Goal: Participate in discussion: Engage in conversation with other users on a specific topic

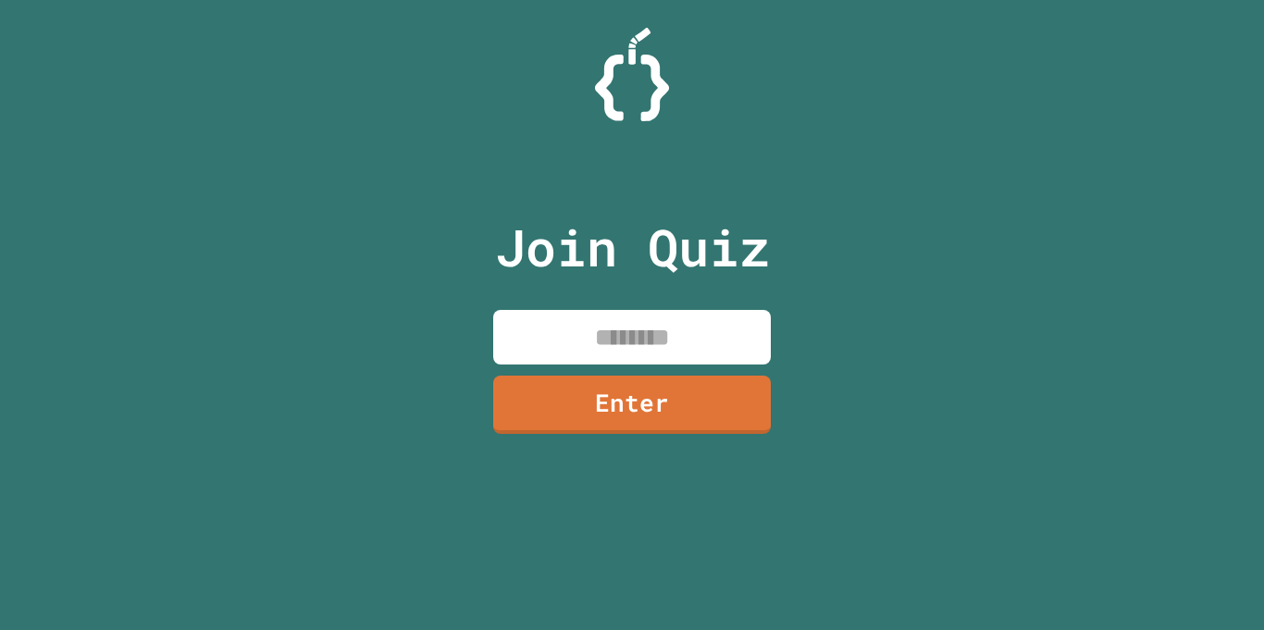
click at [685, 346] on input at bounding box center [632, 337] width 278 height 55
type input "********"
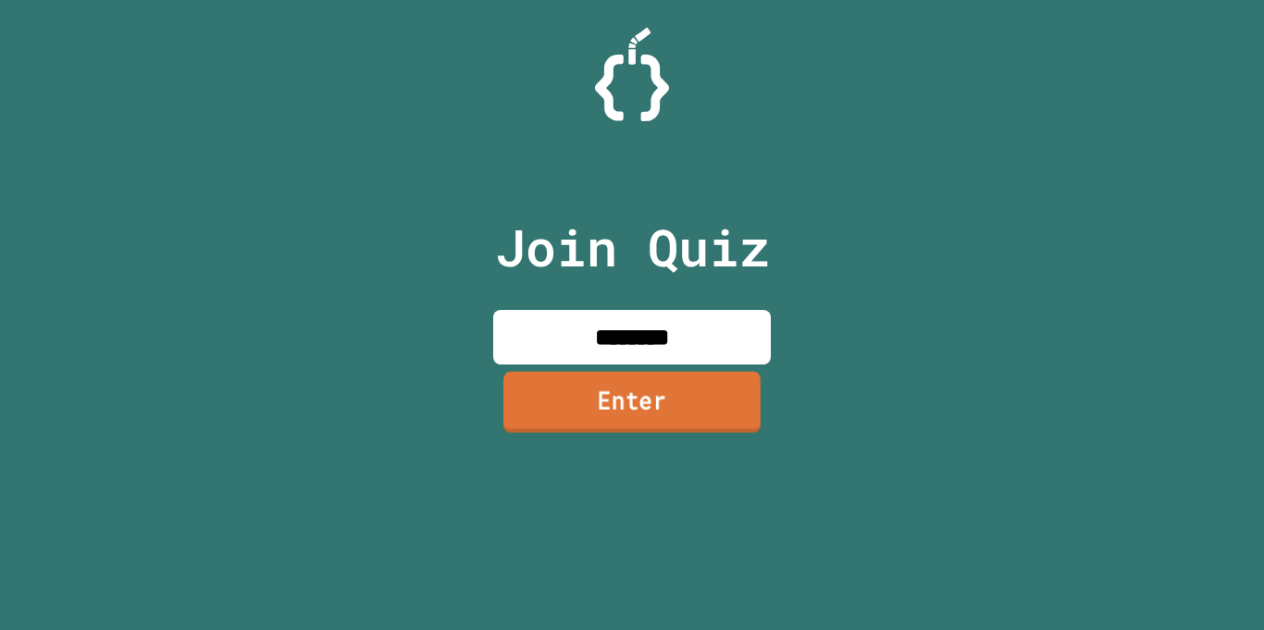
click at [717, 428] on link "Enter" at bounding box center [631, 401] width 257 height 61
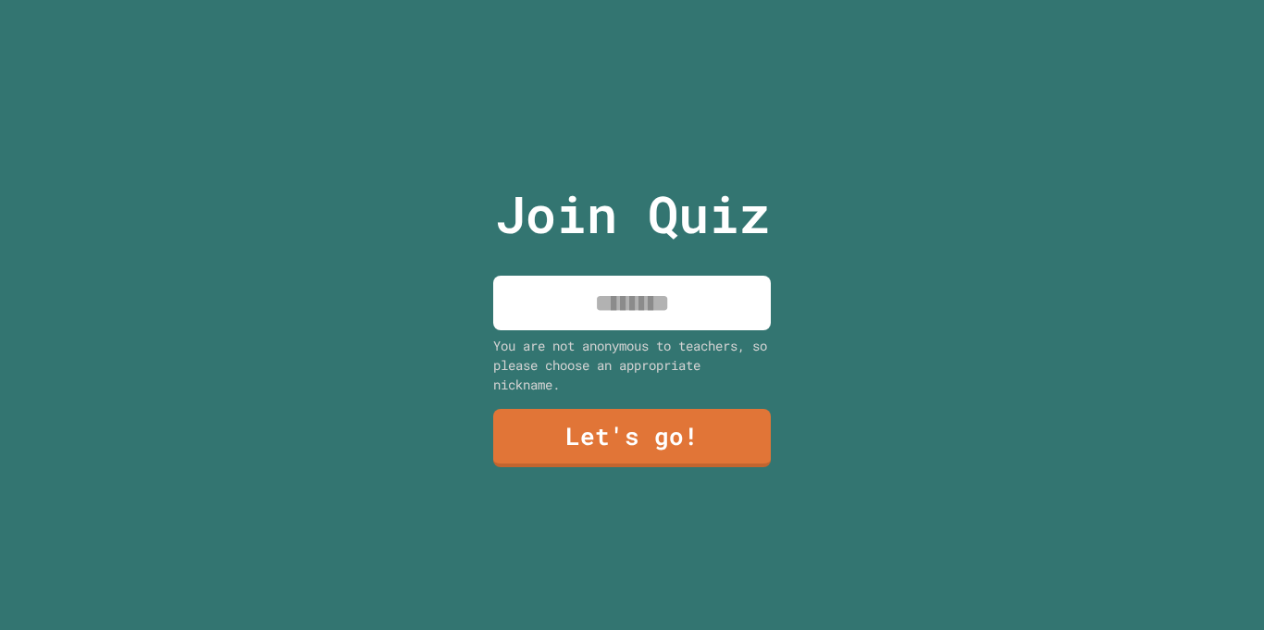
click at [656, 296] on input at bounding box center [632, 303] width 278 height 55
type input "********"
click at [682, 436] on link "Let's go!" at bounding box center [632, 436] width 278 height 61
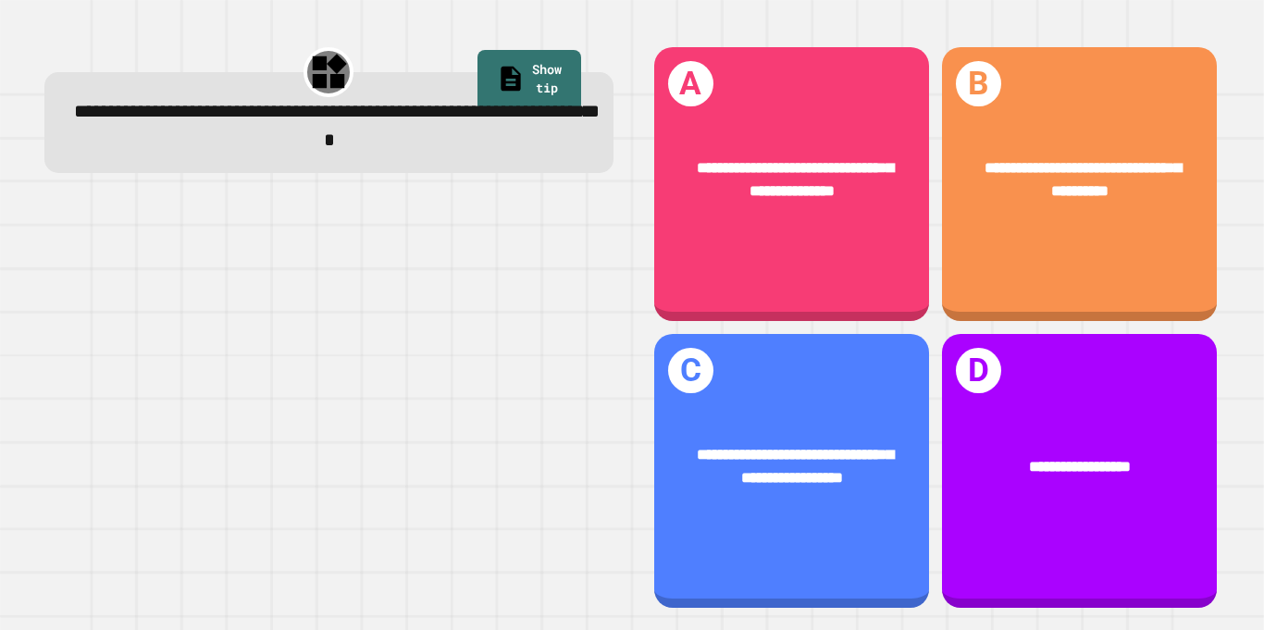
click at [864, 265] on div "**********" at bounding box center [791, 184] width 275 height 274
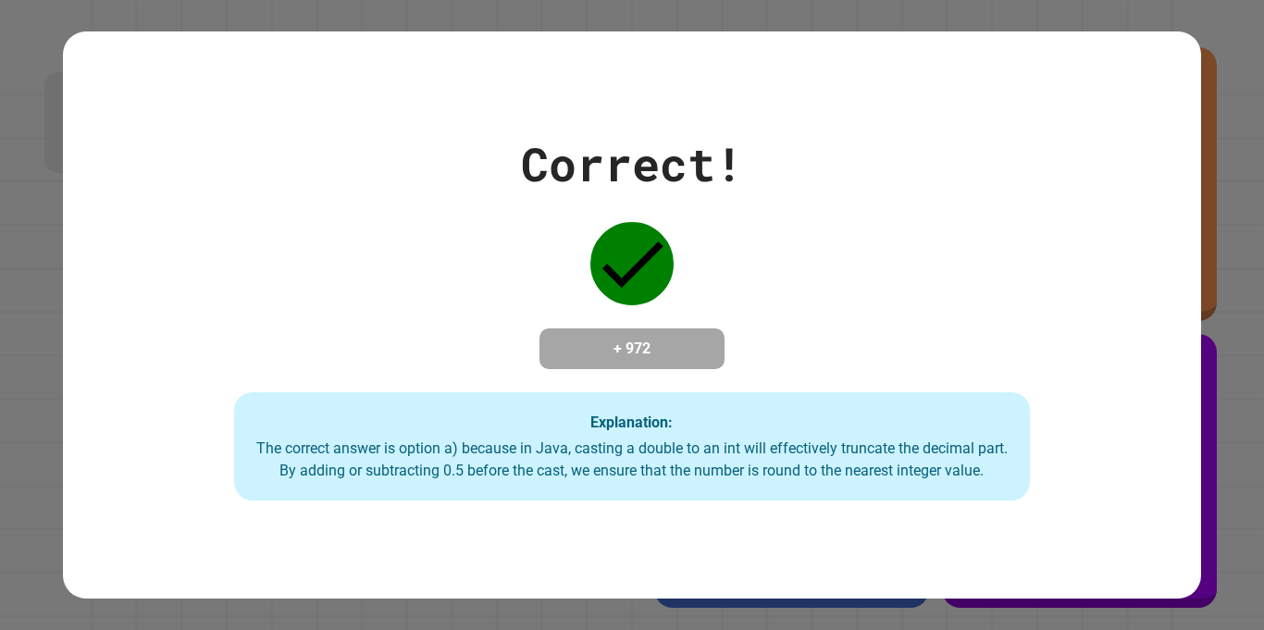
click at [1231, 475] on div "Correct! + 972 Explanation: The correct answer is option a) because in Java, ca…" at bounding box center [632, 315] width 1264 height 630
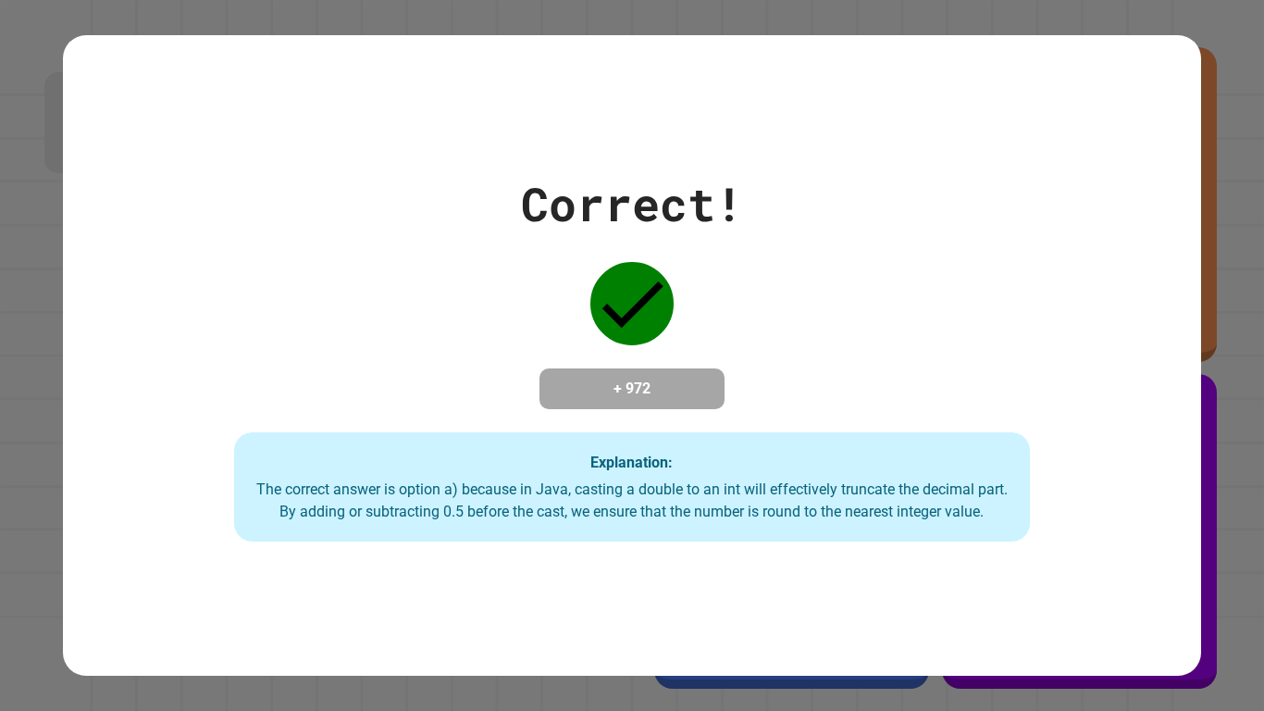
click at [1255, 603] on div "Correct! + 972 Explanation: The correct answer is option a) because in Java, ca…" at bounding box center [632, 355] width 1264 height 711
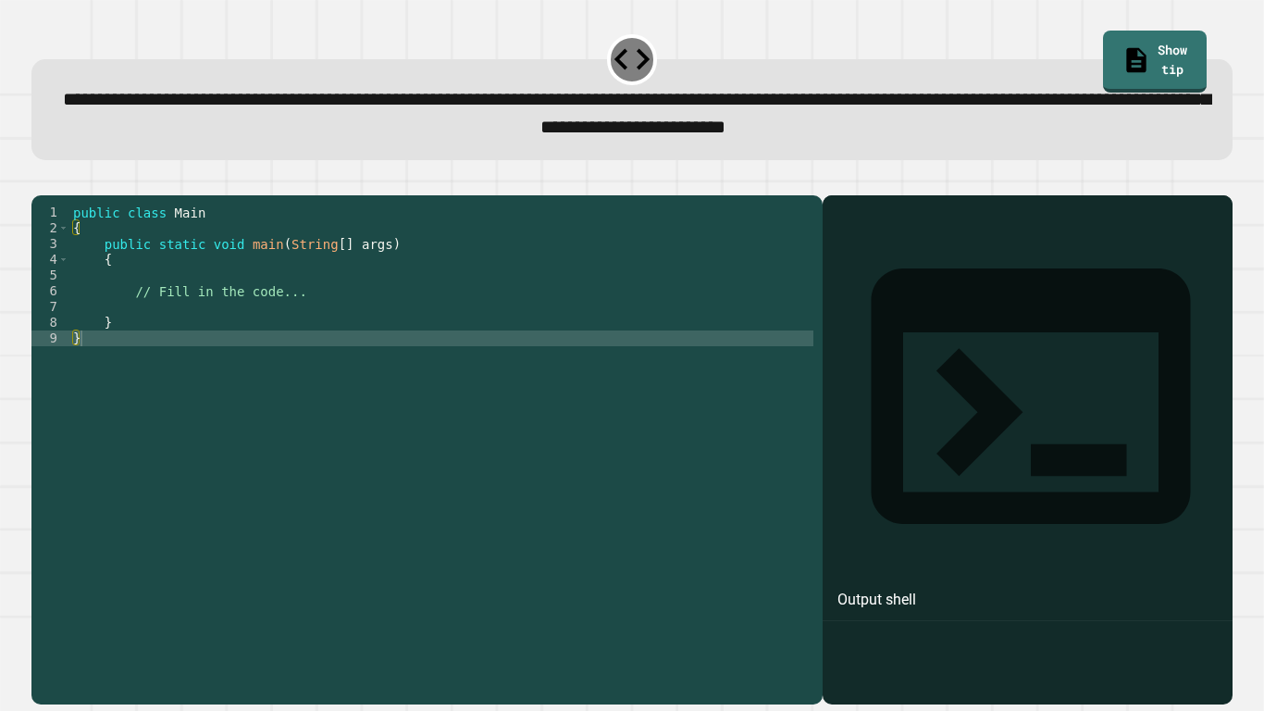
click at [284, 323] on div "public class Main { public static void main ( String [ ] args ) { // Fill in th…" at bounding box center [441, 440] width 744 height 472
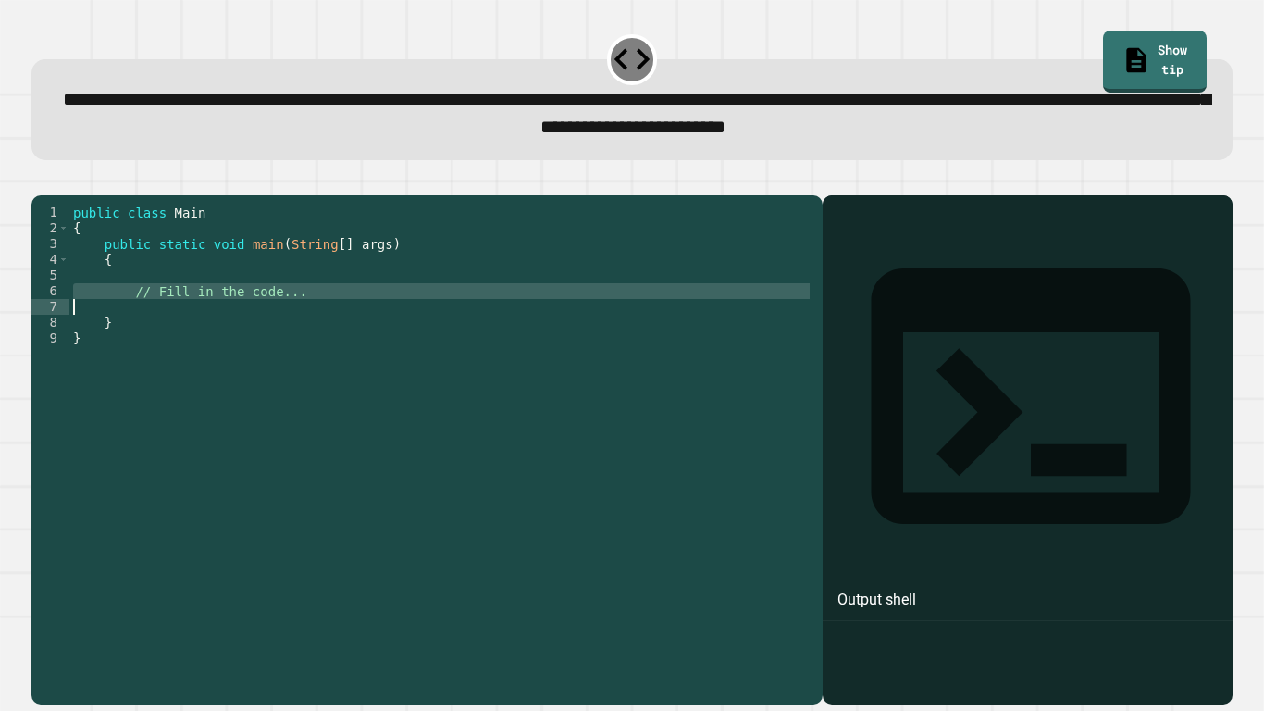
type textarea "**********"
type textarea "*"
type textarea "**********"
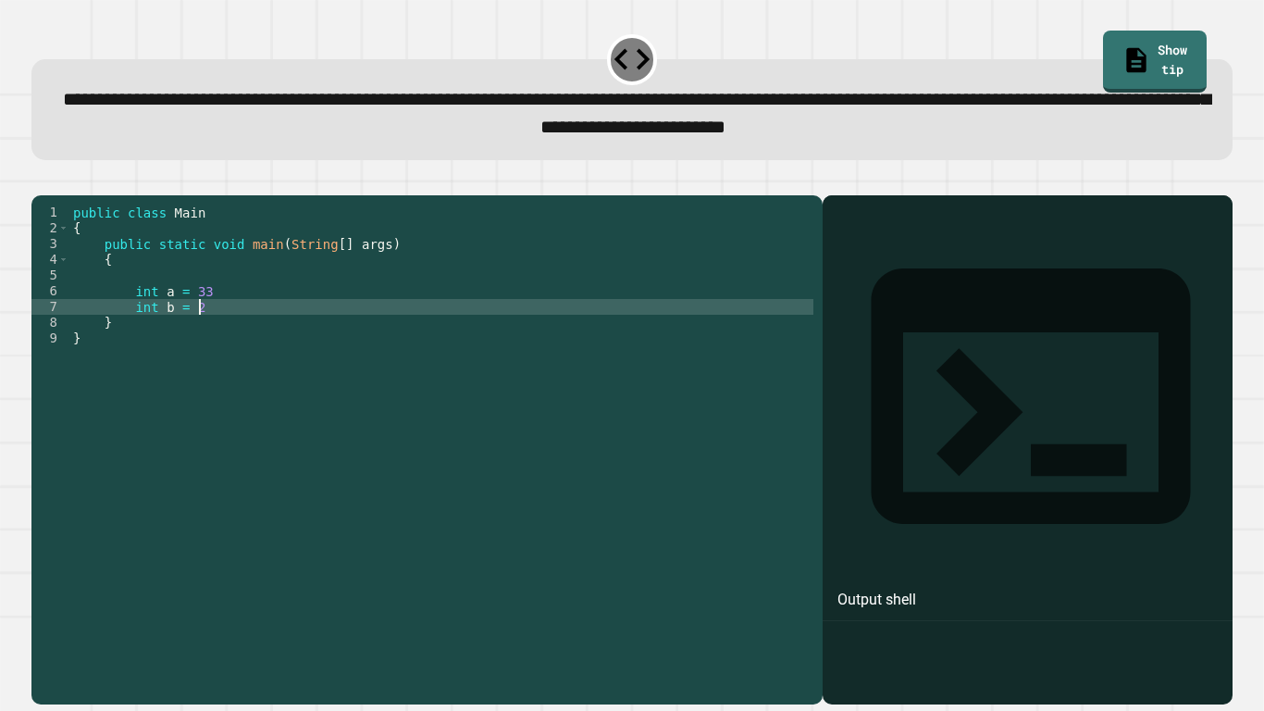
type textarea "**********"
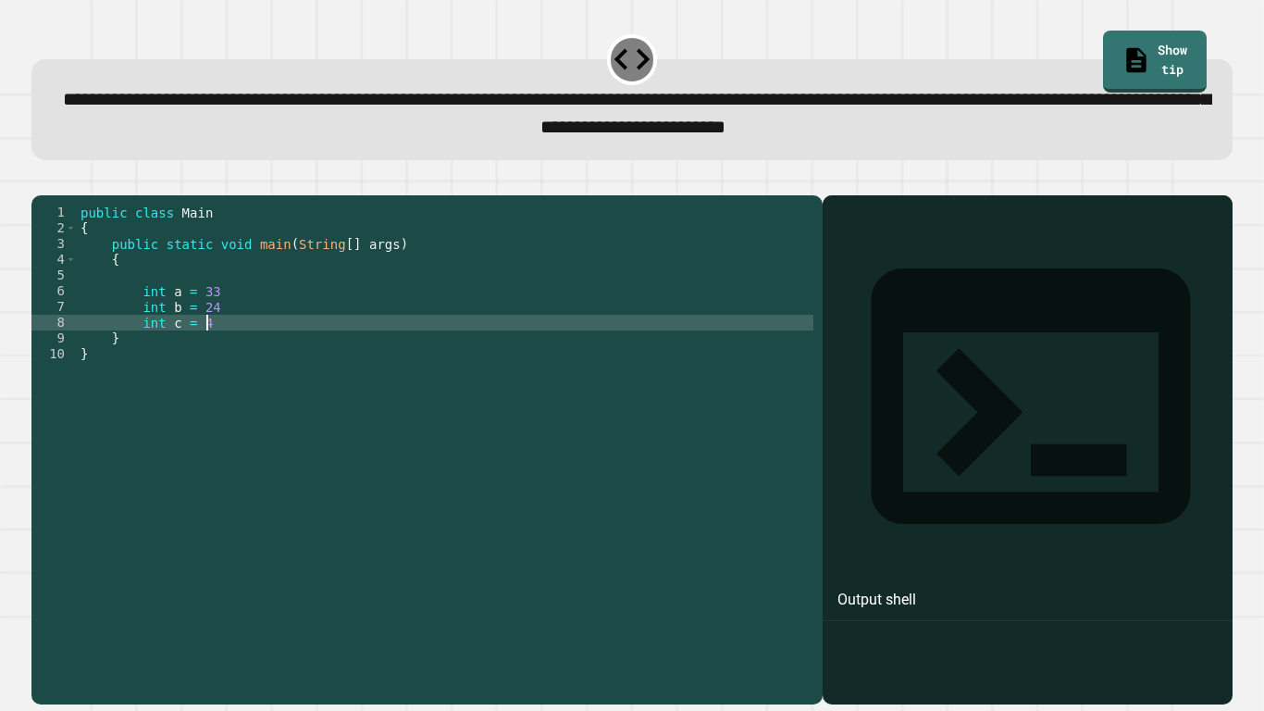
type textarea "**********"
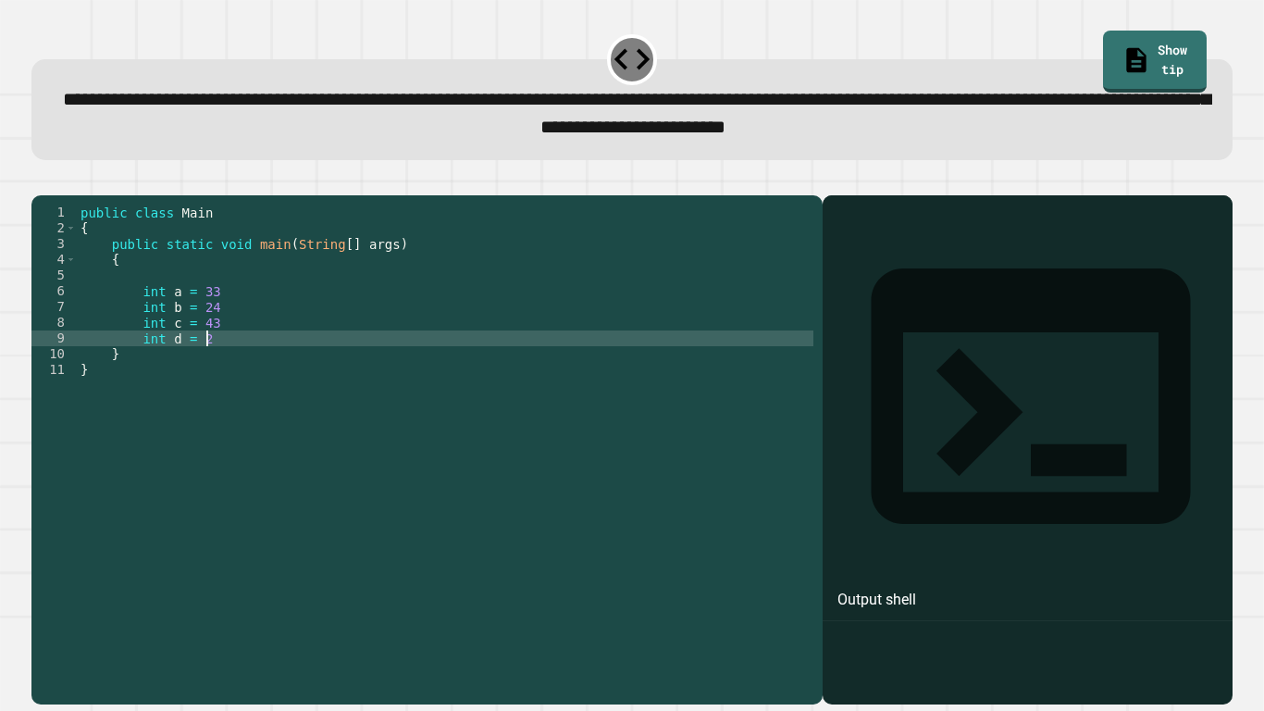
type textarea "**********"
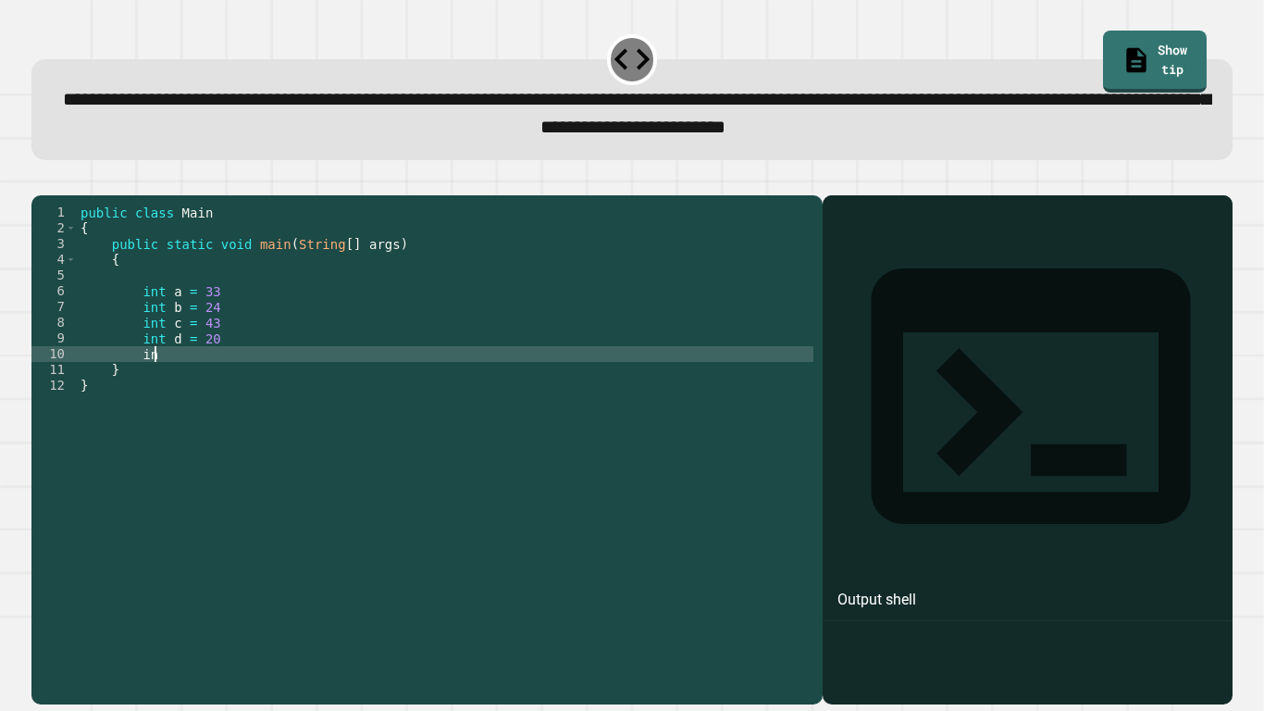
scroll to position [0, 10]
type textarea "**********"
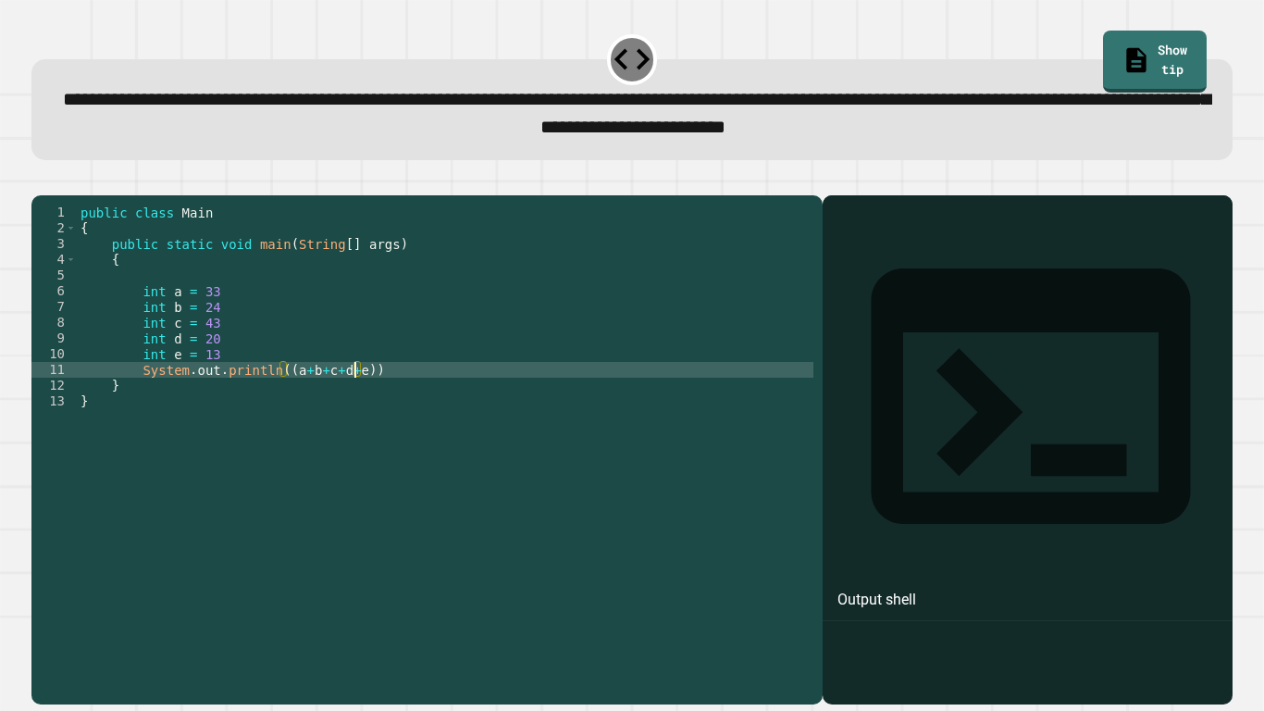
scroll to position [0, 35]
type textarea "**********"
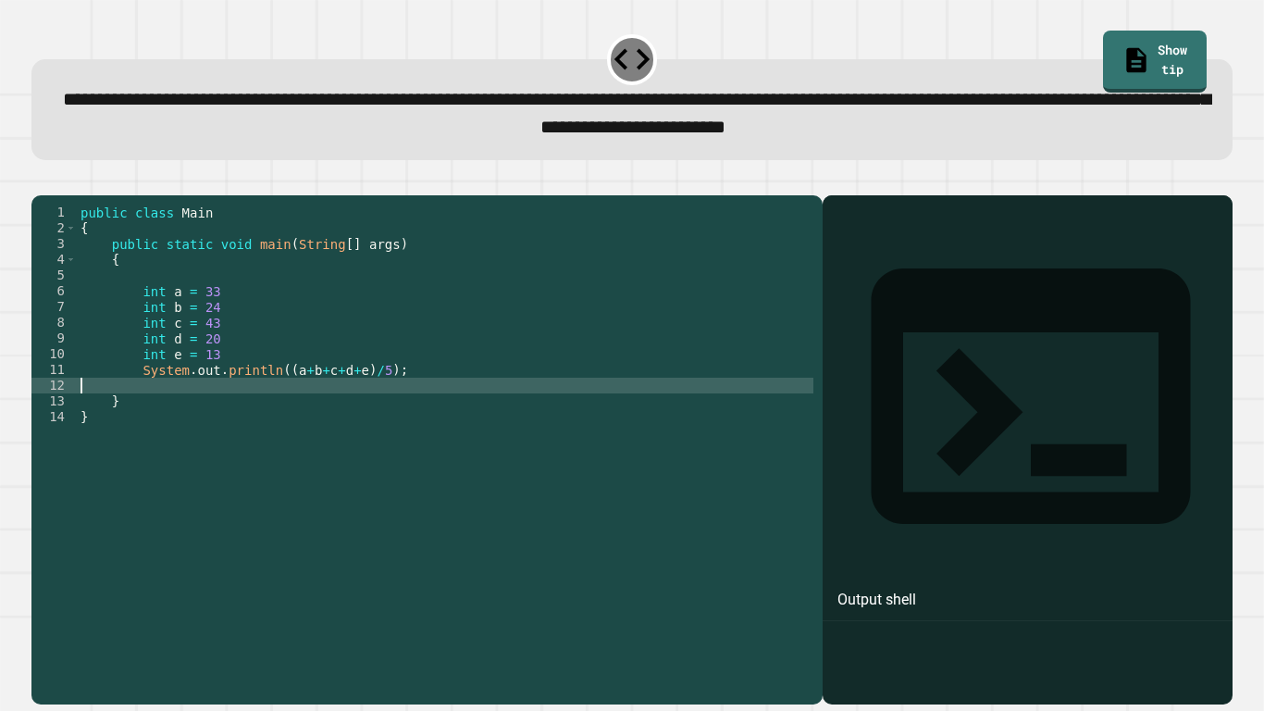
scroll to position [0, 0]
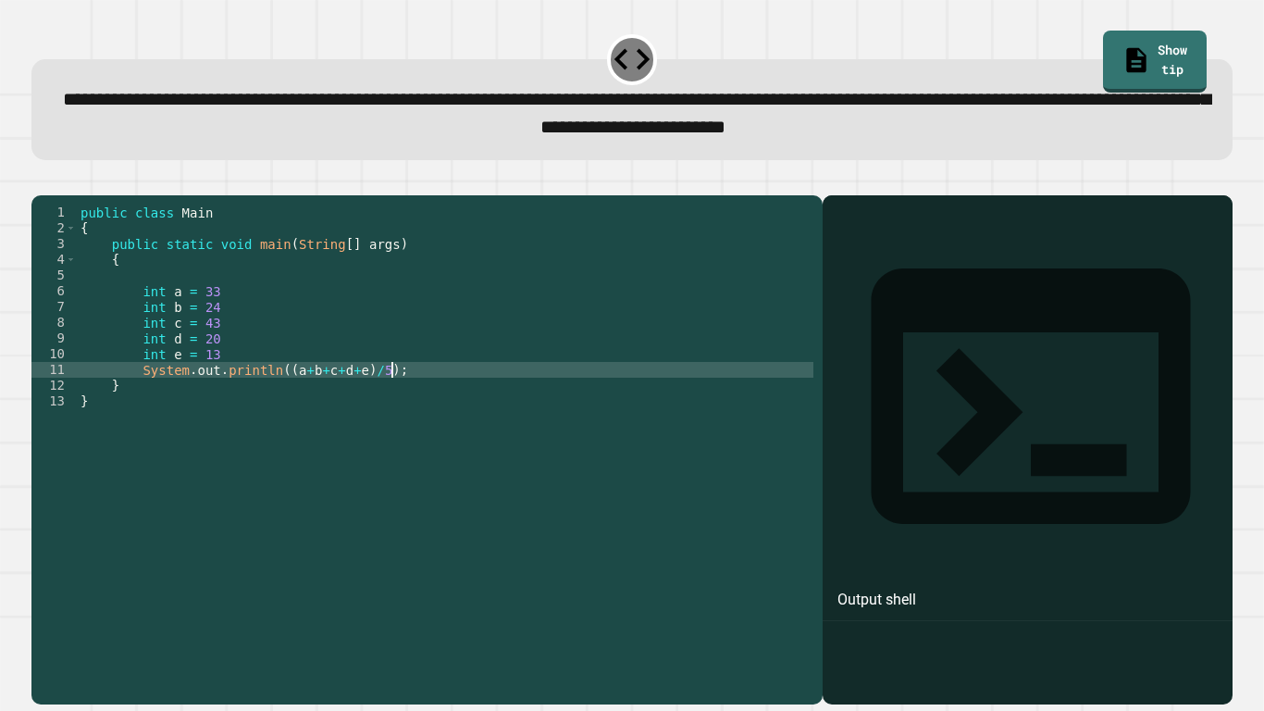
click at [56, 189] on icon "button" at bounding box center [53, 191] width 10 height 13
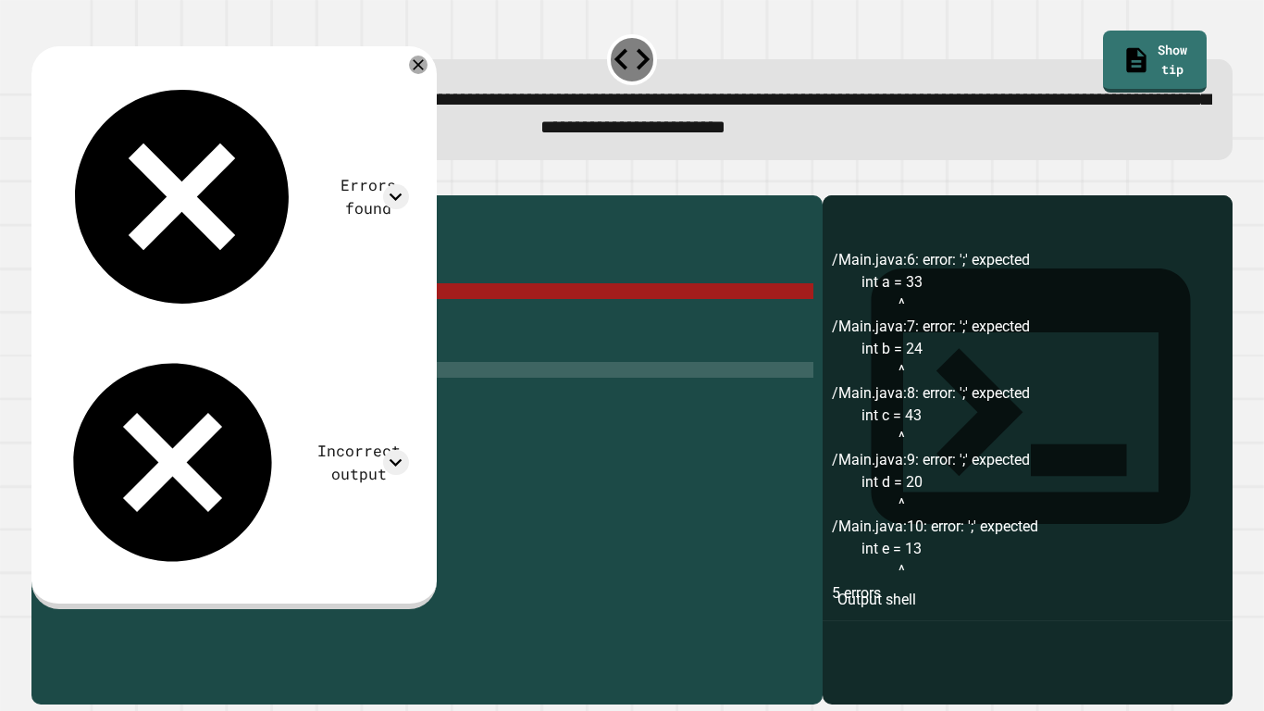
click at [225, 318] on div "public class Main { public static void main ( String [ ] args ) { int a = 33 in…" at bounding box center [445, 440] width 736 height 472
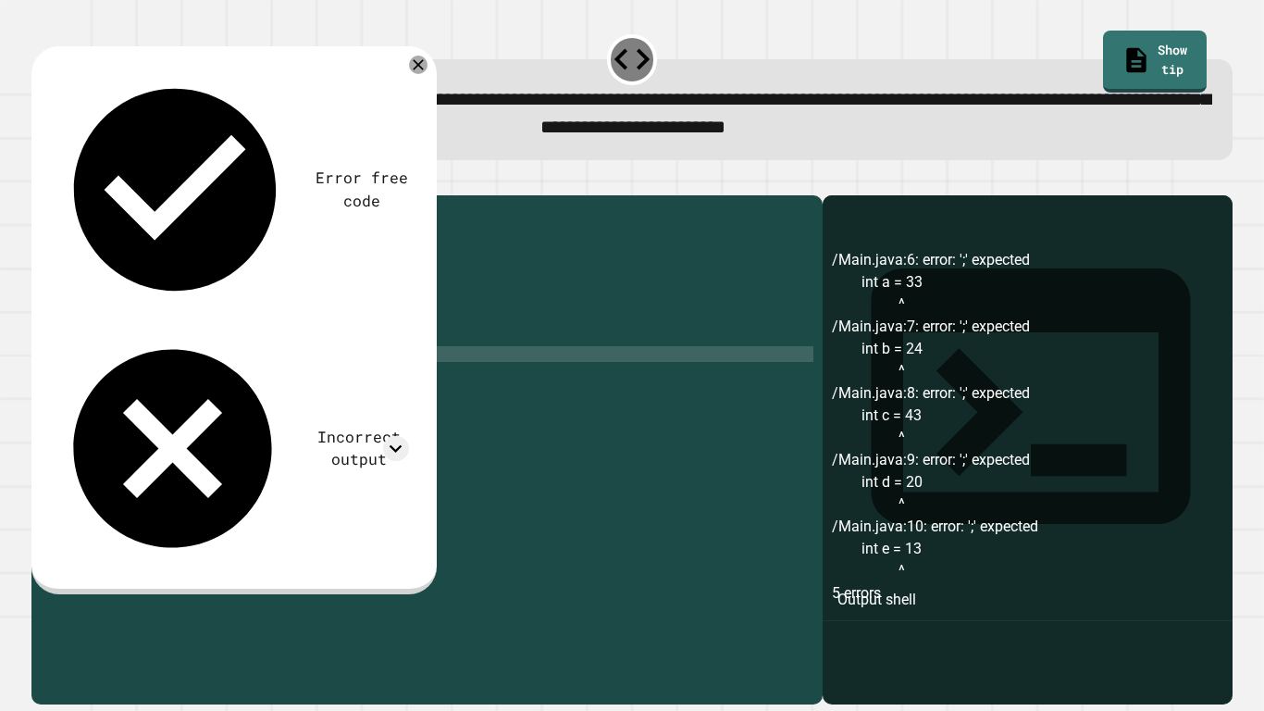
scroll to position [0, 17]
click at [57, 195] on icon "button" at bounding box center [53, 191] width 10 height 13
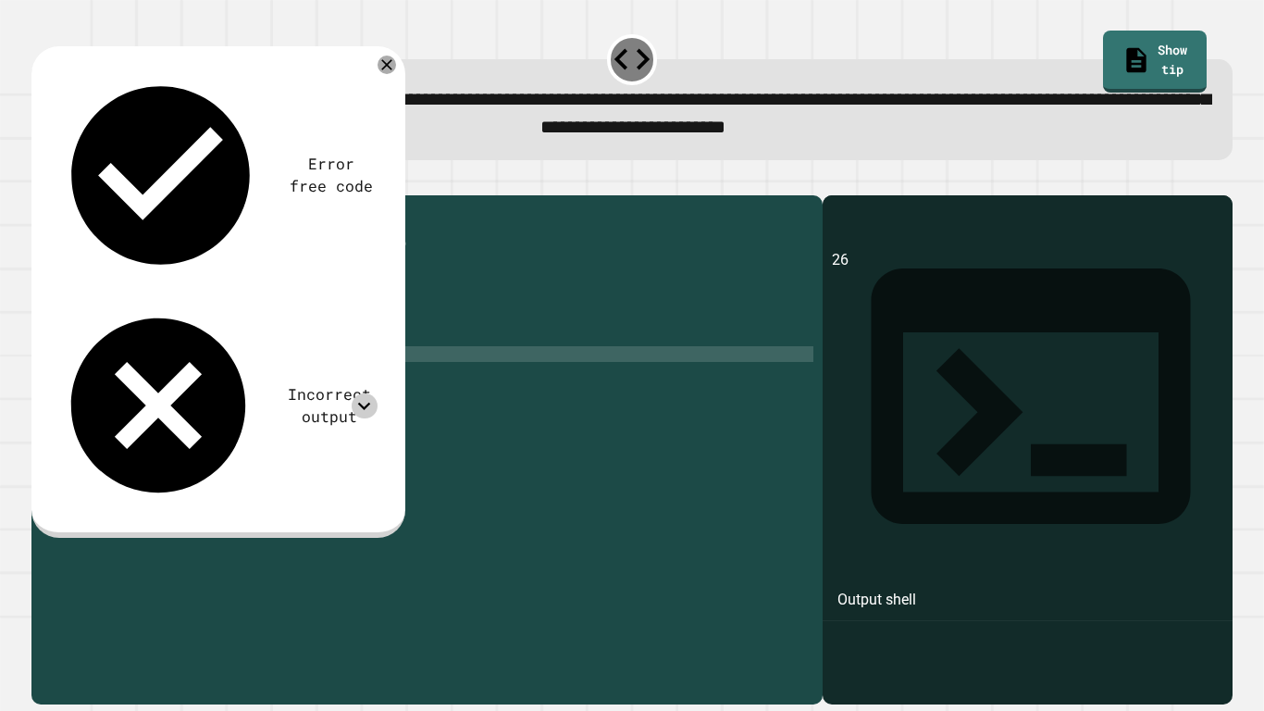
click at [363, 393] on icon at bounding box center [364, 405] width 25 height 25
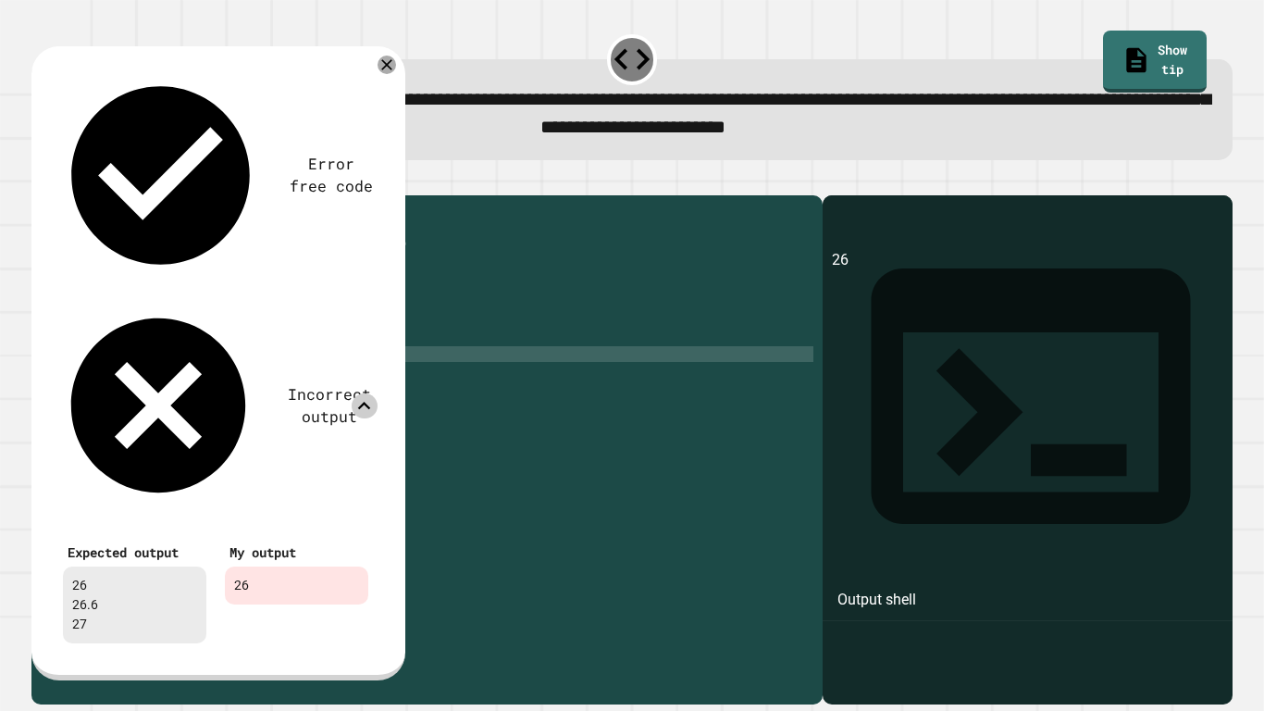
click at [304, 375] on div "public class Main { public static void main ( String [ ] args ) { int a = 33 ; …" at bounding box center [445, 440] width 736 height 472
click at [414, 398] on div "public class Main { public static void main ( String [ ] args ) { int a = 33 ; …" at bounding box center [445, 440] width 736 height 472
type textarea "**********"
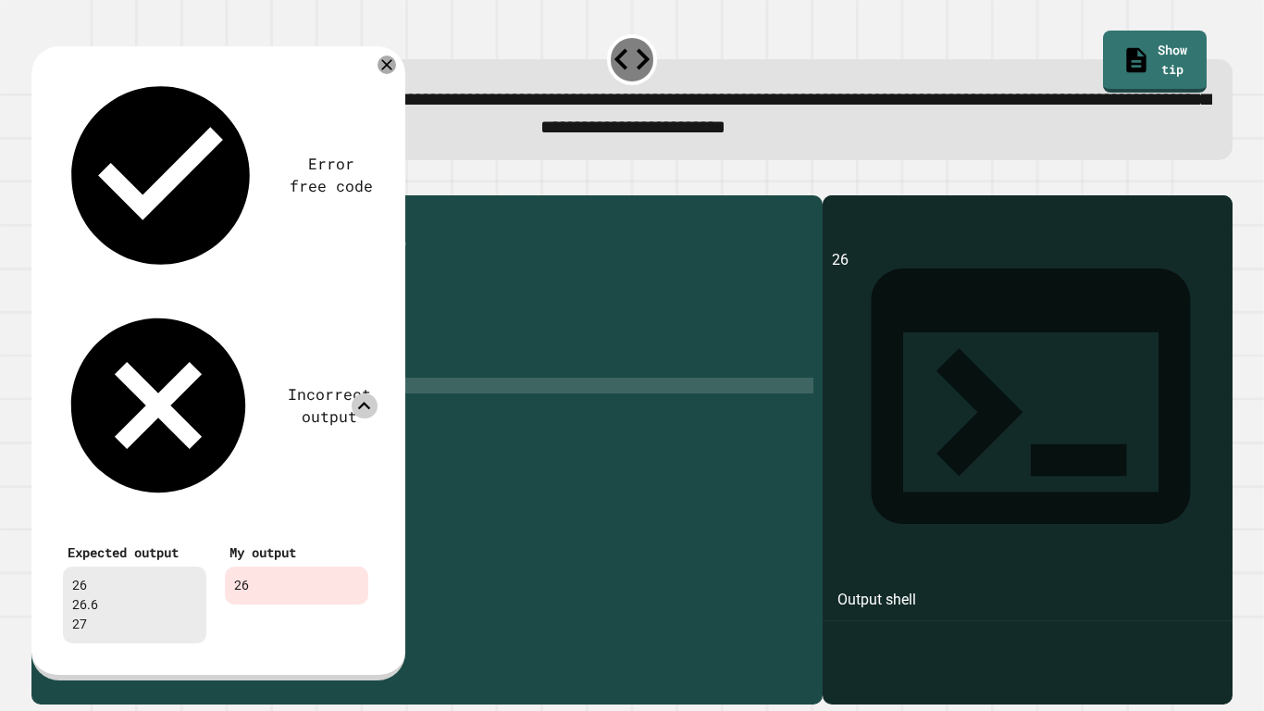
scroll to position [0, 6]
click at [387, 62] on icon at bounding box center [387, 65] width 22 height 22
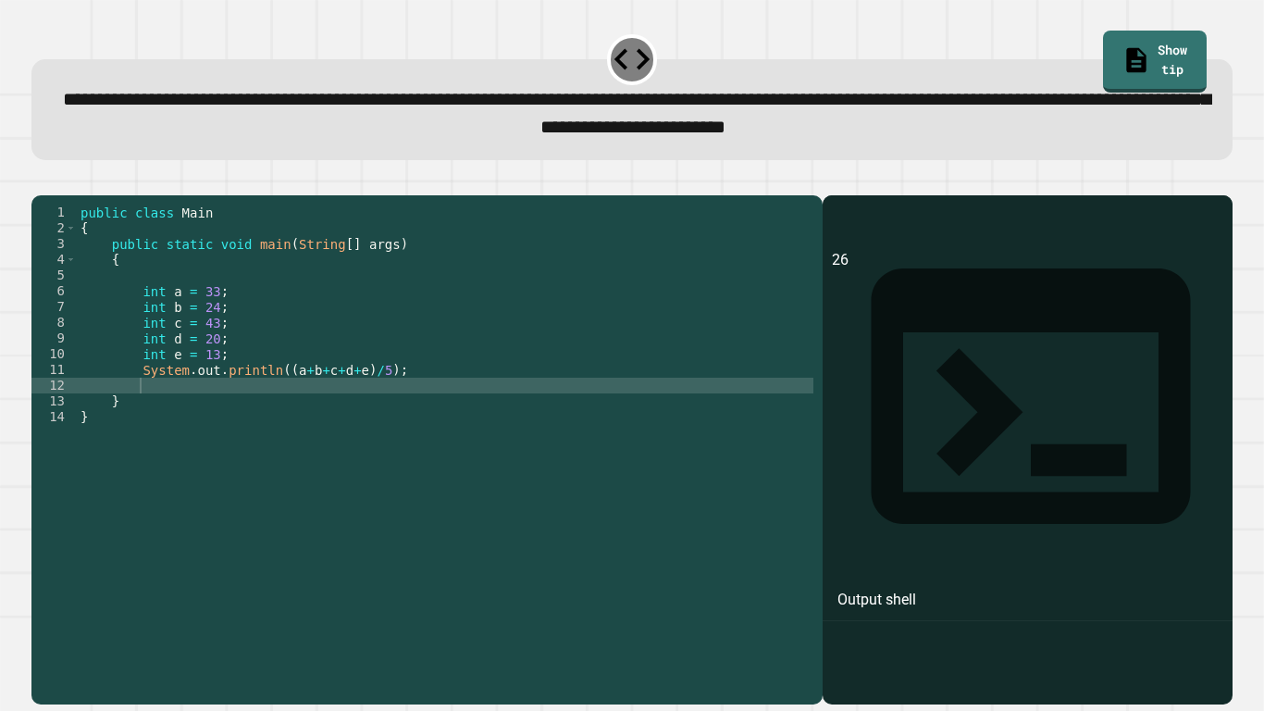
click at [211, 395] on div "public class Main { public static void main ( String [ ] args ) { int a = 33 ; …" at bounding box center [445, 440] width 736 height 472
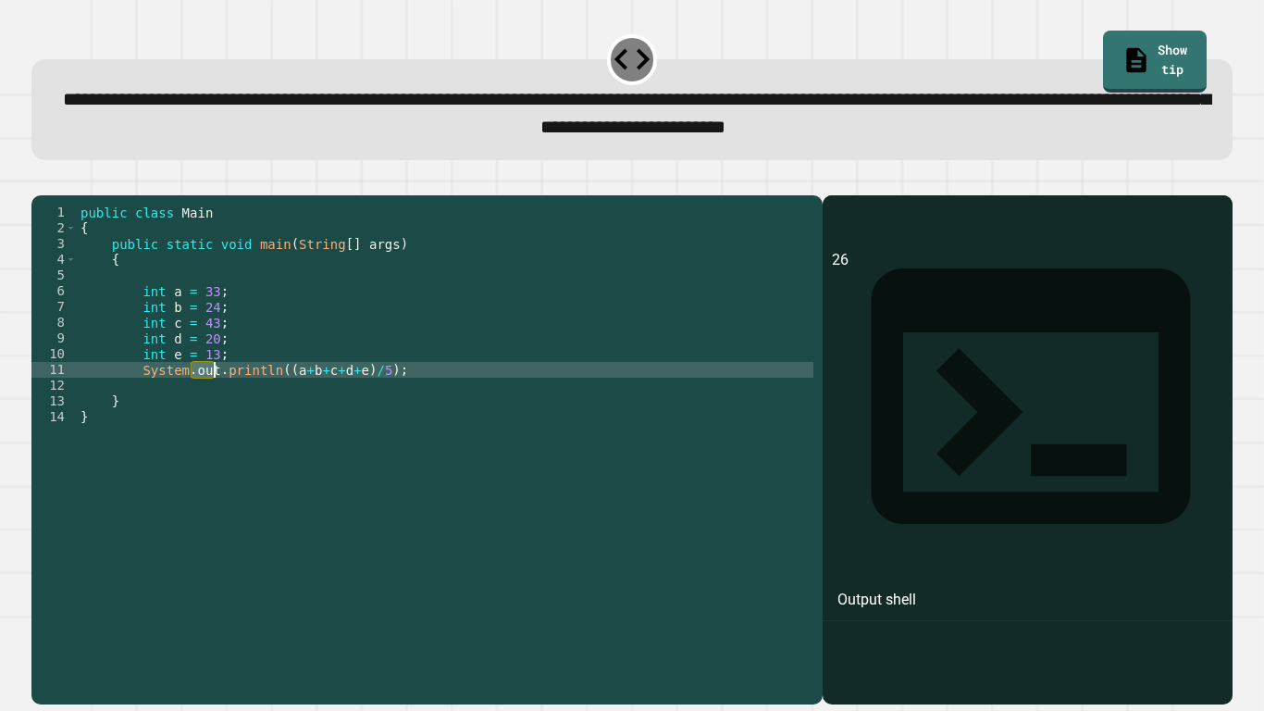
click at [211, 395] on div "public class Main { public static void main ( String [ ] args ) { int a = 33 ; …" at bounding box center [445, 440] width 736 height 472
click at [141, 395] on div "public class Main { public static void main ( String [ ] args ) { int a = 33 ; …" at bounding box center [445, 424] width 736 height 440
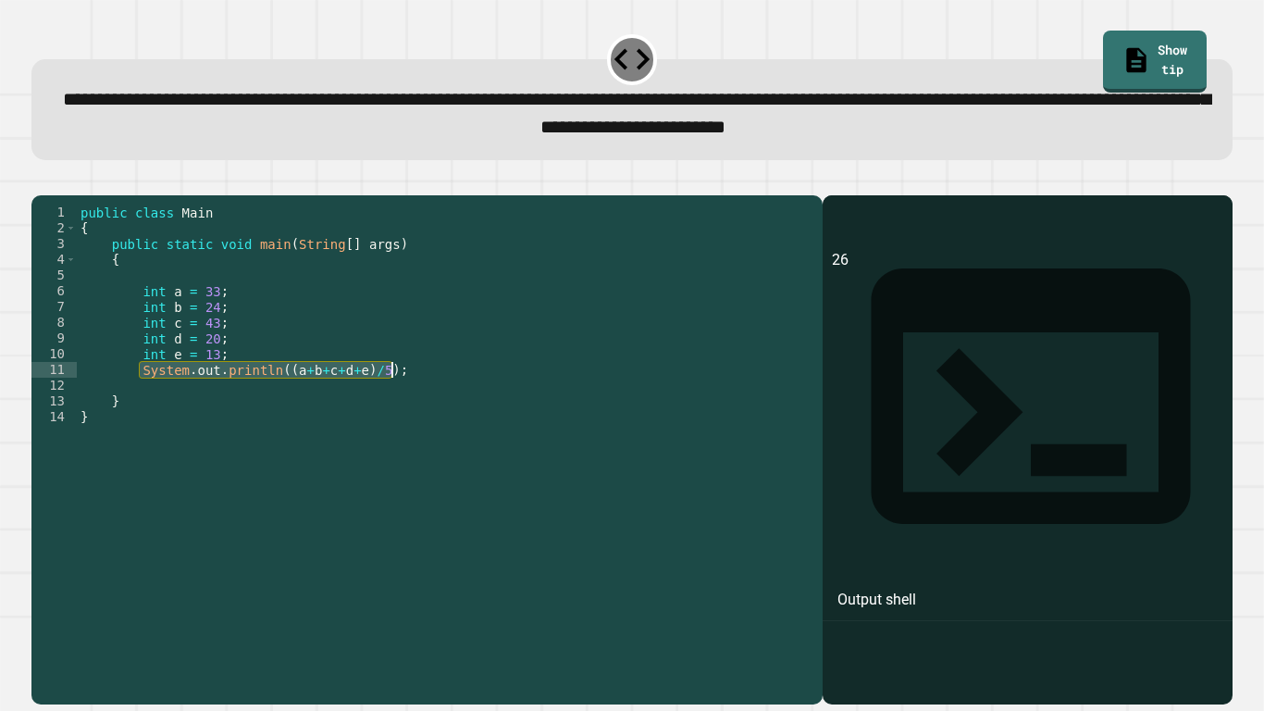
drag, startPoint x: 141, startPoint y: 395, endPoint x: 390, endPoint y: 398, distance: 248.9
click at [390, 398] on div "public class Main { public static void main ( String [ ] args ) { int a = 33 ; …" at bounding box center [445, 440] width 736 height 472
type textarea "**********"
click at [308, 420] on div "public class Main { public static void main ( String [ ] args ) { int a = 33 ; …" at bounding box center [445, 440] width 736 height 472
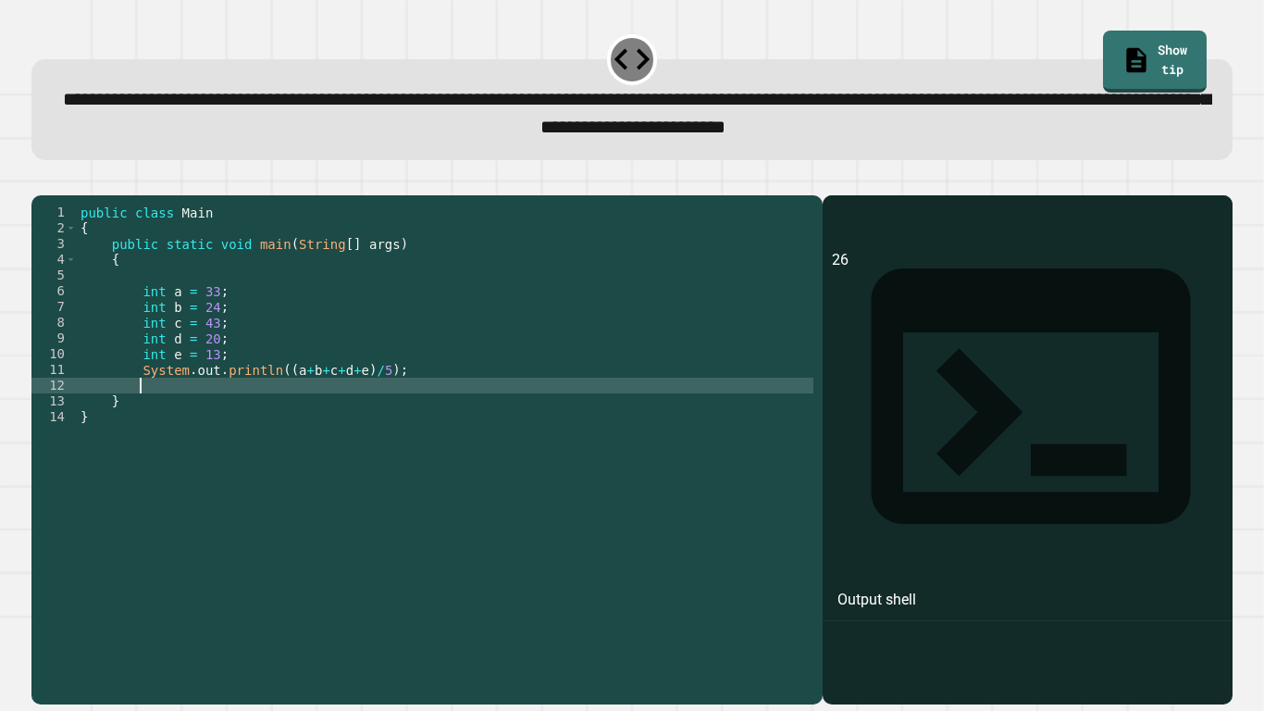
paste textarea "**********"
click at [282, 419] on div "public class Main { public static void main ( String [ ] args ) { int a = 33 ; …" at bounding box center [445, 440] width 736 height 472
click at [442, 415] on div "public class Main { public static void main ( String [ ] args ) { int a = 33 ; …" at bounding box center [445, 440] width 736 height 472
type textarea "**********"
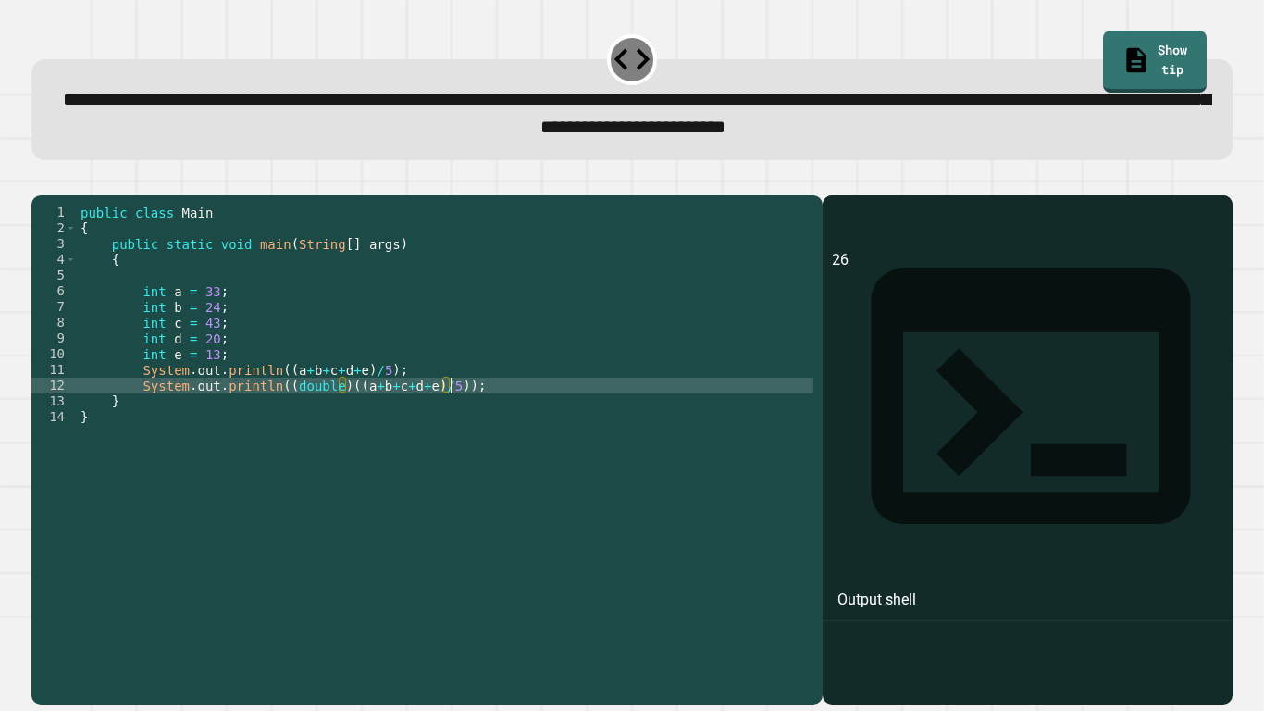
scroll to position [0, 47]
click at [476, 412] on div "public class Main { public static void main ( String [ ] args ) { int a = 33 ; …" at bounding box center [445, 440] width 736 height 472
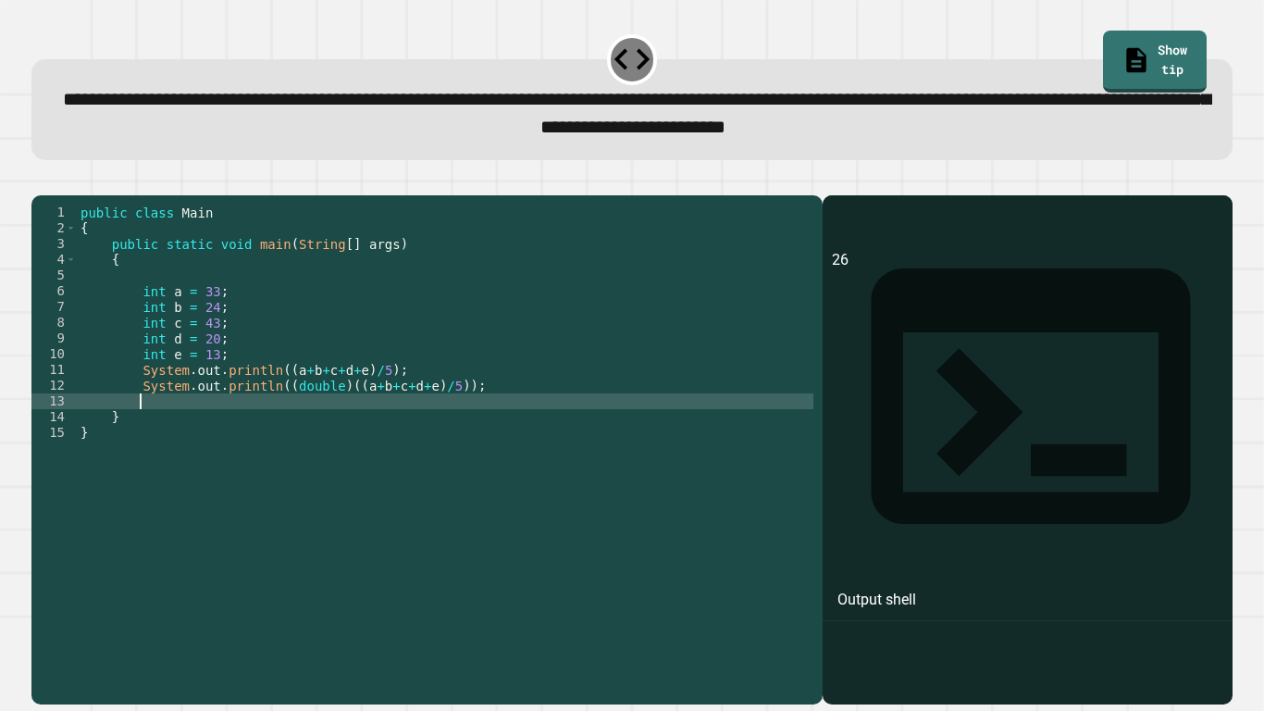
paste textarea "**********"
click at [281, 429] on div "public class Main { public static void main ( String [ ] args ) { int a = 33 ; …" at bounding box center [445, 440] width 736 height 472
click at [41, 180] on icon "button" at bounding box center [41, 180] width 0 height 0
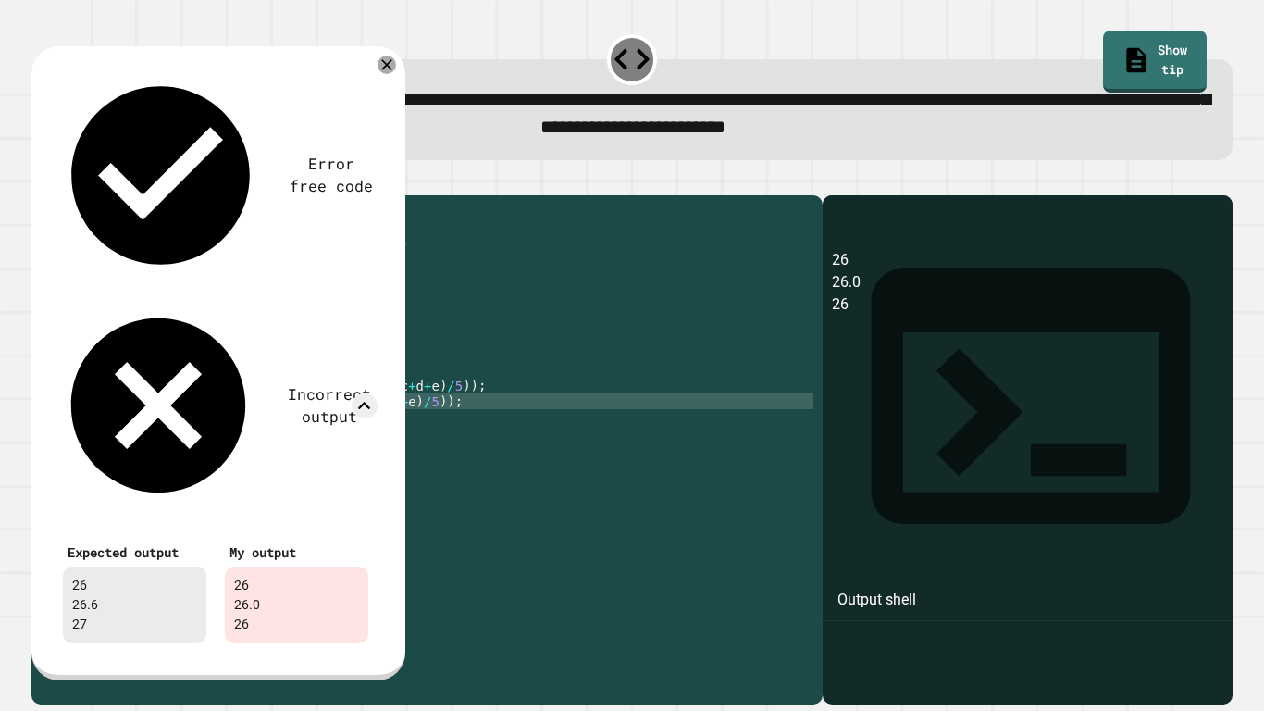
click at [445, 415] on div "public class Main { public static void main ( String [ ] args ) { int a = 33 ; …" at bounding box center [445, 440] width 736 height 472
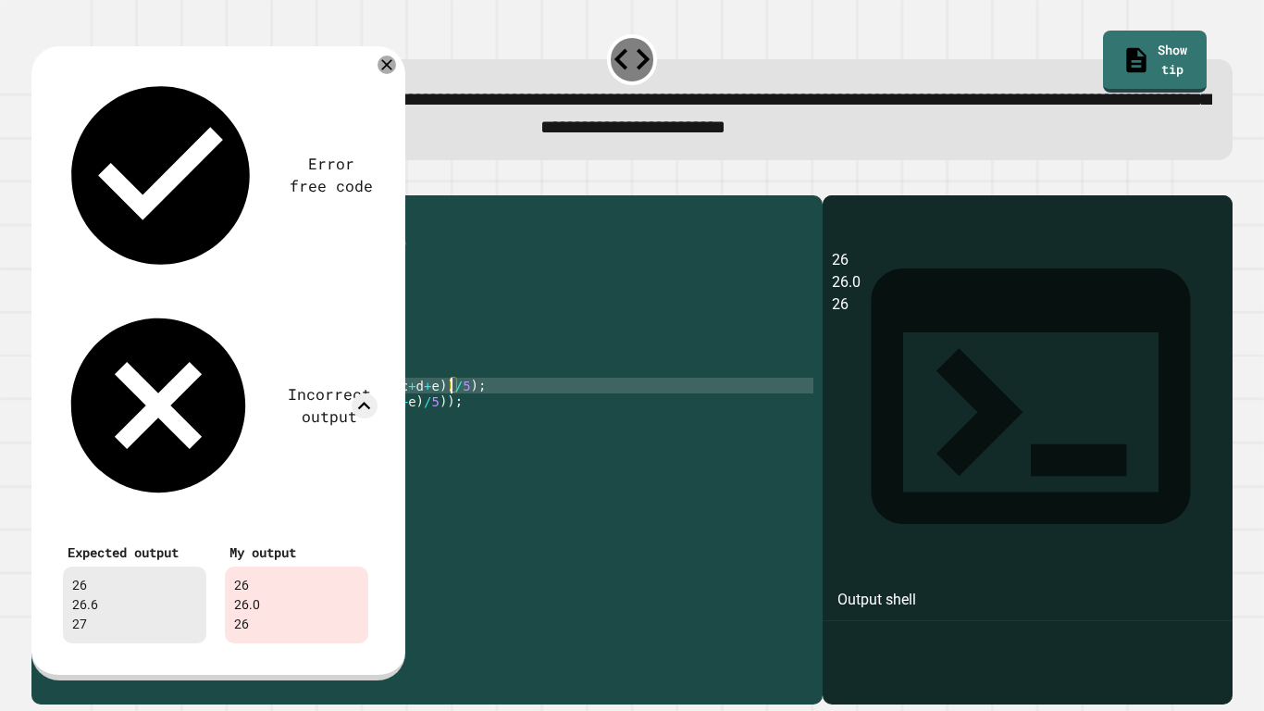
scroll to position [0, 47]
click at [390, 58] on div at bounding box center [387, 65] width 22 height 22
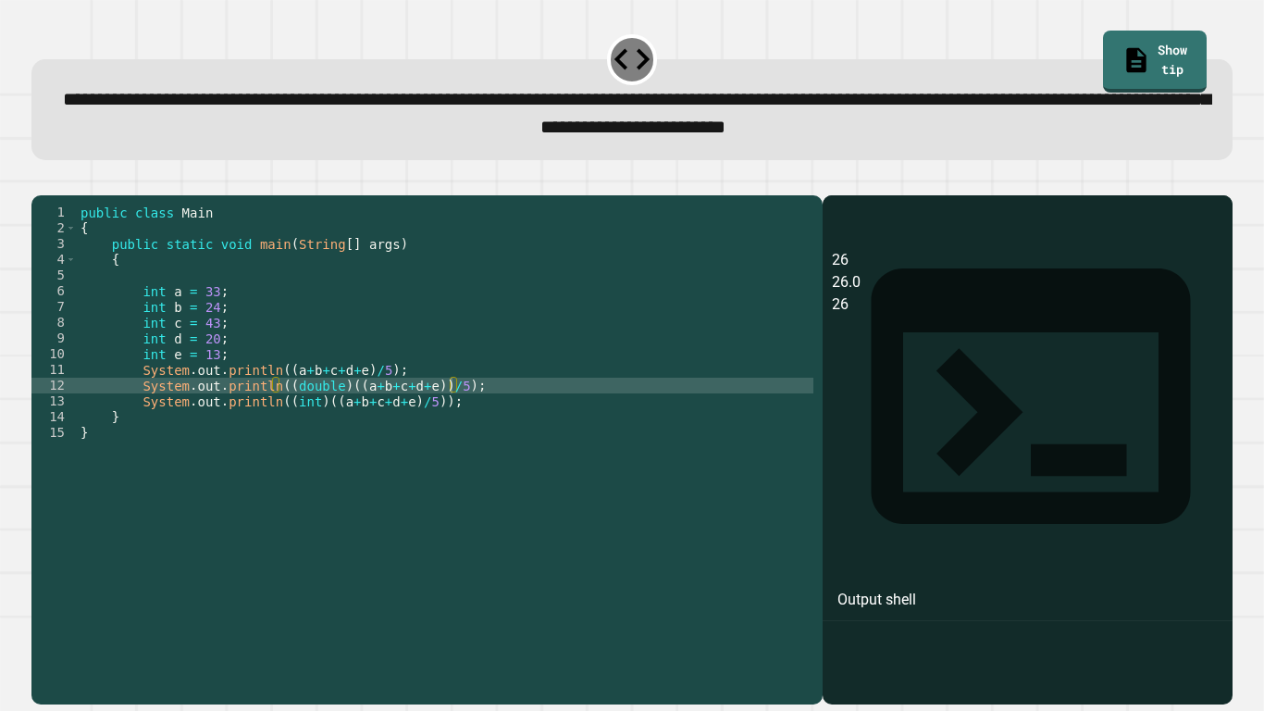
click at [41, 180] on icon "button" at bounding box center [41, 180] width 0 height 0
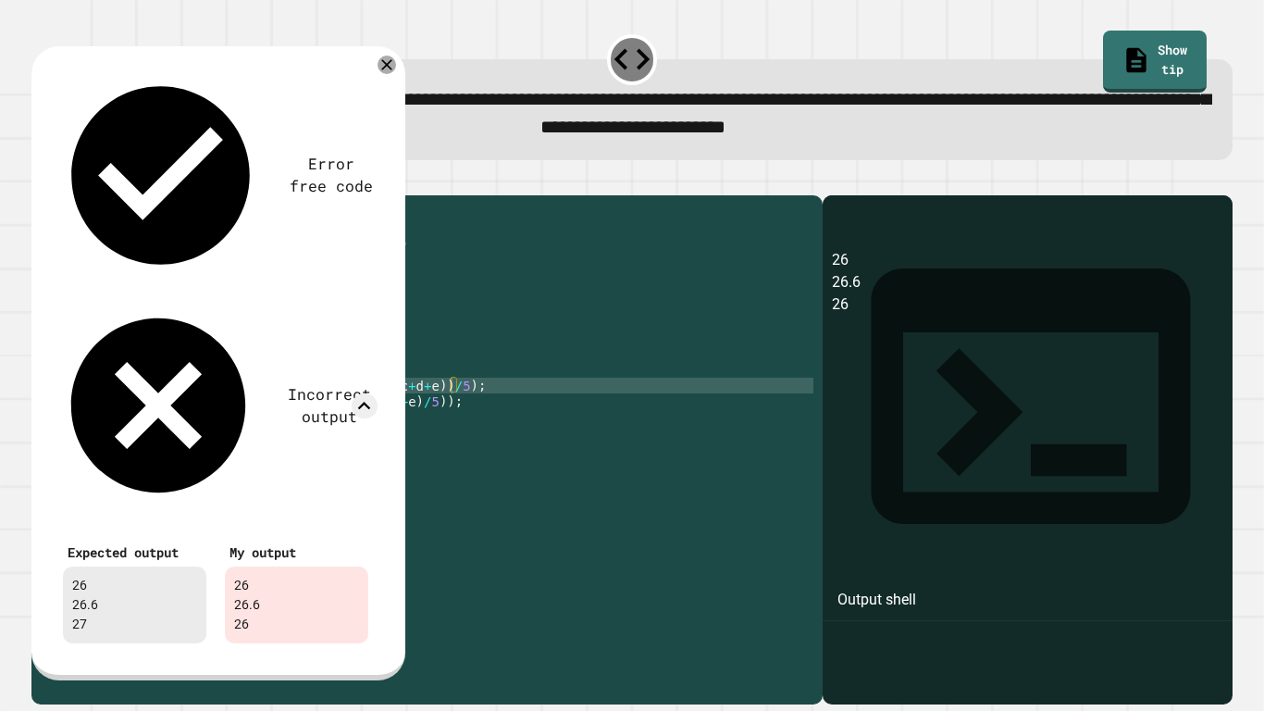
click at [427, 426] on div "public class Main { public static void main ( String [ ] args ) { int a = 33 ; …" at bounding box center [445, 440] width 736 height 472
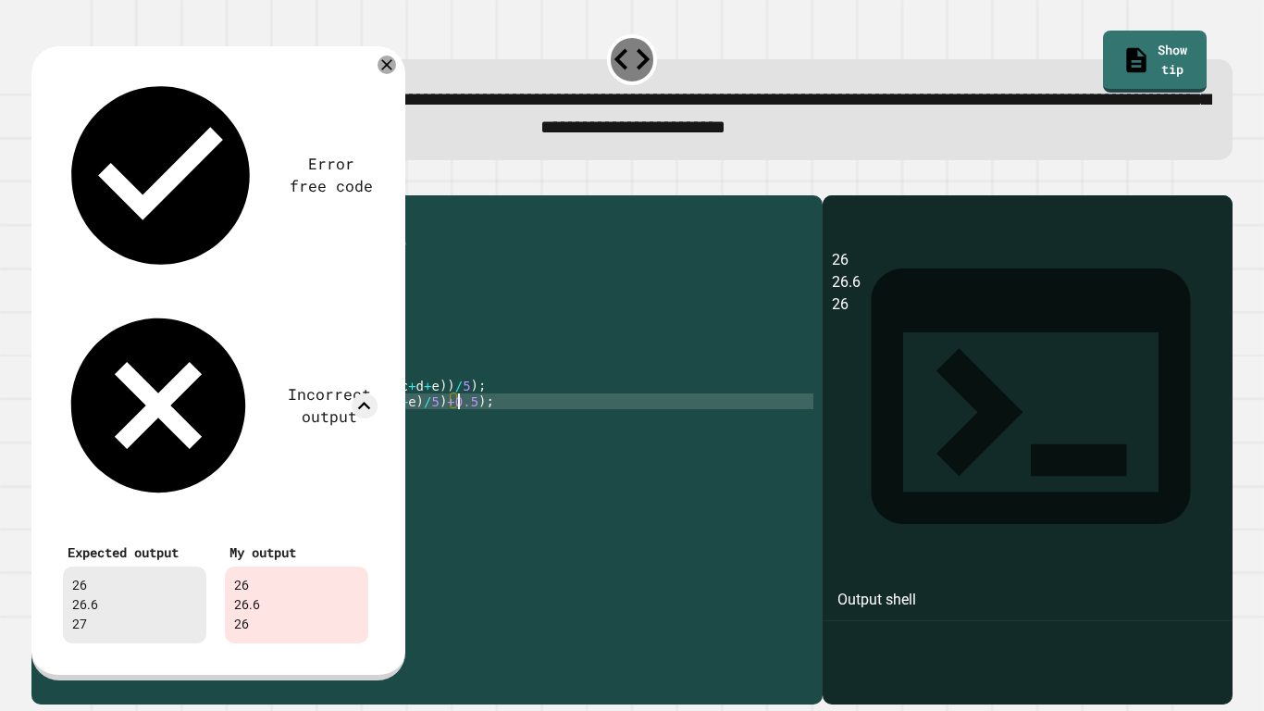
scroll to position [0, 48]
click at [381, 70] on icon at bounding box center [387, 65] width 20 height 20
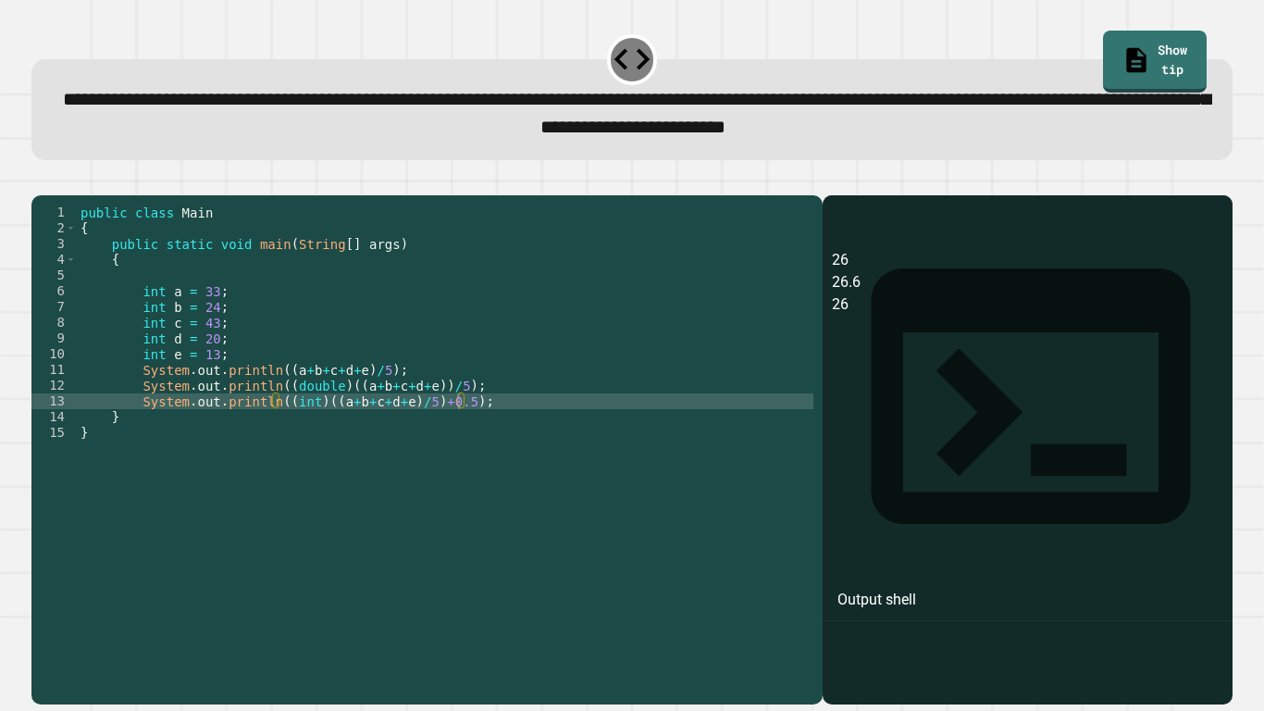
click at [58, 195] on icon "button" at bounding box center [53, 191] width 10 height 13
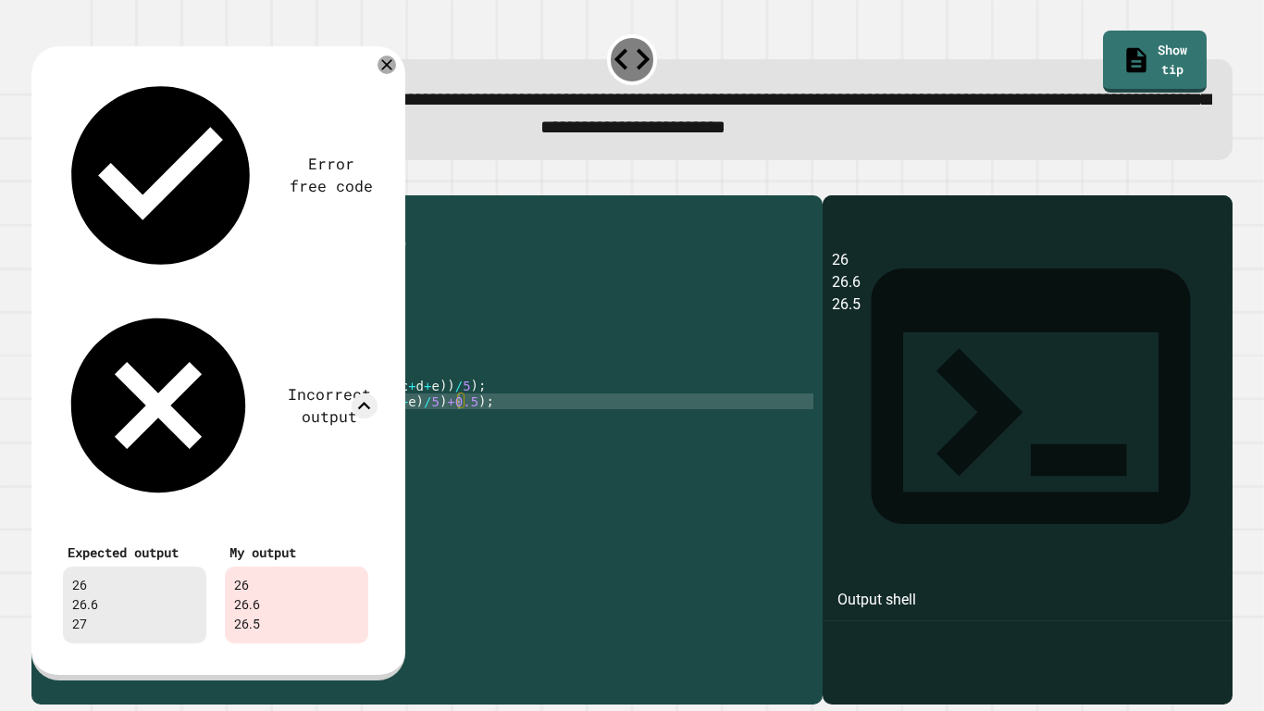
click at [459, 433] on div "public class Main { public static void main ( String [ ] args ) { int a = 33 ; …" at bounding box center [445, 440] width 736 height 472
click at [419, 429] on div "public class Main { public static void main ( String [ ] args ) { int a = 33 ; …" at bounding box center [445, 440] width 736 height 472
click at [390, 71] on icon at bounding box center [386, 64] width 13 height 13
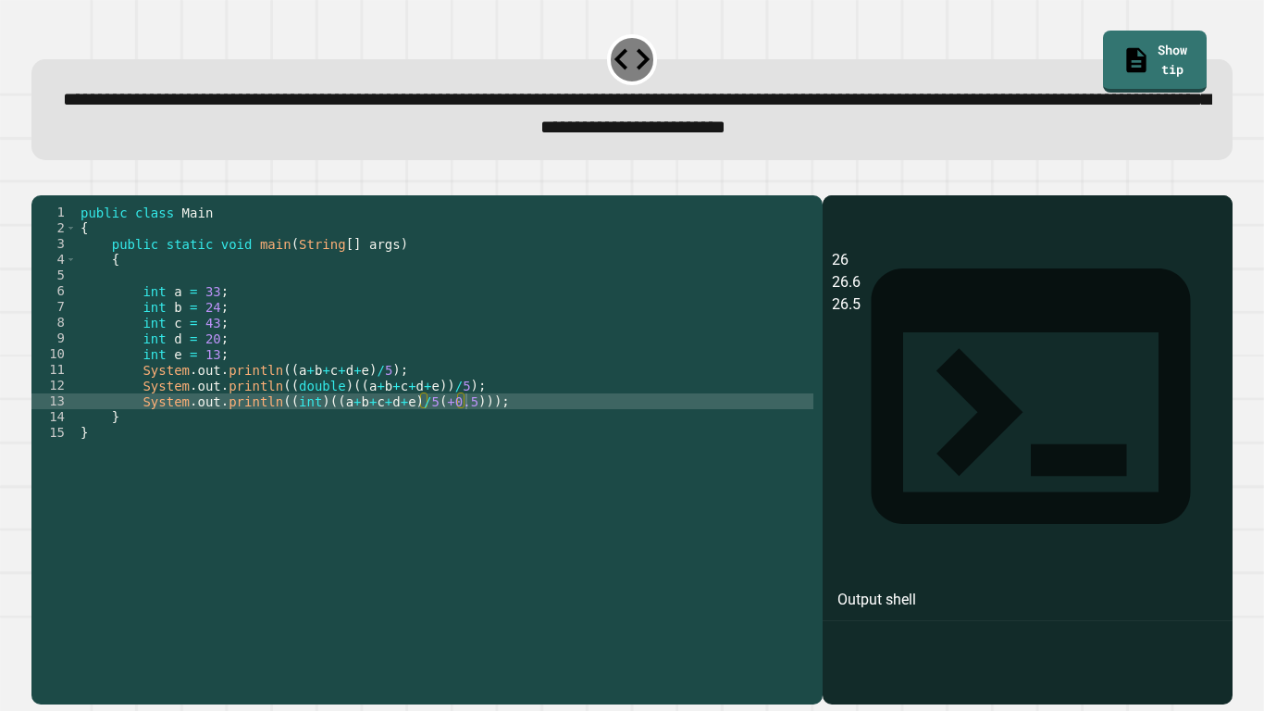
click at [41, 180] on icon "button" at bounding box center [41, 180] width 0 height 0
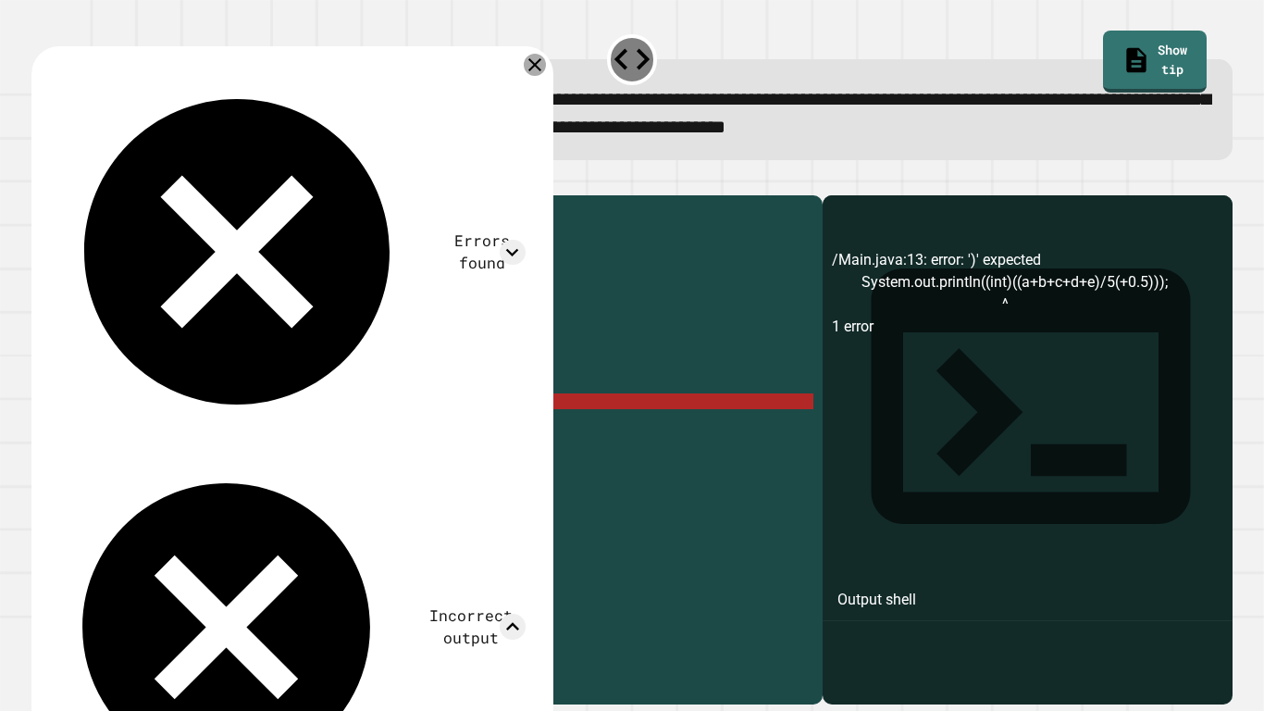
click at [531, 75] on icon at bounding box center [535, 65] width 22 height 22
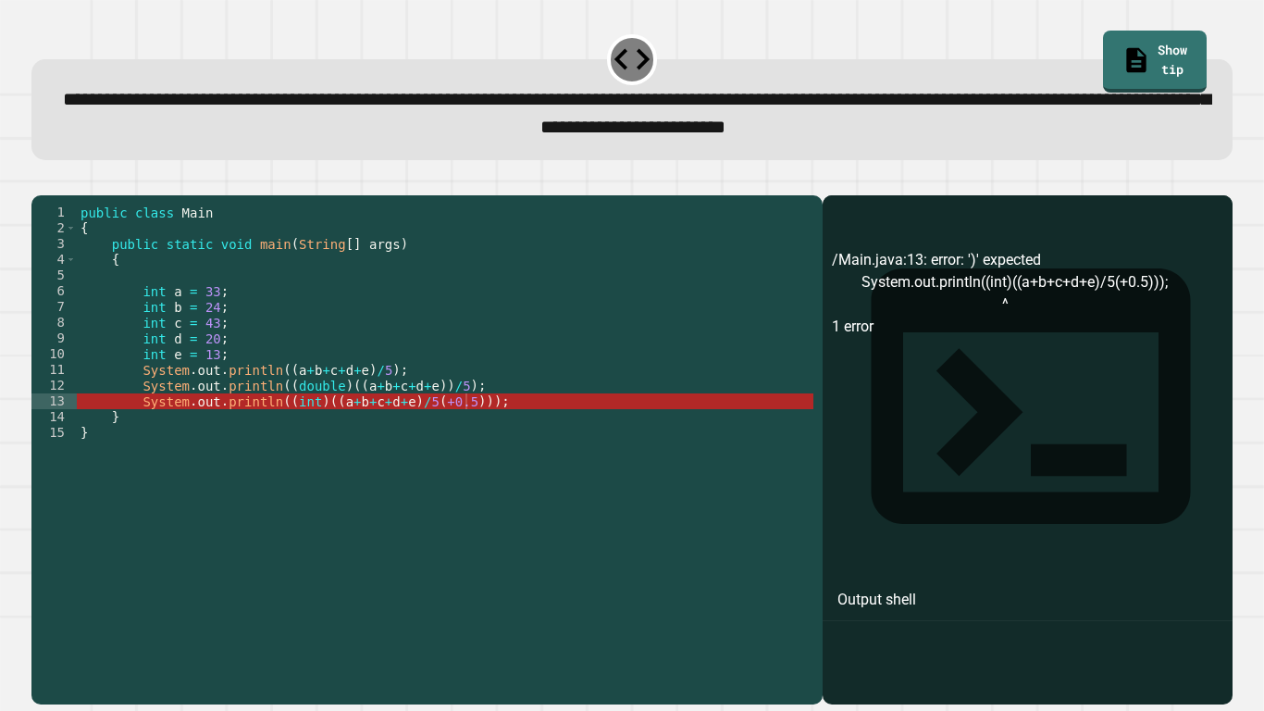
click at [464, 431] on div "public class Main { public static void main ( String [ ] args ) { int a = 33 ; …" at bounding box center [445, 440] width 736 height 472
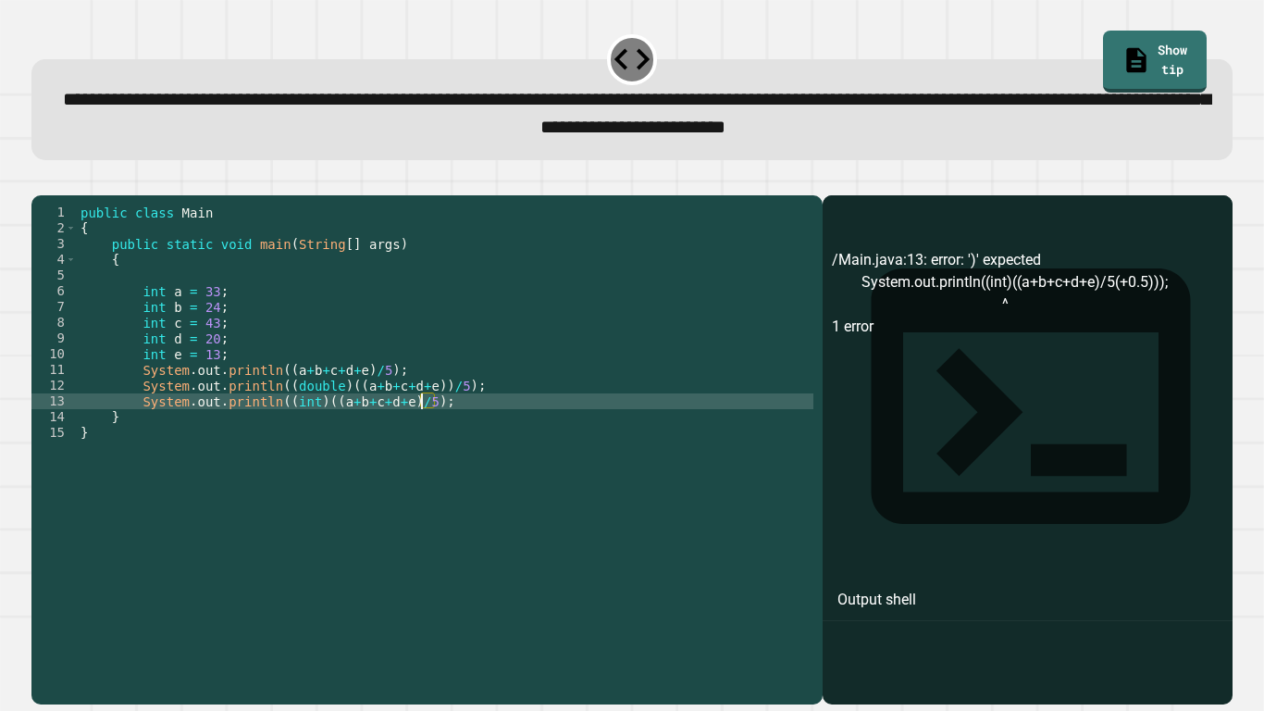
scroll to position [0, 43]
click at [406, 430] on div "public class Main { public static void main ( String [ ] args ) { int a = 33 ; …" at bounding box center [445, 440] width 736 height 472
click at [422, 433] on div "public class Main { public static void main ( String [ ] args ) { int a = 33 ; …" at bounding box center [445, 440] width 736 height 472
click at [328, 429] on div "public class Main { public static void main ( String [ ] args ) { int a = 33 ; …" at bounding box center [445, 440] width 736 height 472
click at [421, 432] on div "public class Main { public static void main ( String [ ] args ) { int a = 33 ; …" at bounding box center [445, 440] width 736 height 472
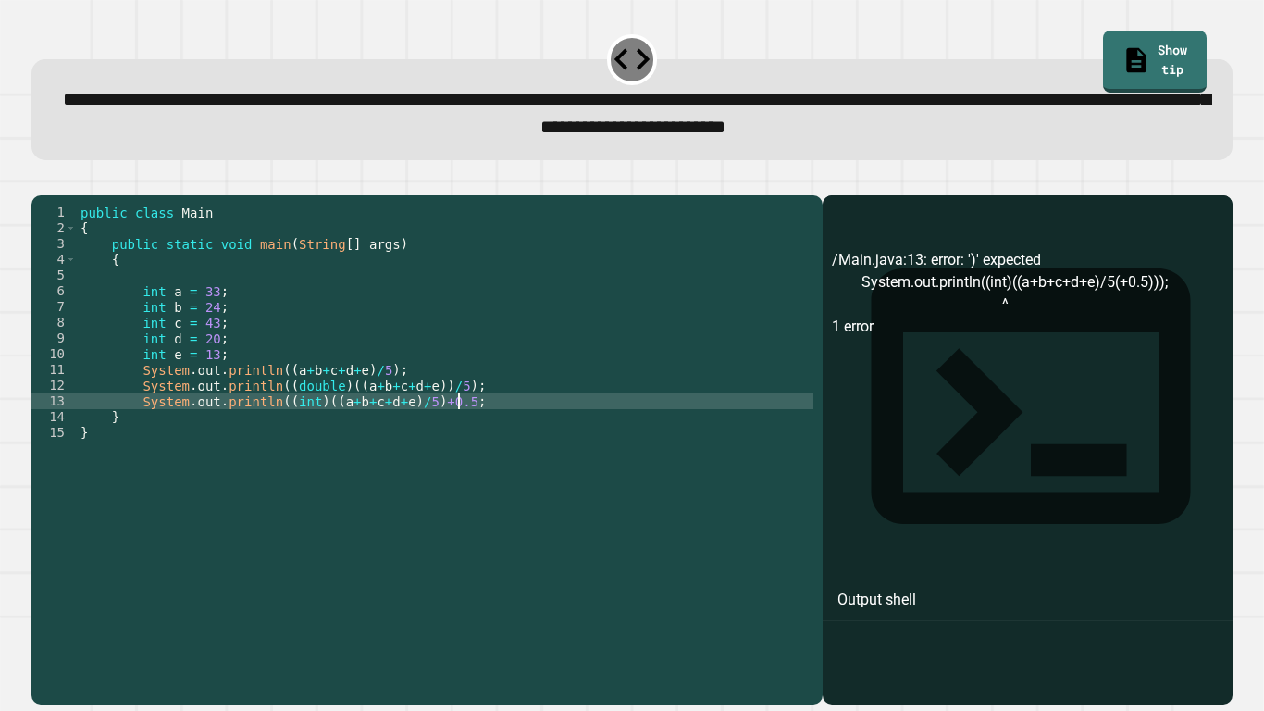
scroll to position [0, 48]
click at [58, 194] on icon "button" at bounding box center [53, 191] width 10 height 13
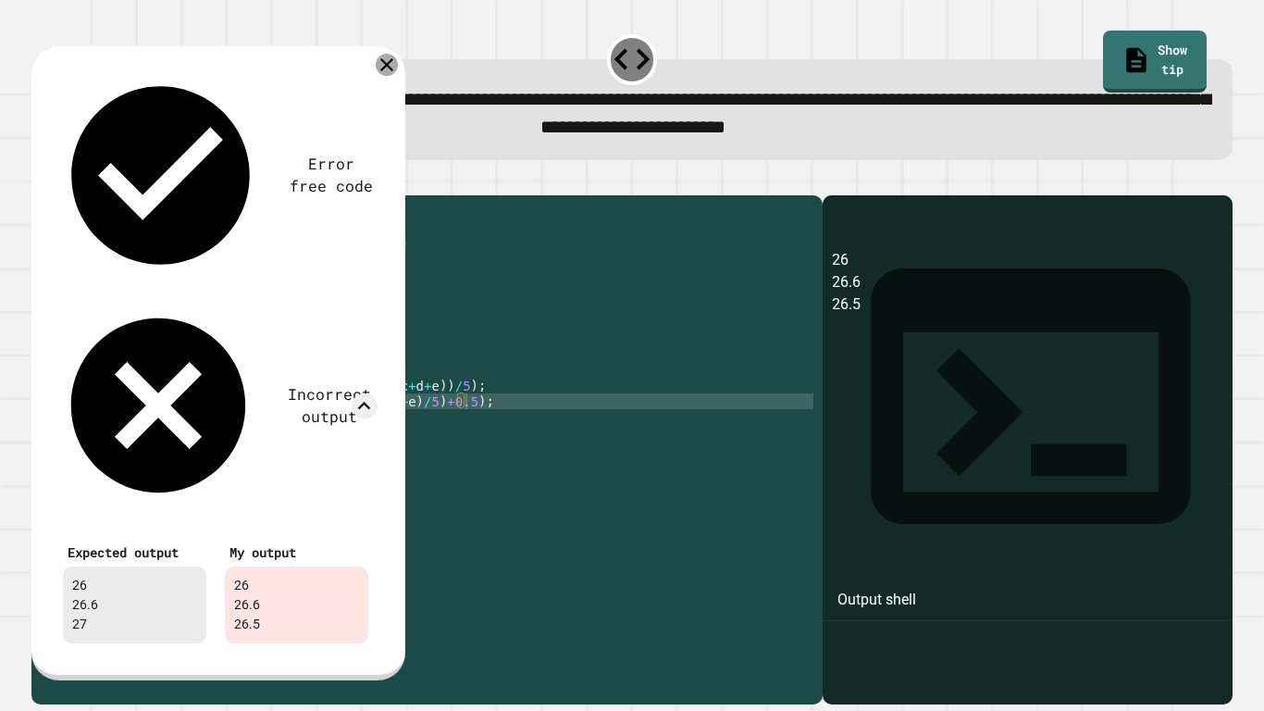
click at [386, 76] on div at bounding box center [387, 65] width 22 height 22
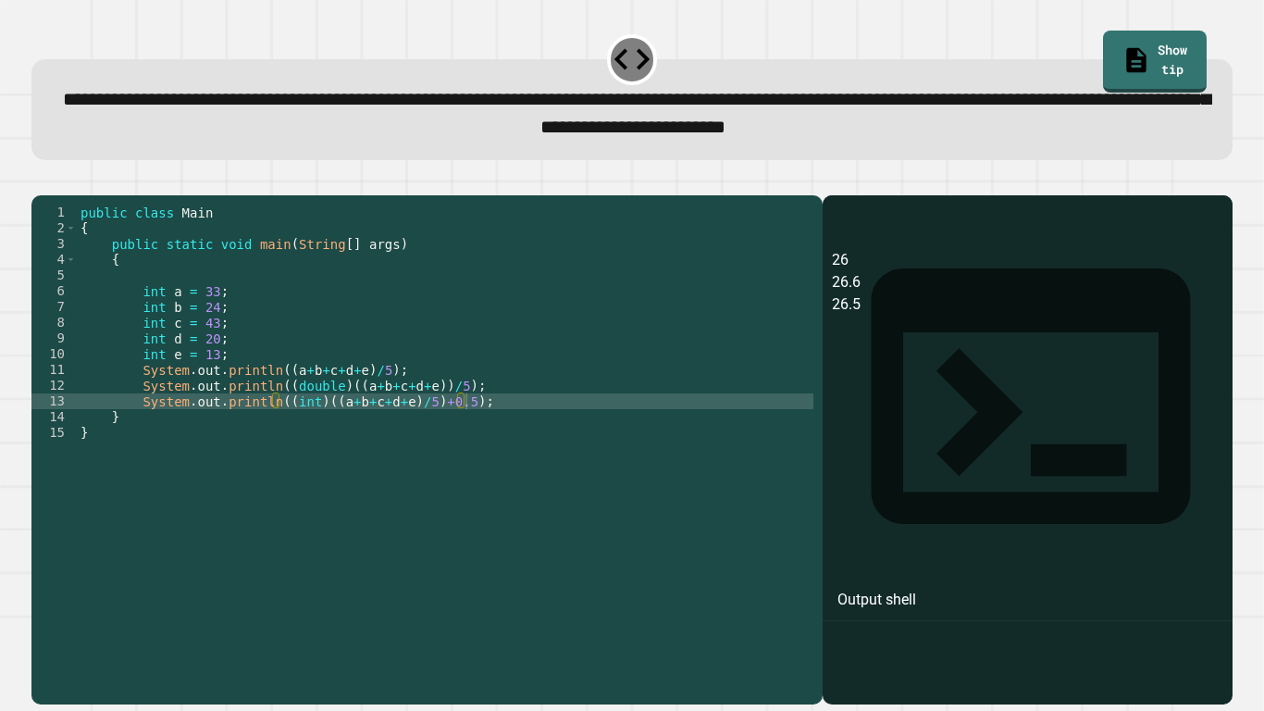
click at [318, 429] on div "public class Main { public static void main ( String [ ] args ) { int a = 33 ; …" at bounding box center [445, 440] width 736 height 472
click at [424, 430] on div "public class Main { public static void main ( String [ ] args ) { int a = 33 ; …" at bounding box center [445, 440] width 736 height 472
click at [273, 427] on div "public class Main { public static void main ( String [ ] args ) { int a = 33 ; …" at bounding box center [445, 440] width 736 height 472
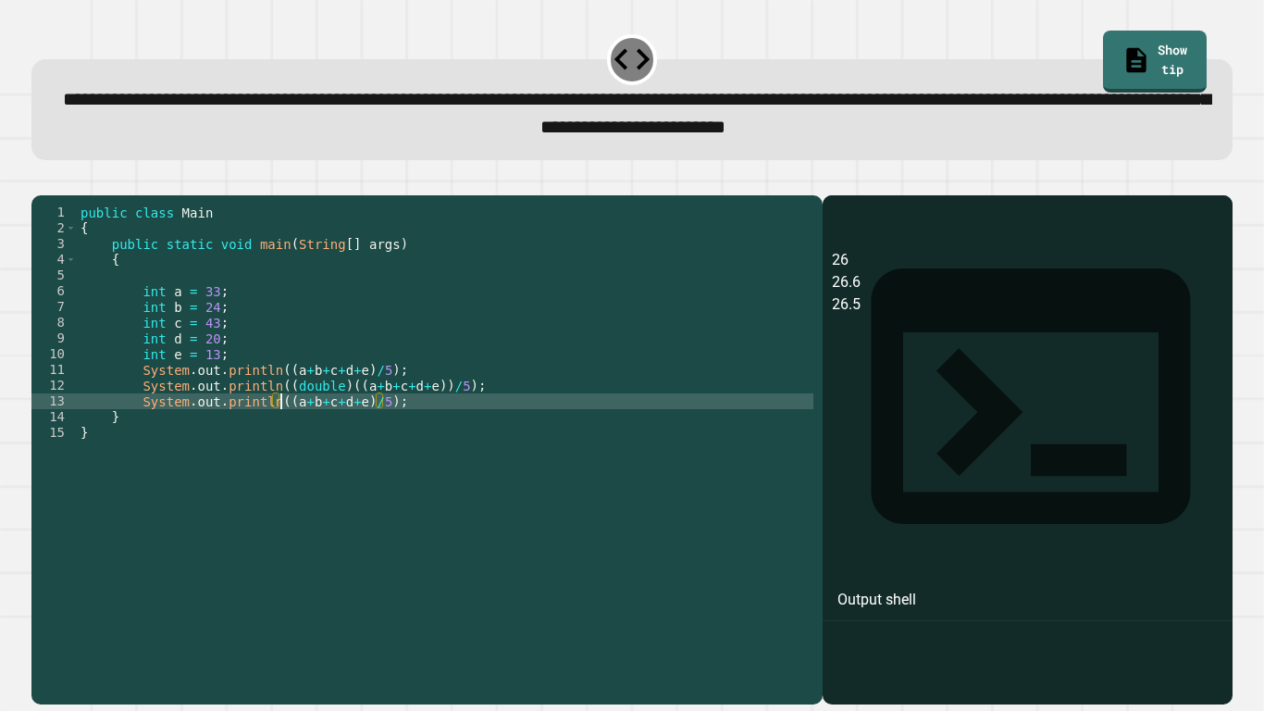
scroll to position [0, 26]
click at [377, 431] on div "public class Main { public static void main ( String [ ] args ) { int a = 33 ; …" at bounding box center [445, 440] width 736 height 472
click at [383, 432] on div "public class Main { public static void main ( String [ ] args ) { int a = 33 ; …" at bounding box center [445, 440] width 736 height 472
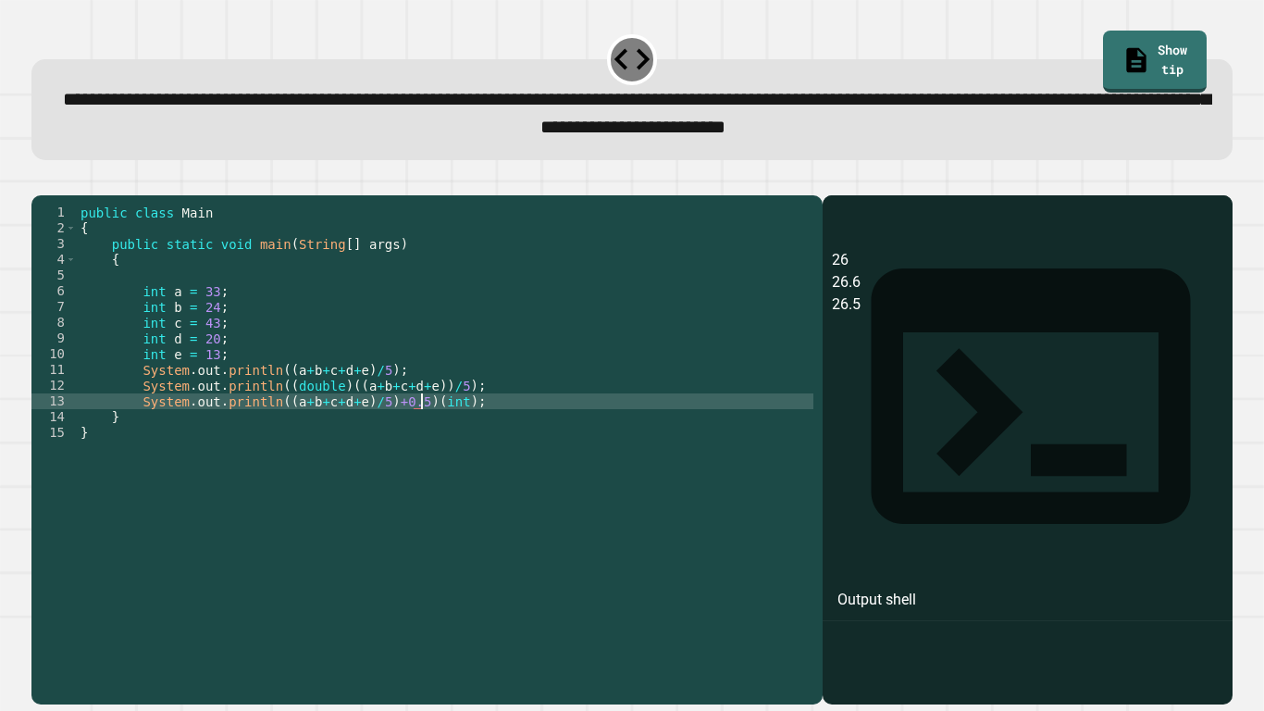
click at [280, 427] on div "public class Main { public static void main ( String [ ] args ) { int a = 33 ; …" at bounding box center [445, 440] width 736 height 472
click at [41, 180] on button "button" at bounding box center [41, 180] width 0 height 0
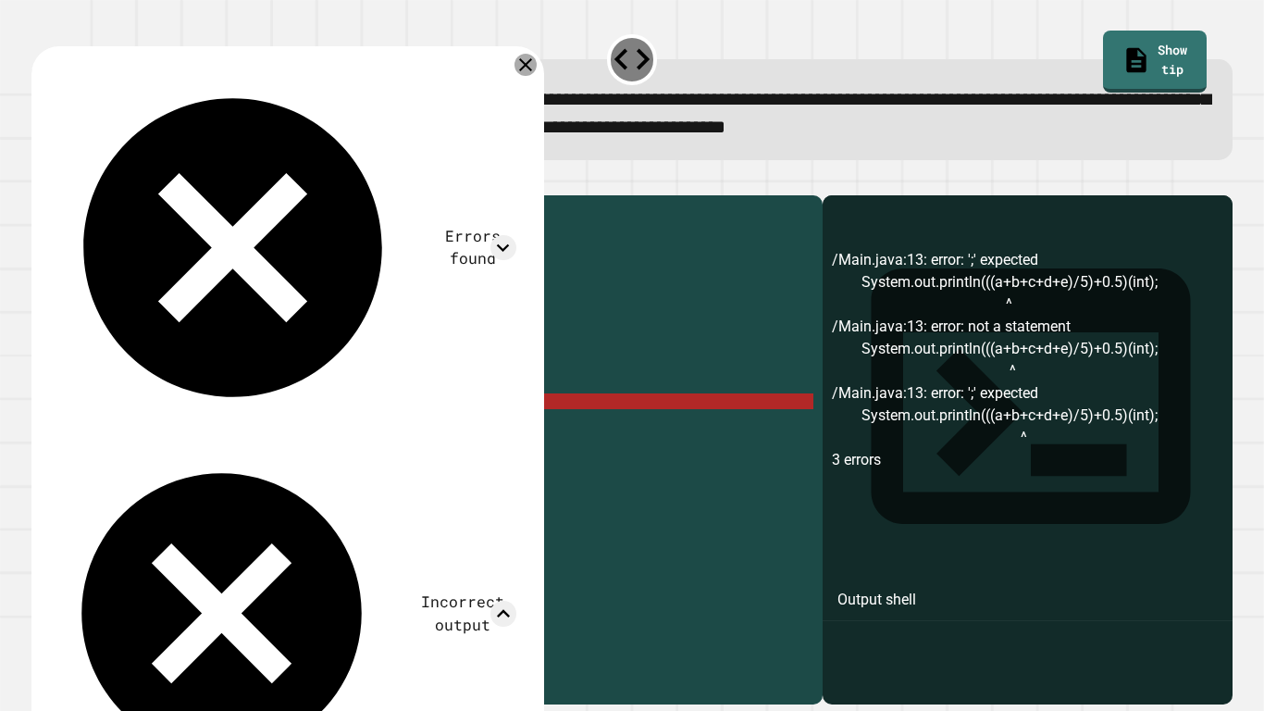
click at [532, 72] on icon at bounding box center [525, 65] width 22 height 22
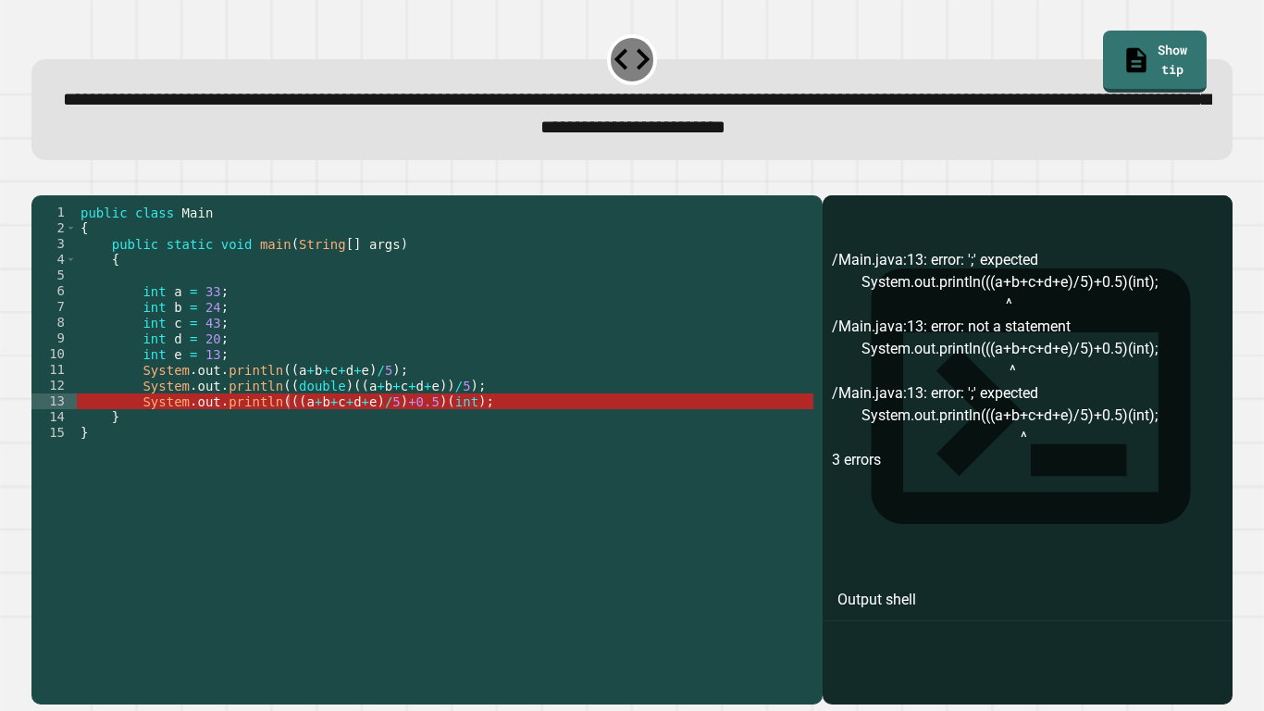
click at [464, 433] on div "public class Main { public static void main ( String [ ] args ) { int a = 33 ; …" at bounding box center [445, 440] width 736 height 472
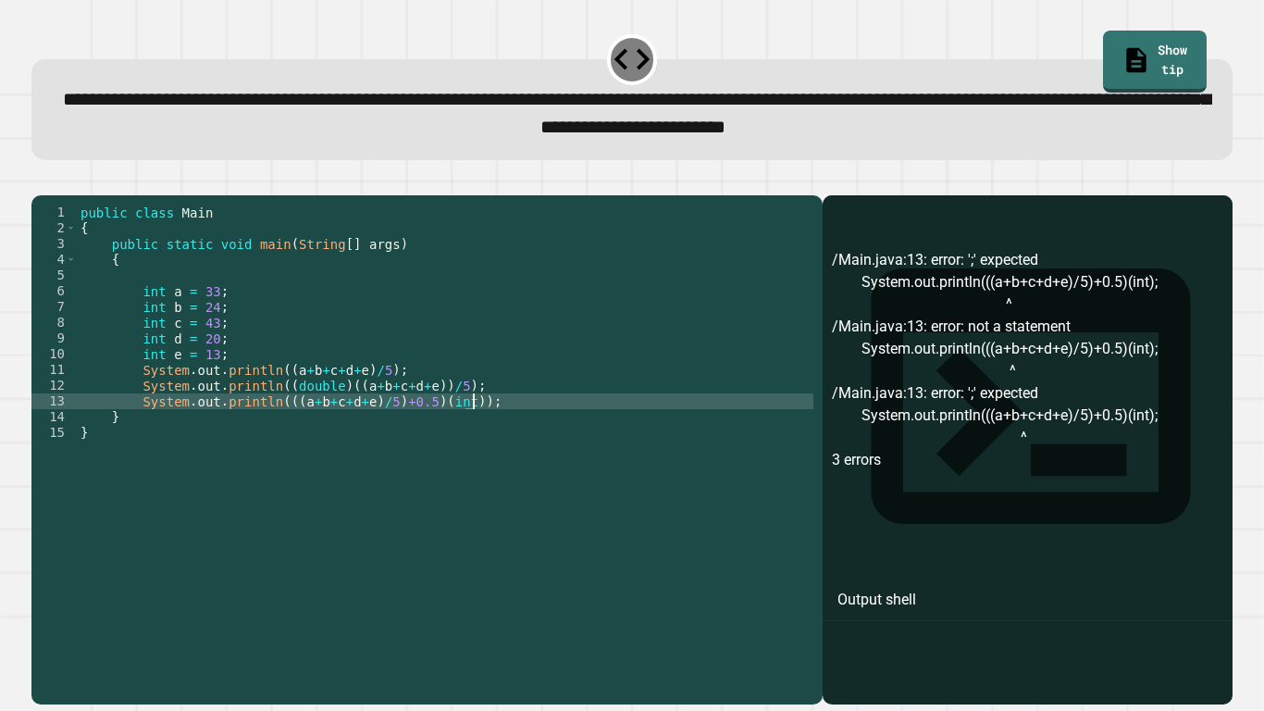
scroll to position [0, 49]
click at [41, 180] on icon "button" at bounding box center [41, 180] width 0 height 0
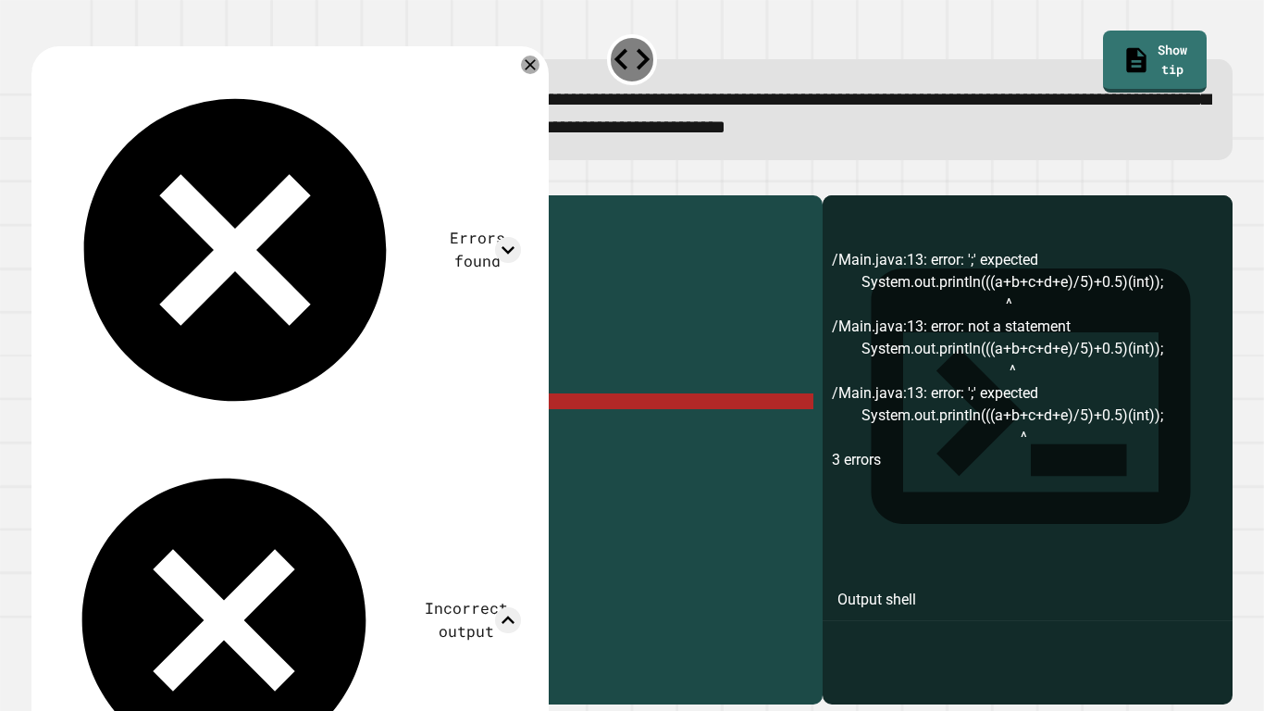
scroll to position [1, 0]
click at [534, 73] on icon at bounding box center [530, 65] width 22 height 22
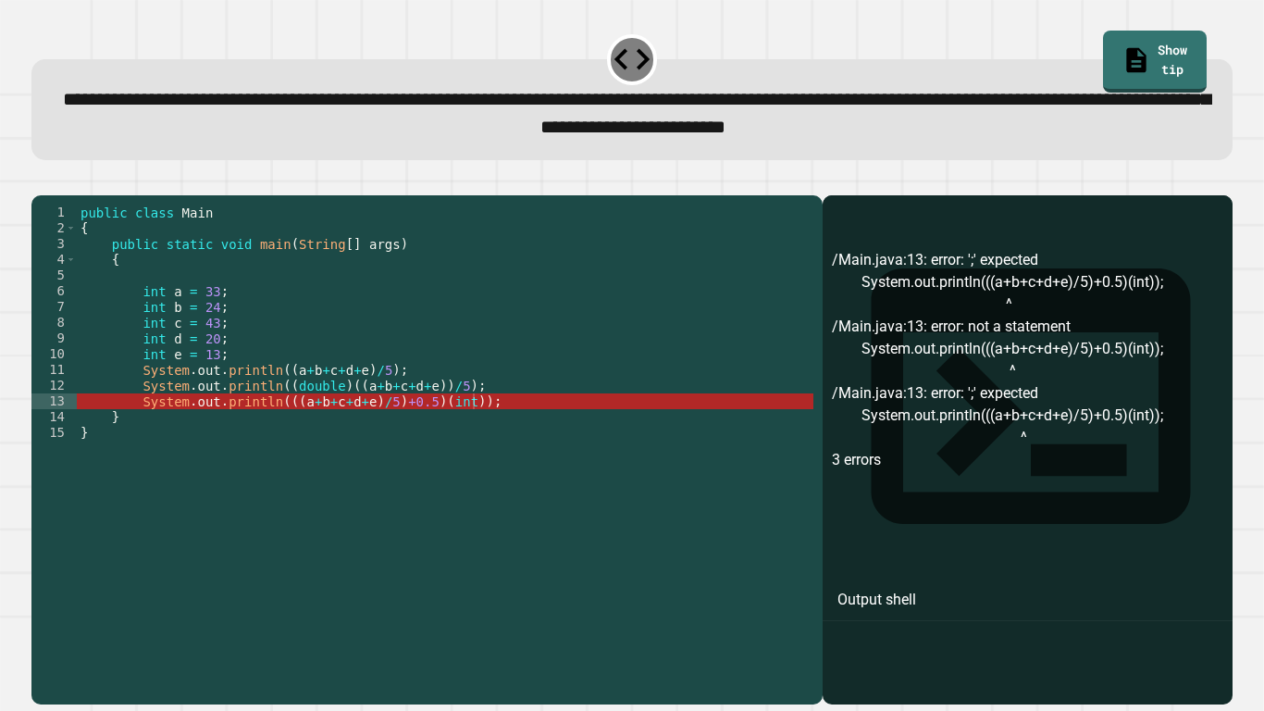
click at [267, 429] on div "public class Main { public static void main ( String [ ] args ) { int a = 33 ; …" at bounding box center [445, 440] width 736 height 472
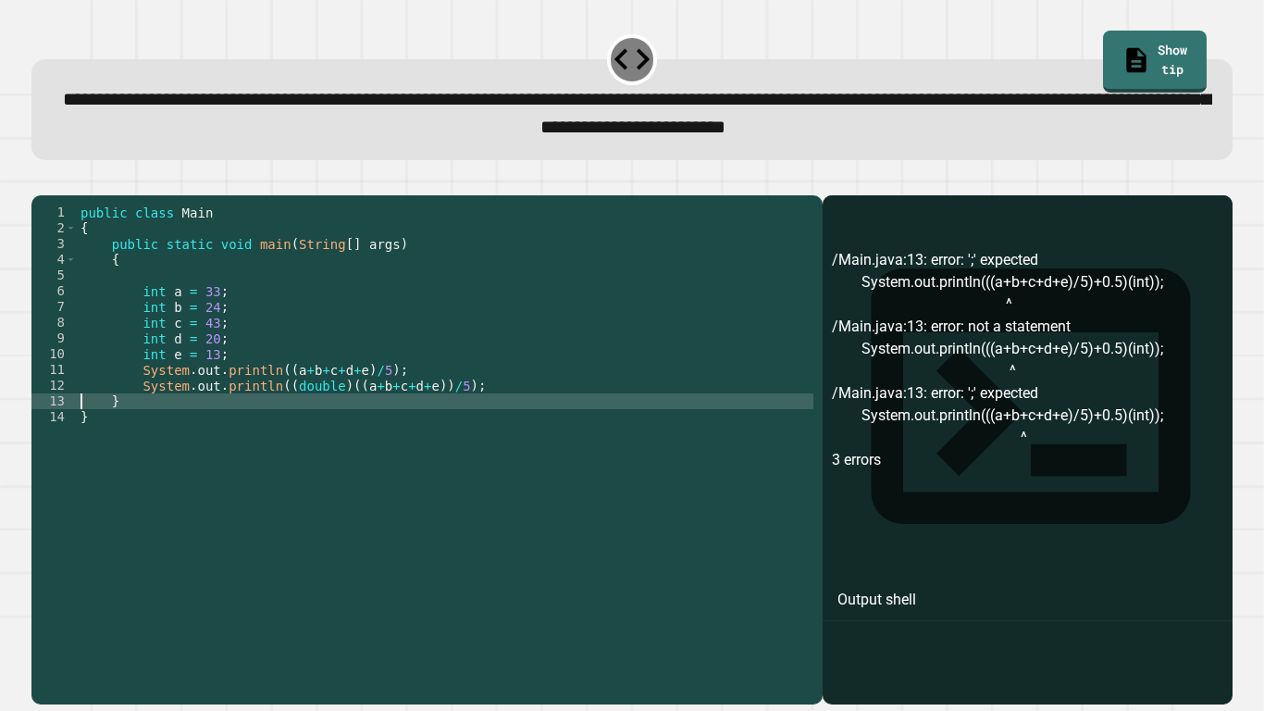
click at [487, 421] on div "public class Main { public static void main ( String [ ] args ) { int a = 33 ; …" at bounding box center [445, 440] width 736 height 472
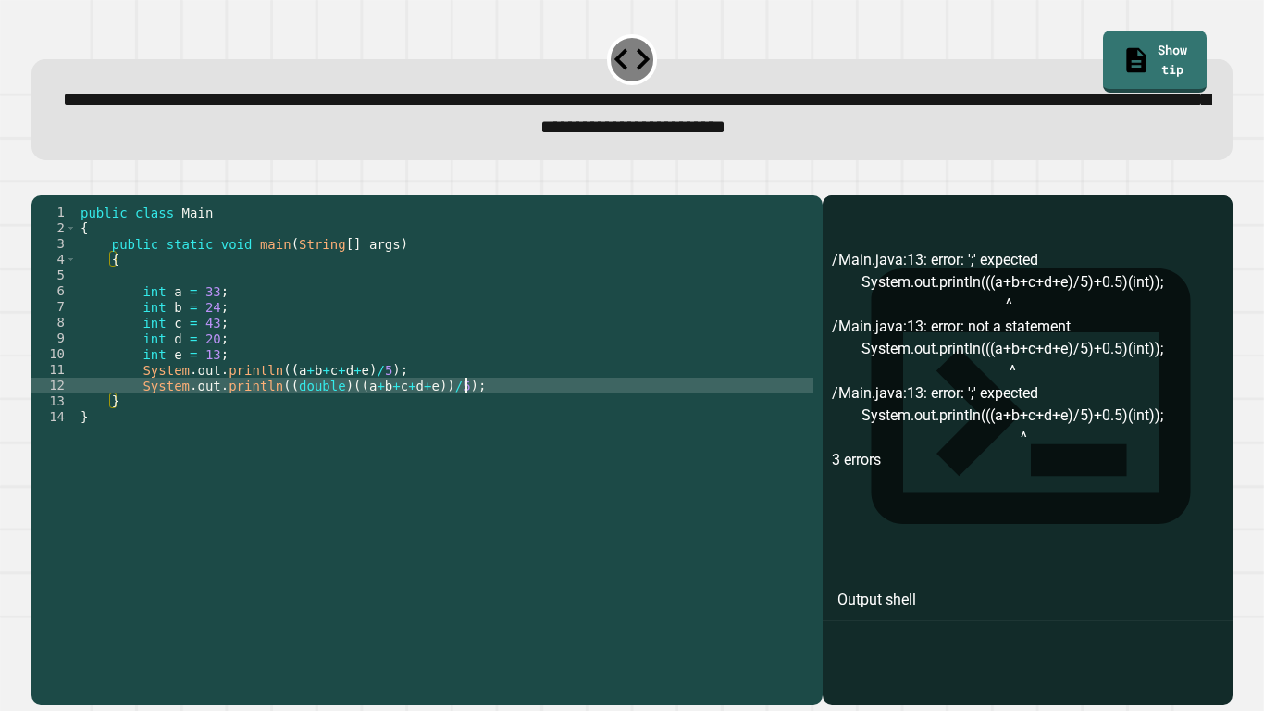
click at [492, 411] on div "public class Main { public static void main ( String [ ] args ) { int a = 33 ; …" at bounding box center [445, 440] width 736 height 472
type textarea "**********"
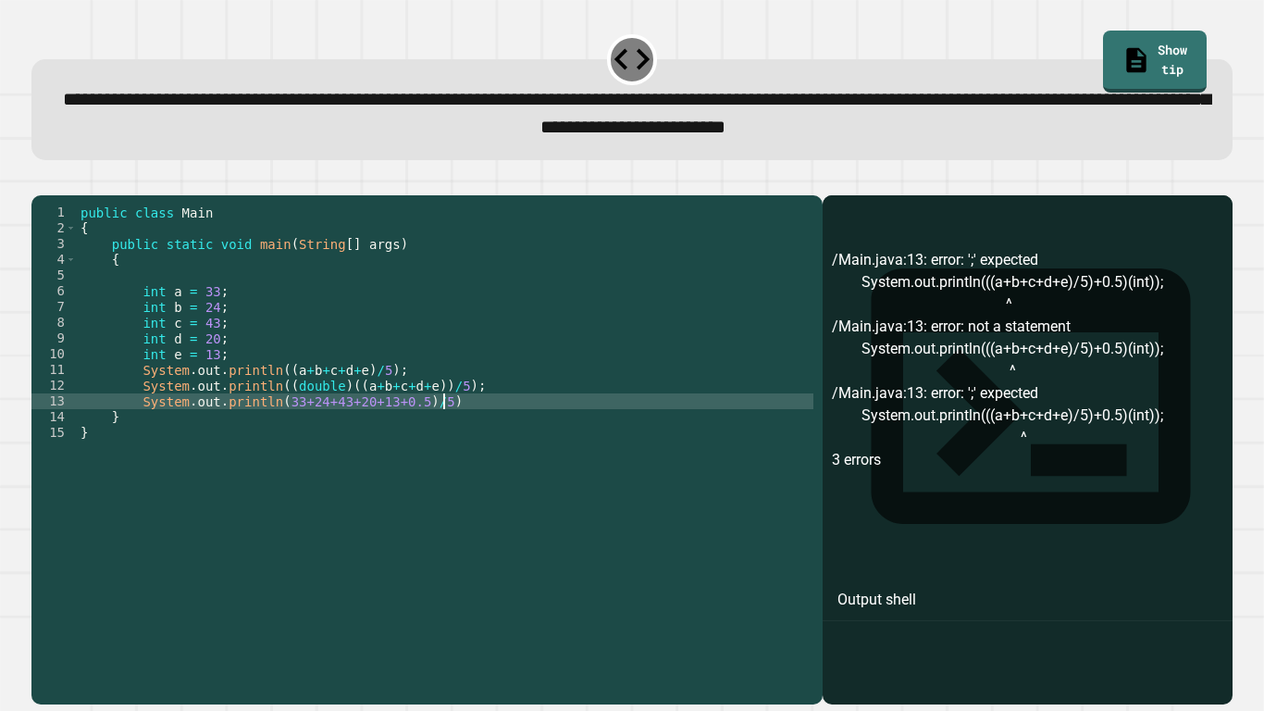
scroll to position [0, 44]
click at [275, 430] on div "public class Main { public static void main ( String [ ] args ) { int a = 33 ; …" at bounding box center [445, 440] width 736 height 472
click at [491, 426] on div "public class Main { public static void main ( String [ ] args ) { int a = 33 ; …" at bounding box center [445, 440] width 736 height 472
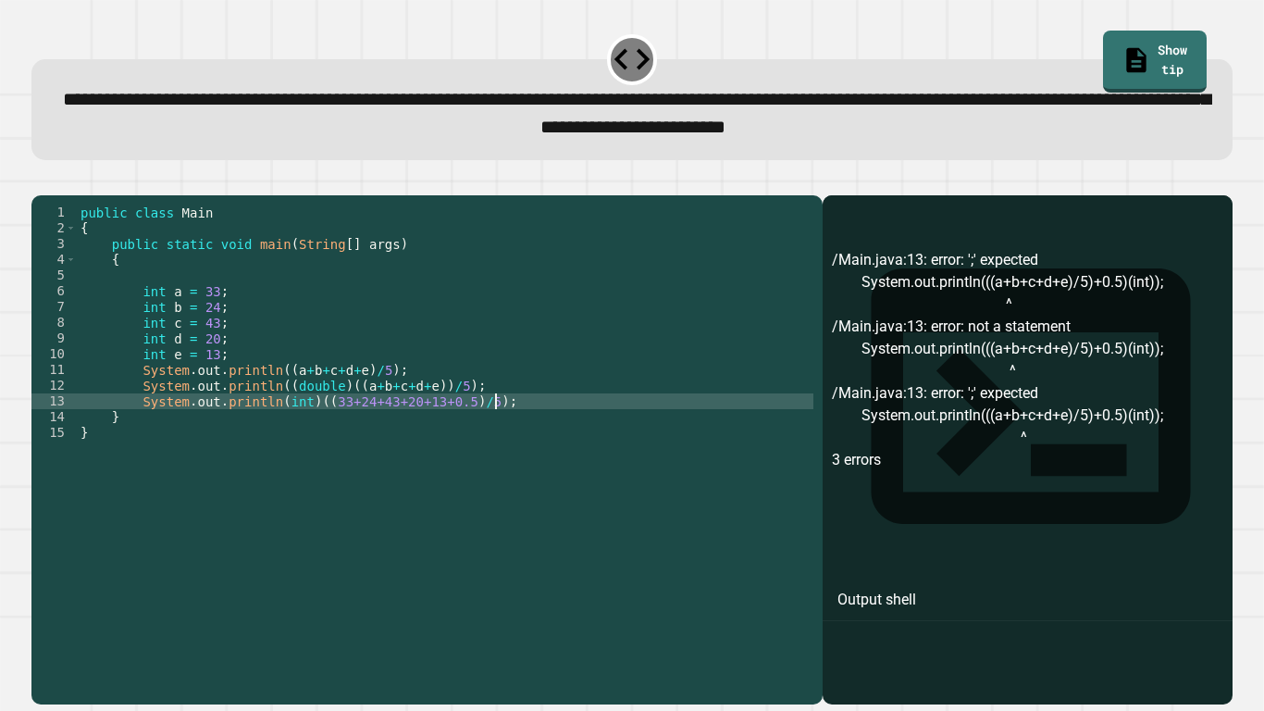
click at [58, 193] on icon "button" at bounding box center [53, 191] width 10 height 13
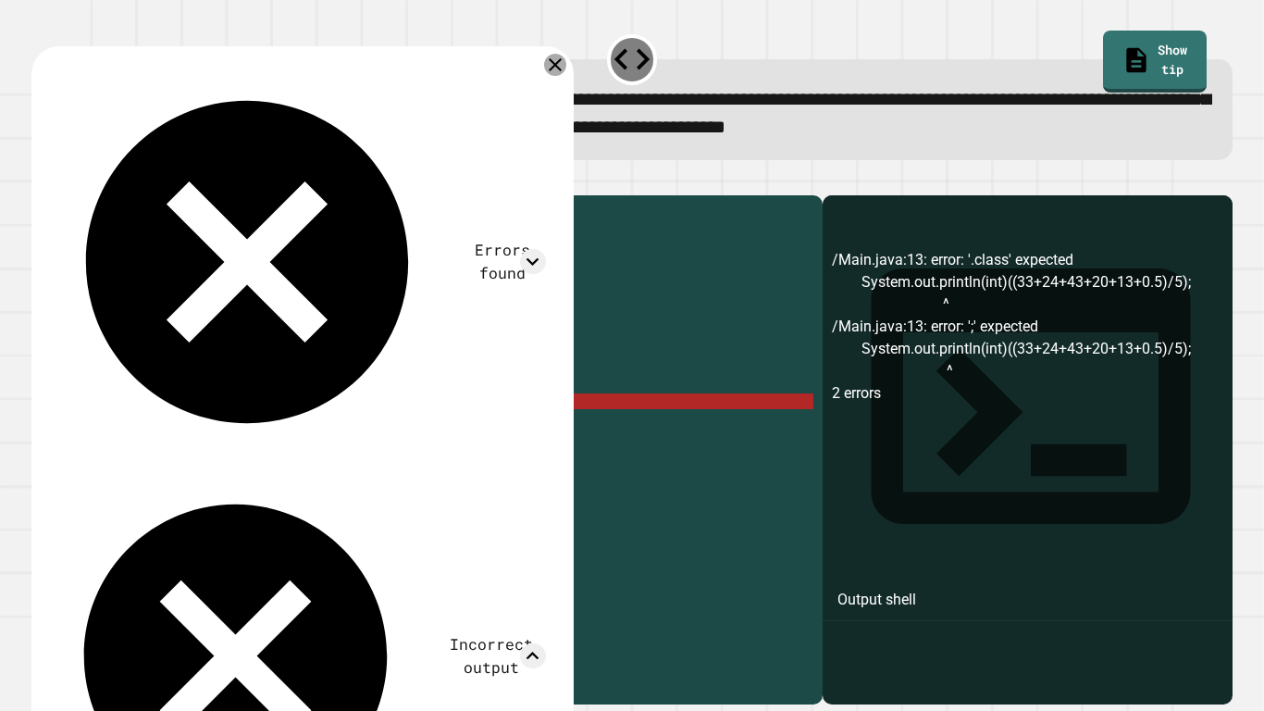
click at [560, 66] on icon at bounding box center [555, 65] width 22 height 22
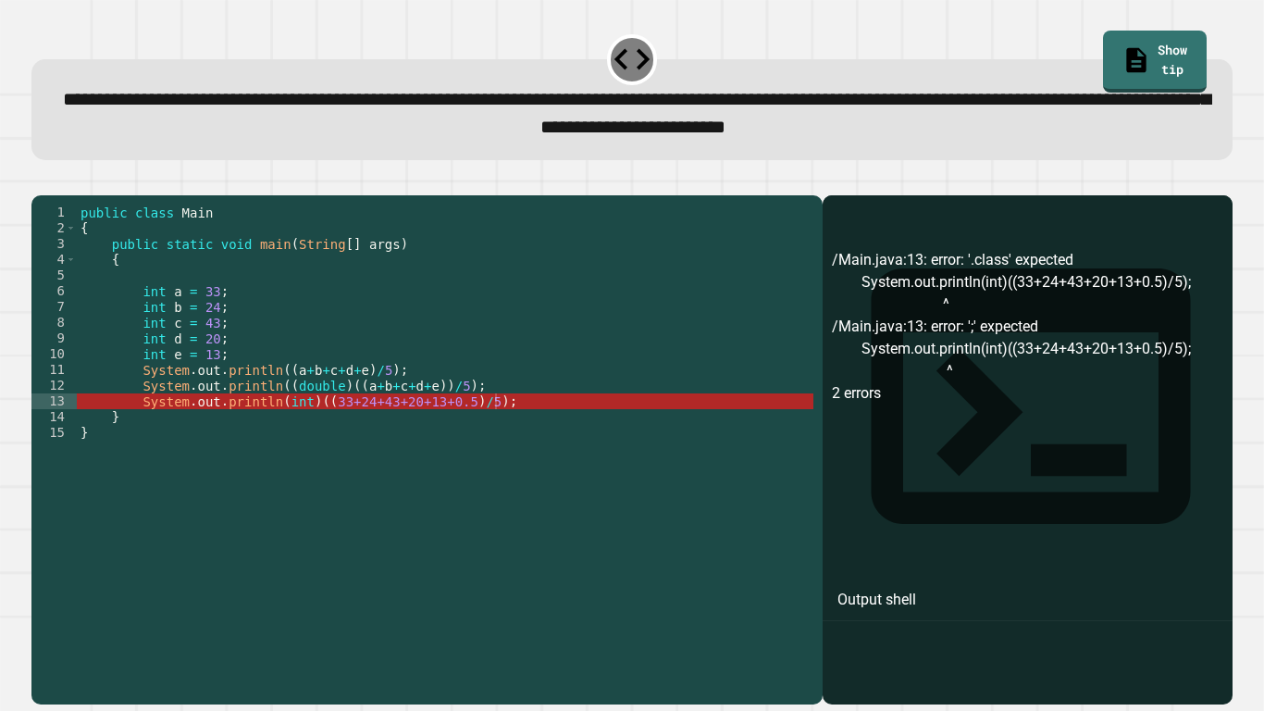
click at [272, 430] on div "public class Main { public static void main ( String [ ] args ) { int a = 33 ; …" at bounding box center [445, 440] width 736 height 472
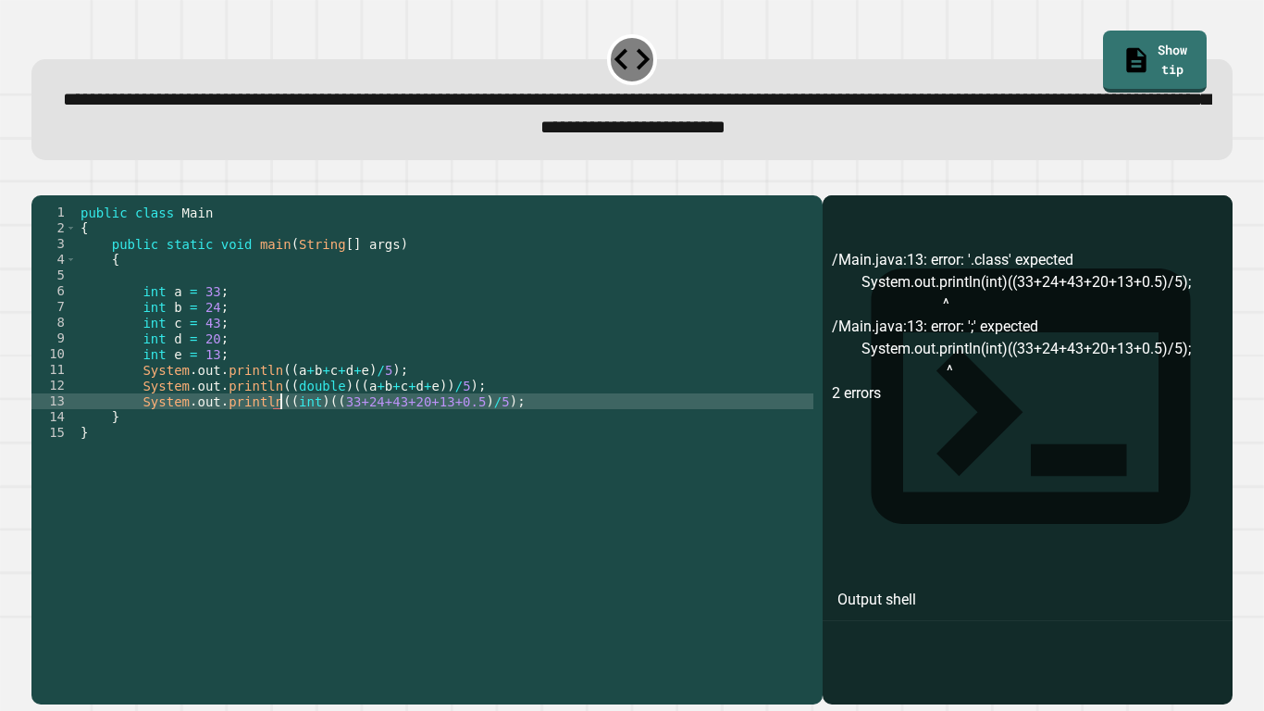
scroll to position [0, 26]
click at [41, 180] on icon "button" at bounding box center [41, 180] width 0 height 0
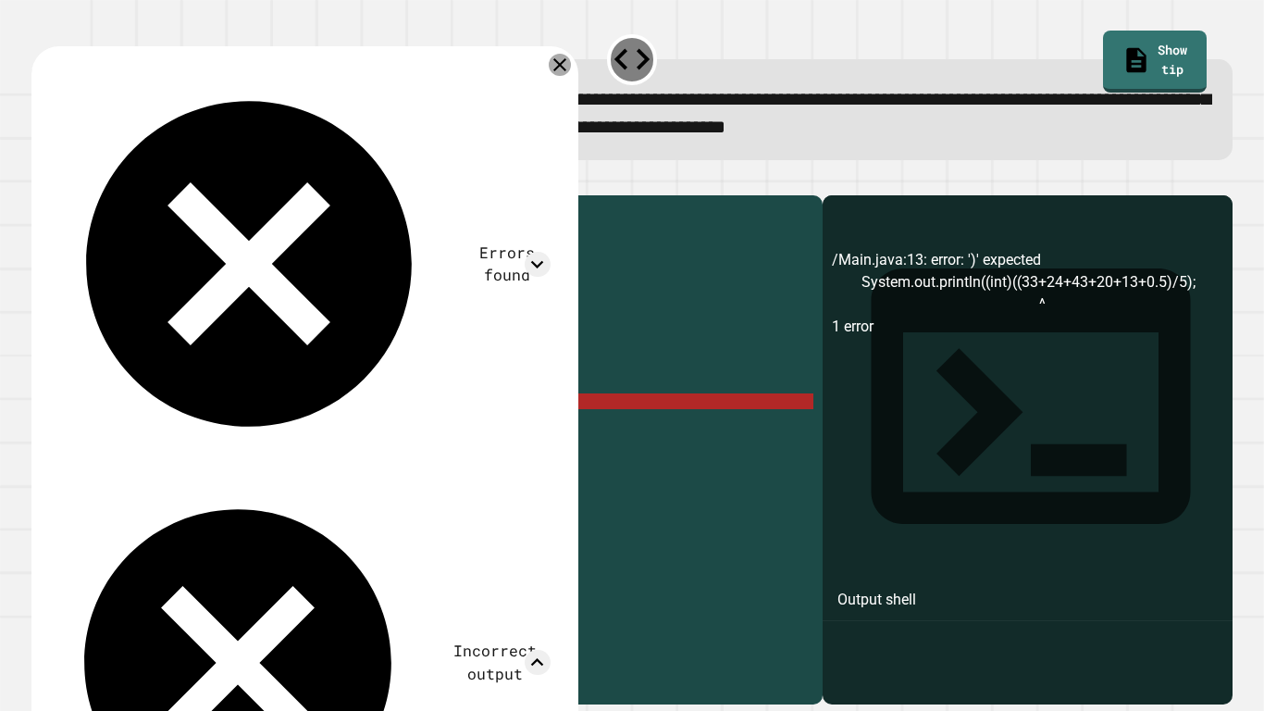
click at [563, 73] on icon at bounding box center [560, 65] width 22 height 22
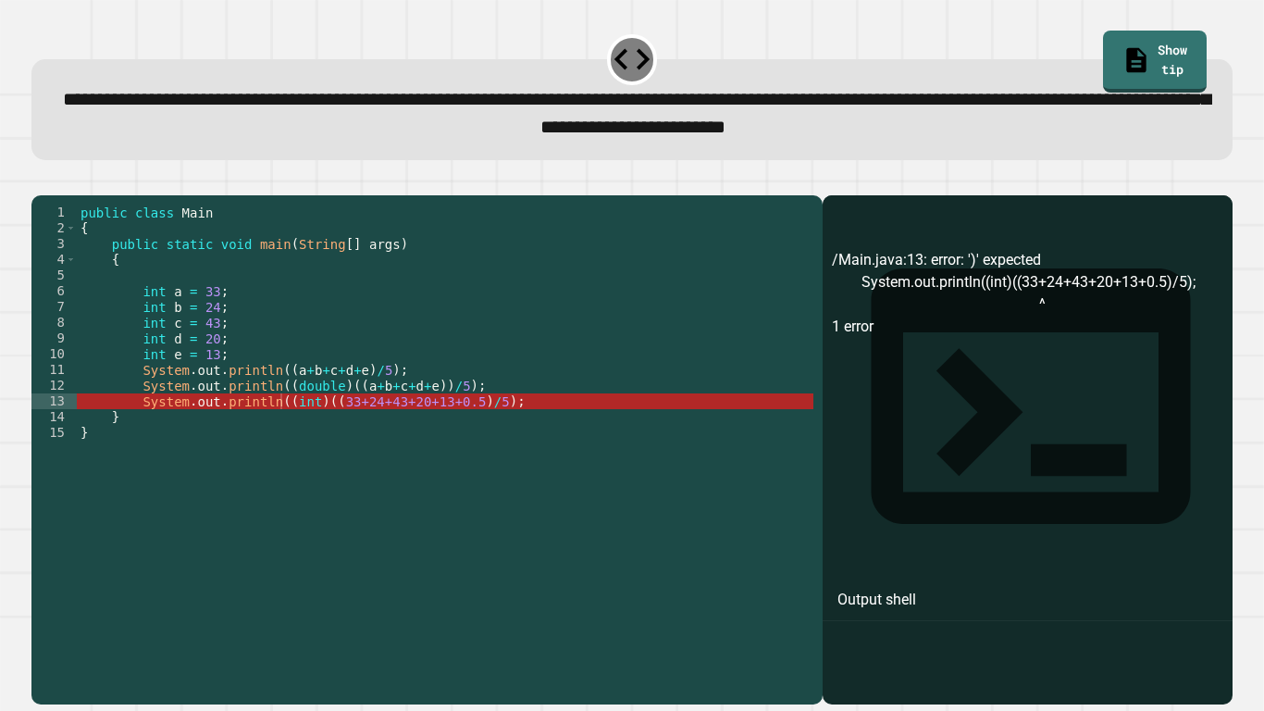
click at [494, 429] on div "public class Main { public static void main ( String [ ] args ) { int a = 33 ; …" at bounding box center [445, 440] width 736 height 472
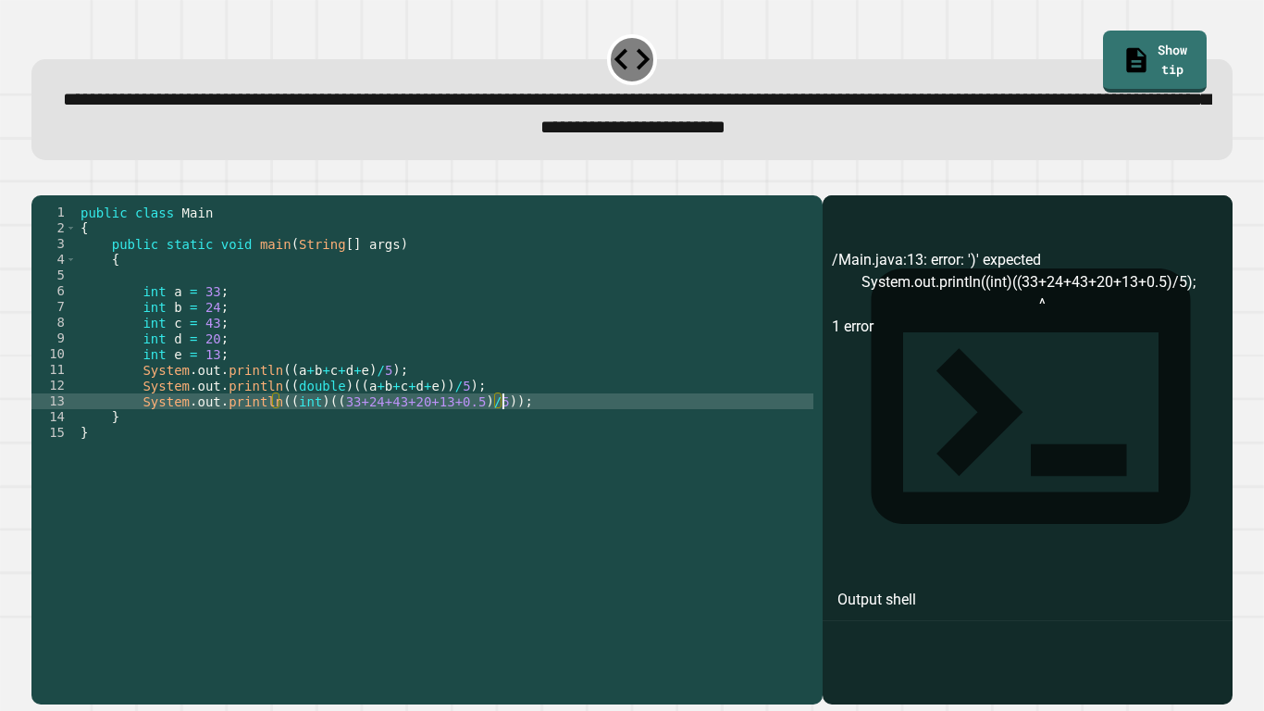
click at [41, 180] on icon "button" at bounding box center [41, 180] width 0 height 0
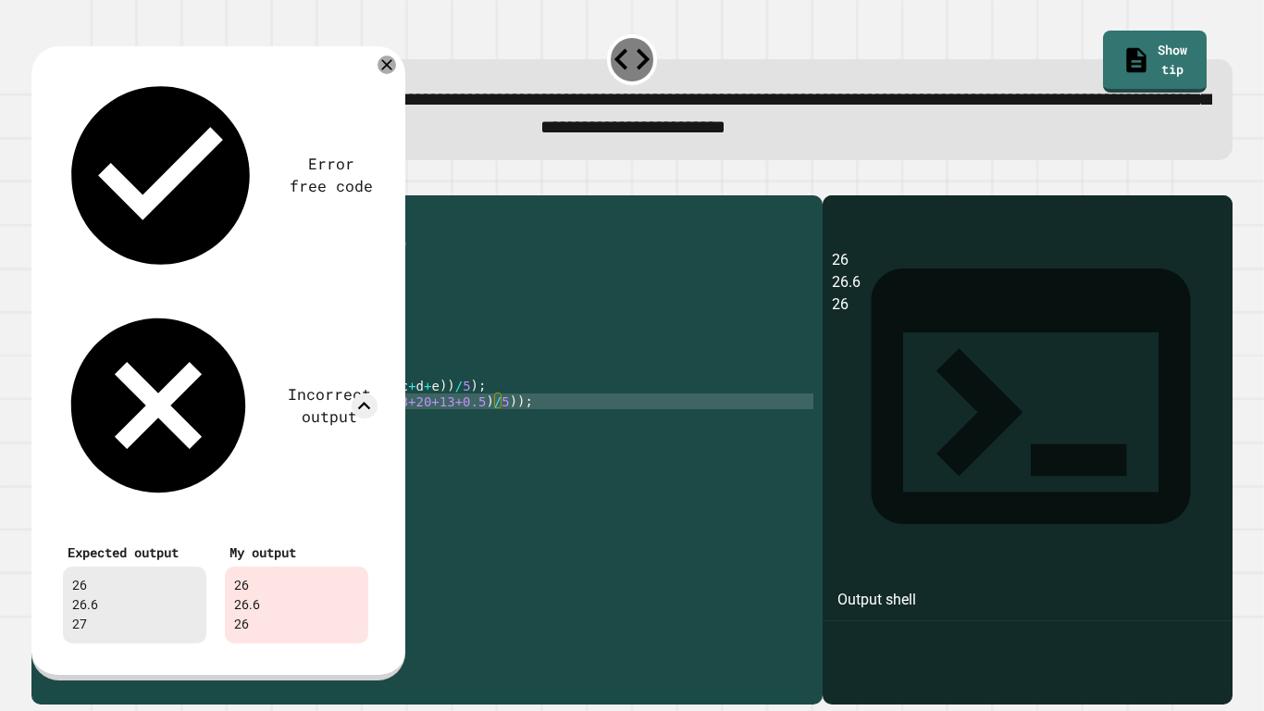
click at [319, 431] on div "public class Main { public static void main ( String [ ] args ) { int a = 33 ; …" at bounding box center [445, 440] width 736 height 472
click at [394, 60] on div "Error free code 26 26.6 26 Incorrect output Expected output 26 26.6 27 My outpu…" at bounding box center [218, 363] width 374 height 634
click at [387, 68] on icon at bounding box center [386, 64] width 13 height 13
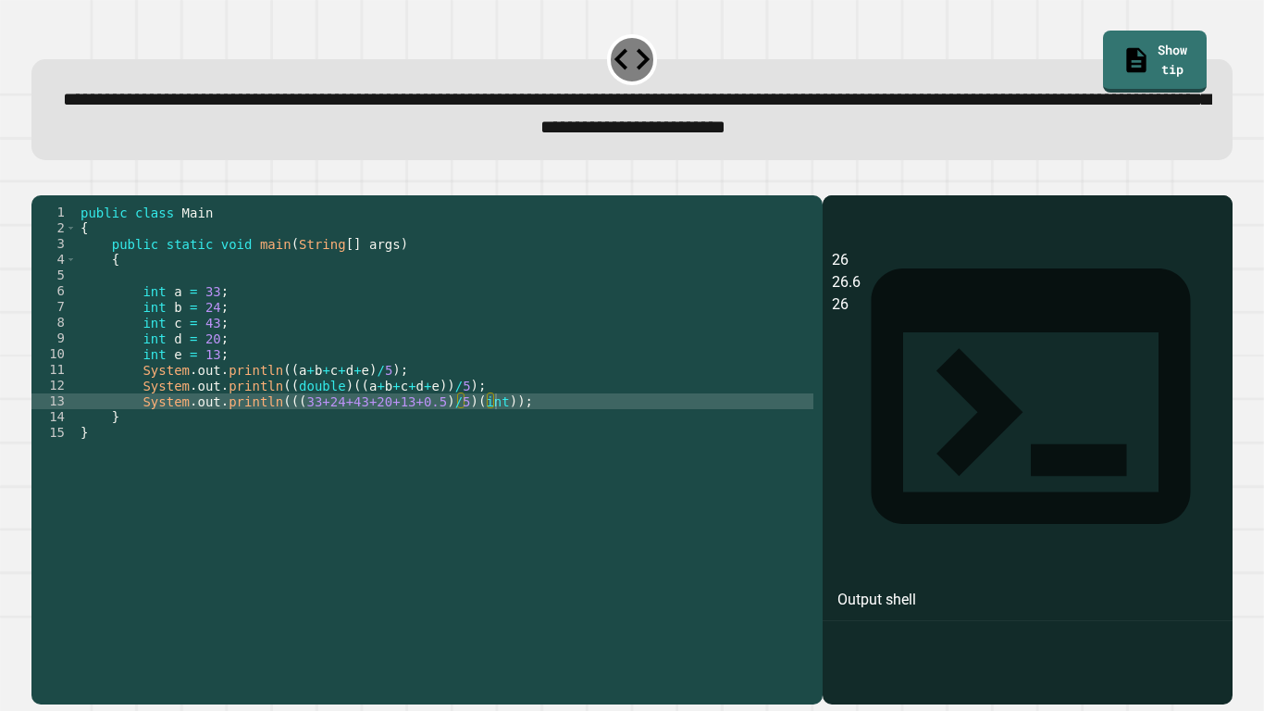
click at [41, 180] on icon "button" at bounding box center [41, 180] width 0 height 0
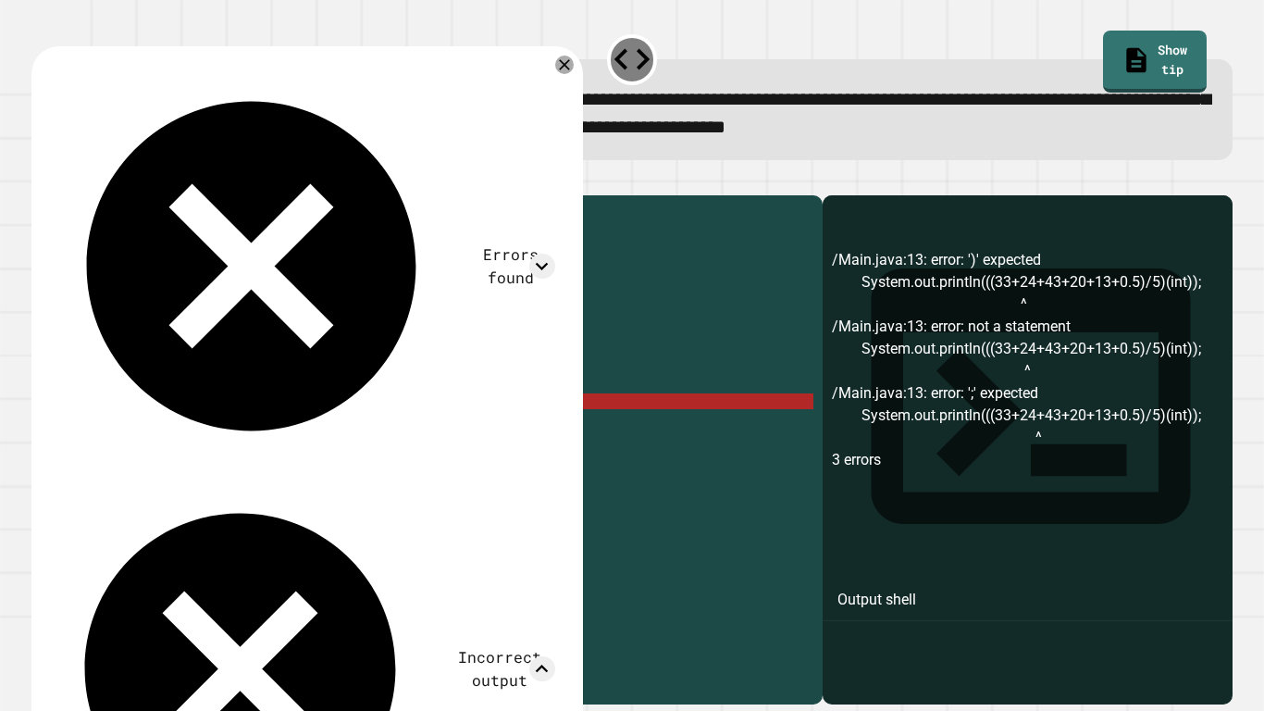
click at [572, 78] on div "Errors found /Main.java:13: error: ')' expected System.out.println(((33+24+43+2…" at bounding box center [306, 603] width 551 height 1114
click at [573, 69] on icon at bounding box center [564, 65] width 22 height 22
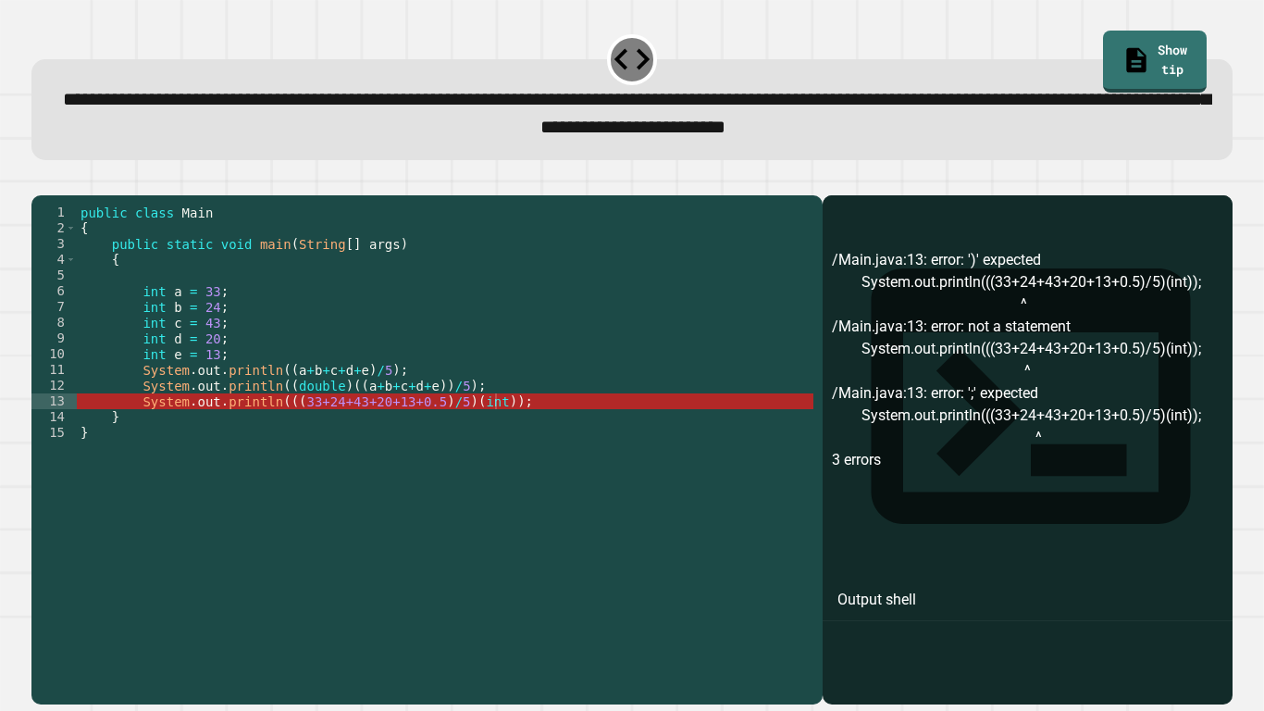
click at [497, 434] on div "public class Main { public static void main ( String [ ] args ) { int a = 33 ; …" at bounding box center [445, 440] width 736 height 472
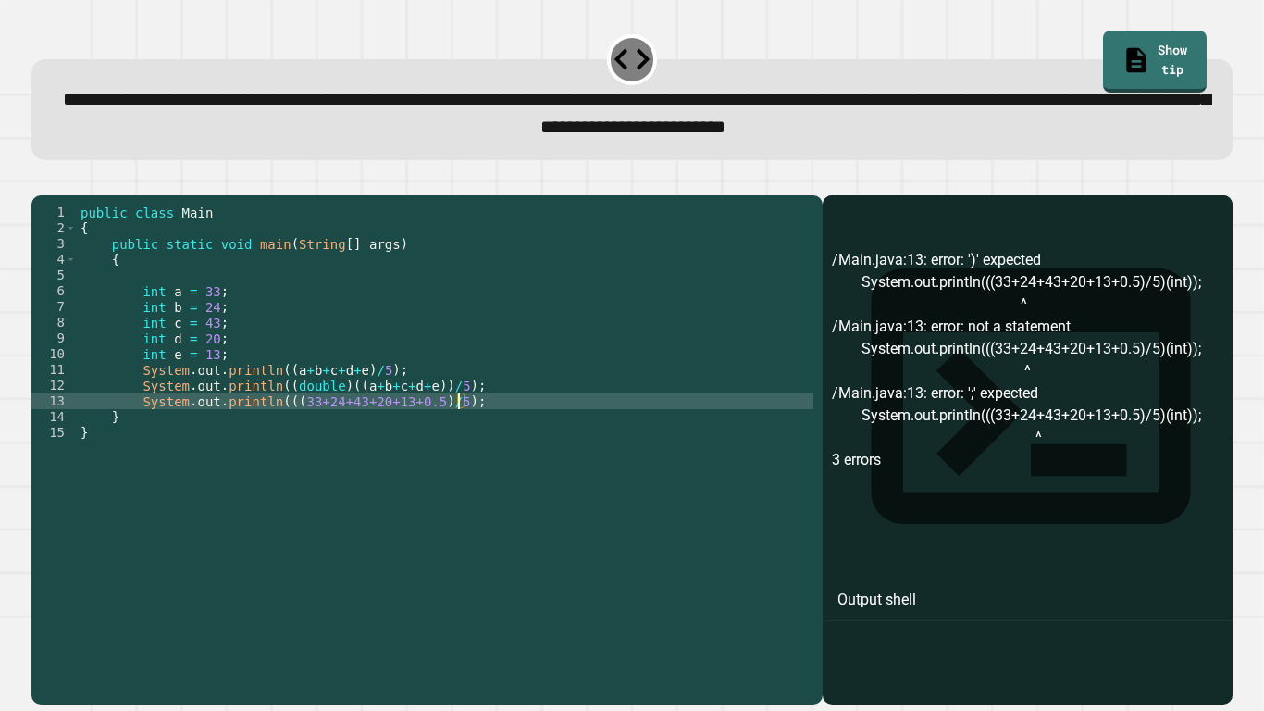
scroll to position [0, 47]
click at [285, 430] on div "public class Main { public static void main ( String [ ] args ) { int a = 33 ; …" at bounding box center [445, 440] width 736 height 472
click at [486, 433] on div "public class Main { public static void main ( String [ ] args ) { int a = 33 ; …" at bounding box center [445, 440] width 736 height 472
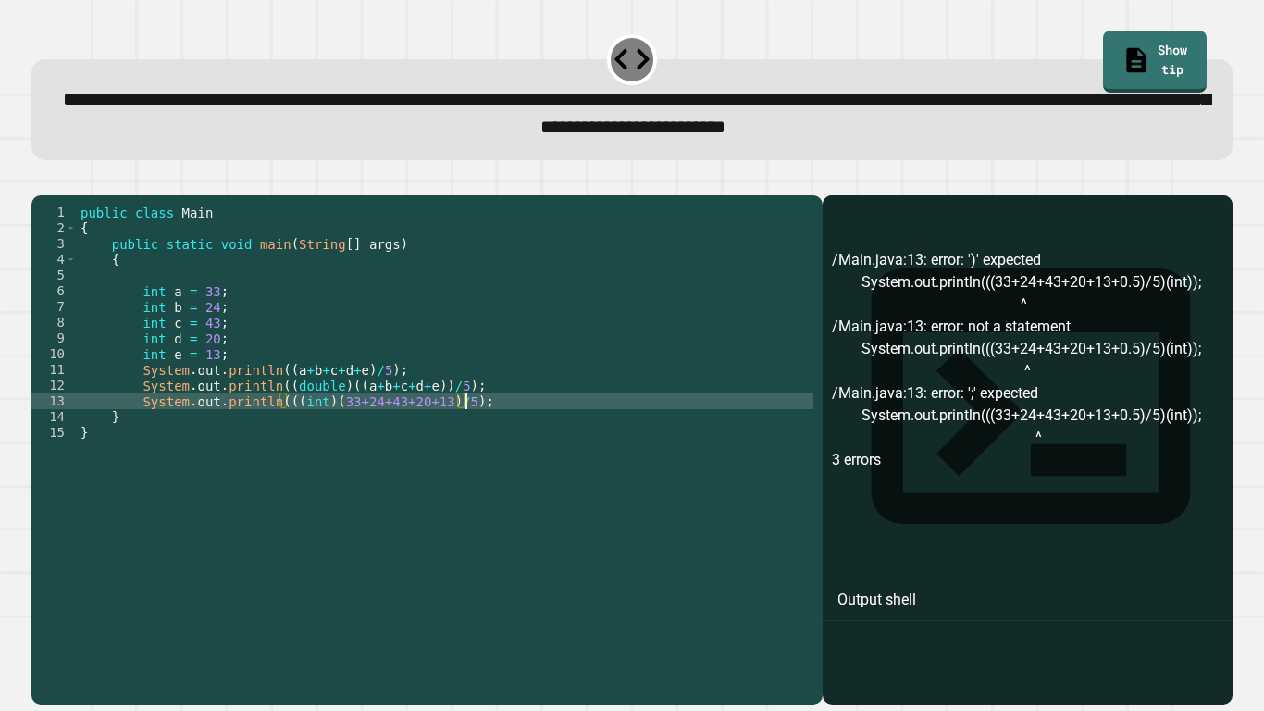
click at [324, 430] on div "public class Main { public static void main ( String [ ] args ) { int a = 33 ; …" at bounding box center [445, 440] width 736 height 472
click at [472, 436] on div "public class Main { public static void main ( String [ ] args ) { int a = 33 ; …" at bounding box center [445, 440] width 736 height 472
click at [332, 429] on div "public class Main { public static void main ( String [ ] args ) { int a = 33 ; …" at bounding box center [445, 440] width 736 height 472
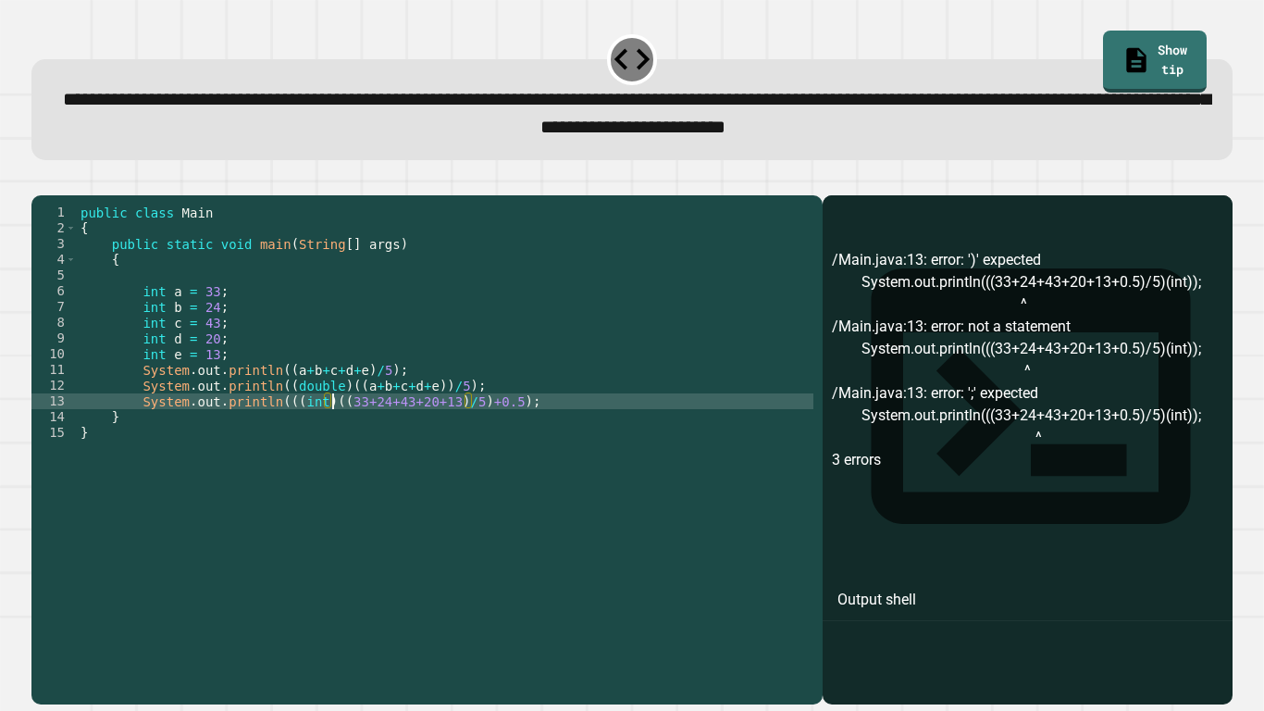
scroll to position [0, 33]
click at [517, 429] on div "public class Main { public static void main ( String [ ] args ) { int a = 33 ; …" at bounding box center [445, 440] width 736 height 472
click at [41, 180] on icon "button" at bounding box center [41, 180] width 0 height 0
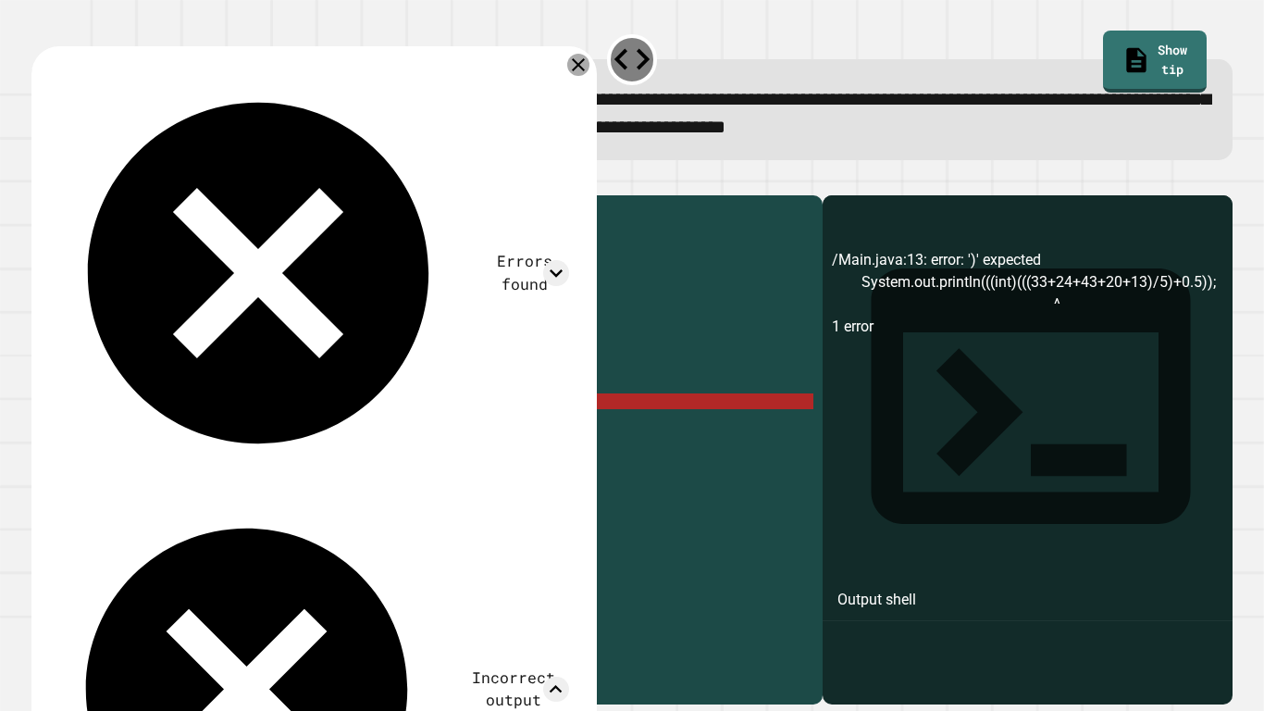
click at [581, 63] on icon at bounding box center [578, 65] width 22 height 22
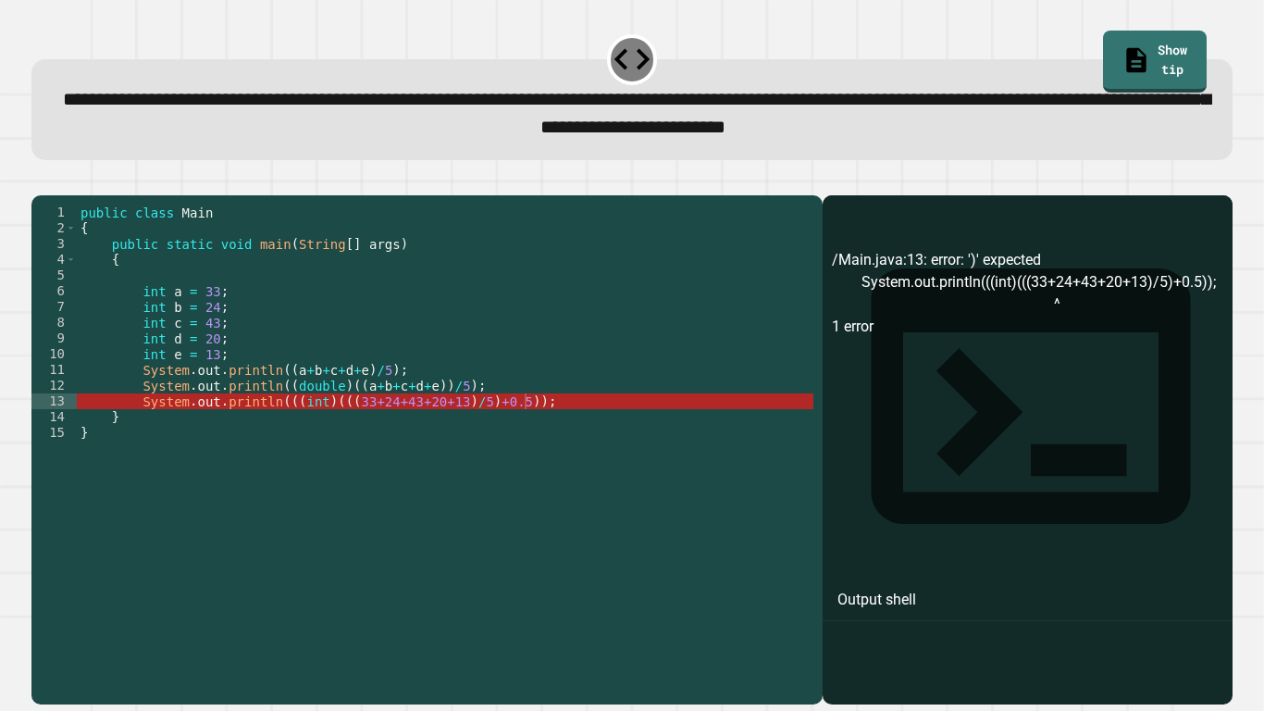
click at [382, 430] on div "public class Main { public static void main ( String [ ] args ) { int a = 33 ; …" at bounding box center [445, 440] width 736 height 472
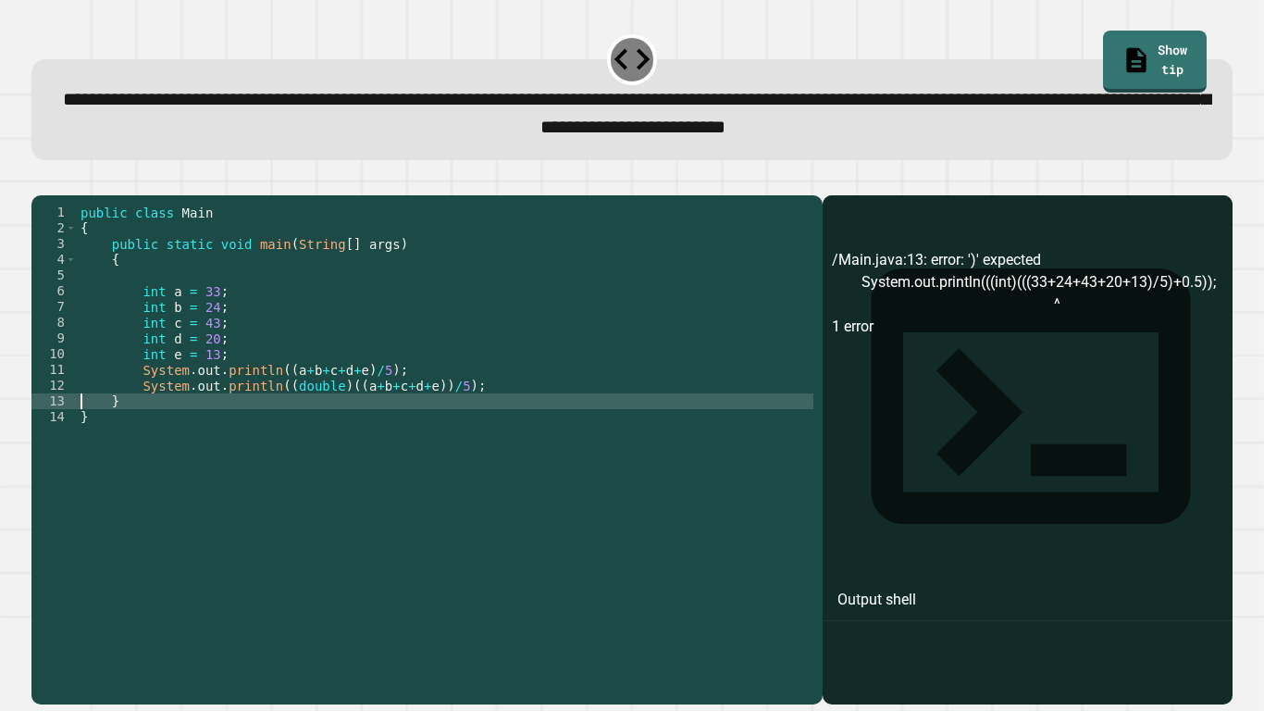
click at [502, 420] on div "public class Main { public static void main ( String [ ] args ) { int a = 33 ; …" at bounding box center [445, 440] width 736 height 472
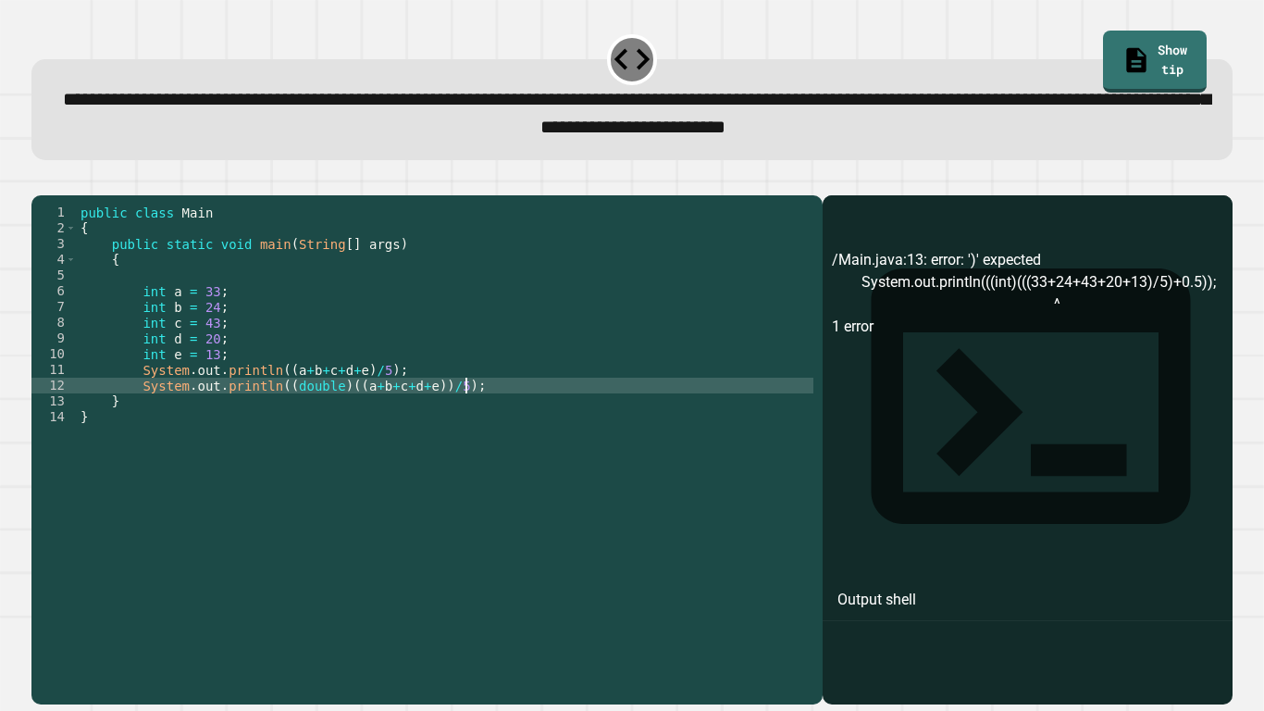
type textarea "**********"
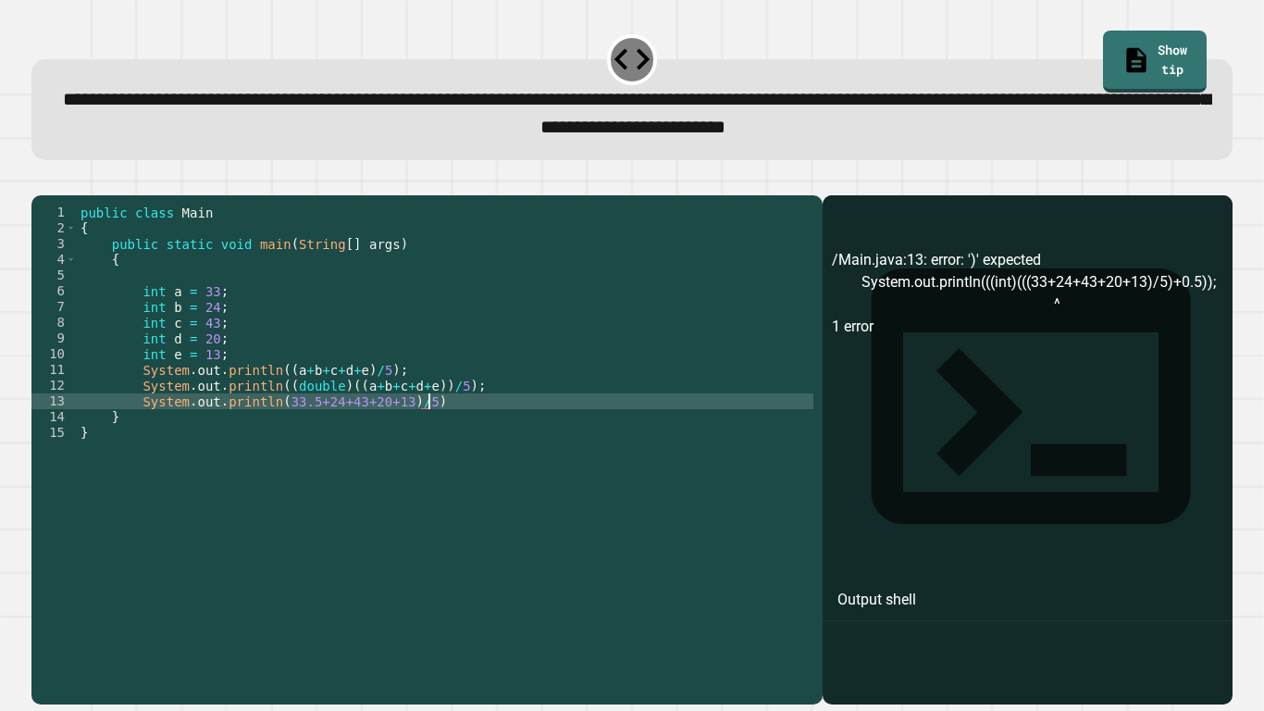
scroll to position [0, 43]
click at [275, 429] on div "public class Main { public static void main ( String [ ] args ) { int a = 33 ; …" at bounding box center [445, 440] width 736 height 472
click at [489, 435] on div "public class Main { public static void main ( String [ ] args ) { int a = 33 ; …" at bounding box center [445, 440] width 736 height 472
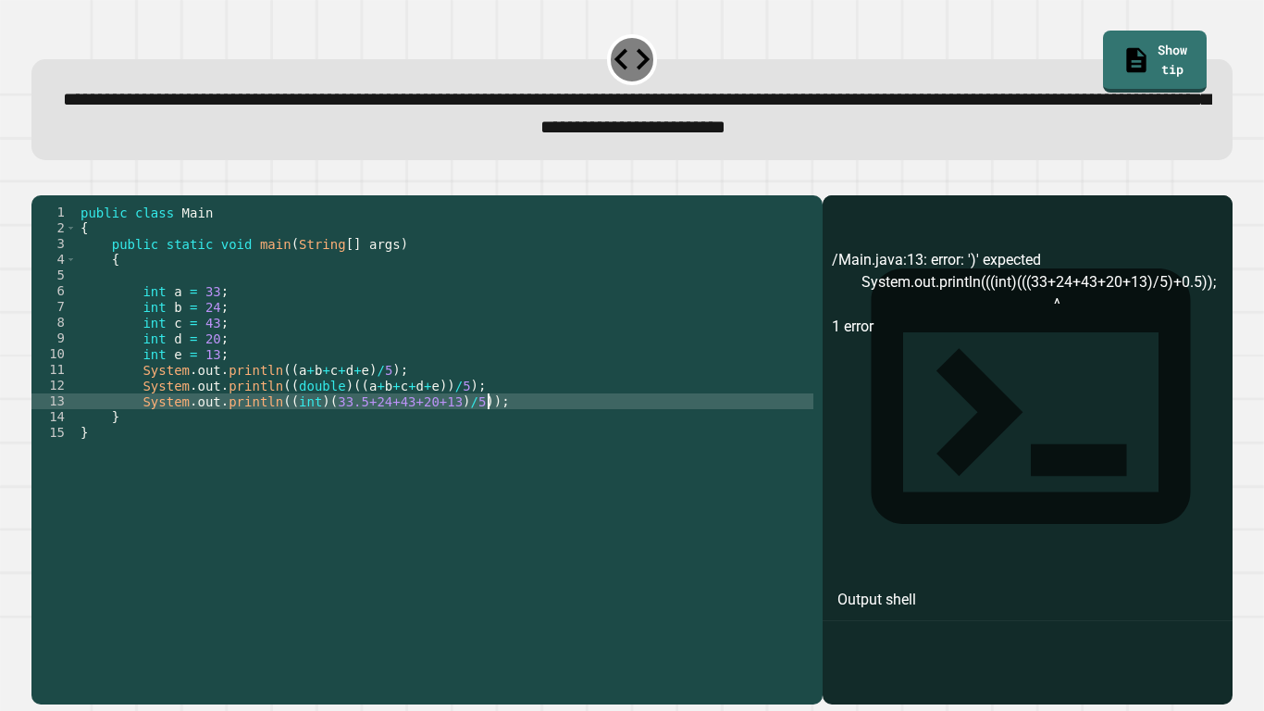
click at [41, 180] on icon "button" at bounding box center [41, 180] width 0 height 0
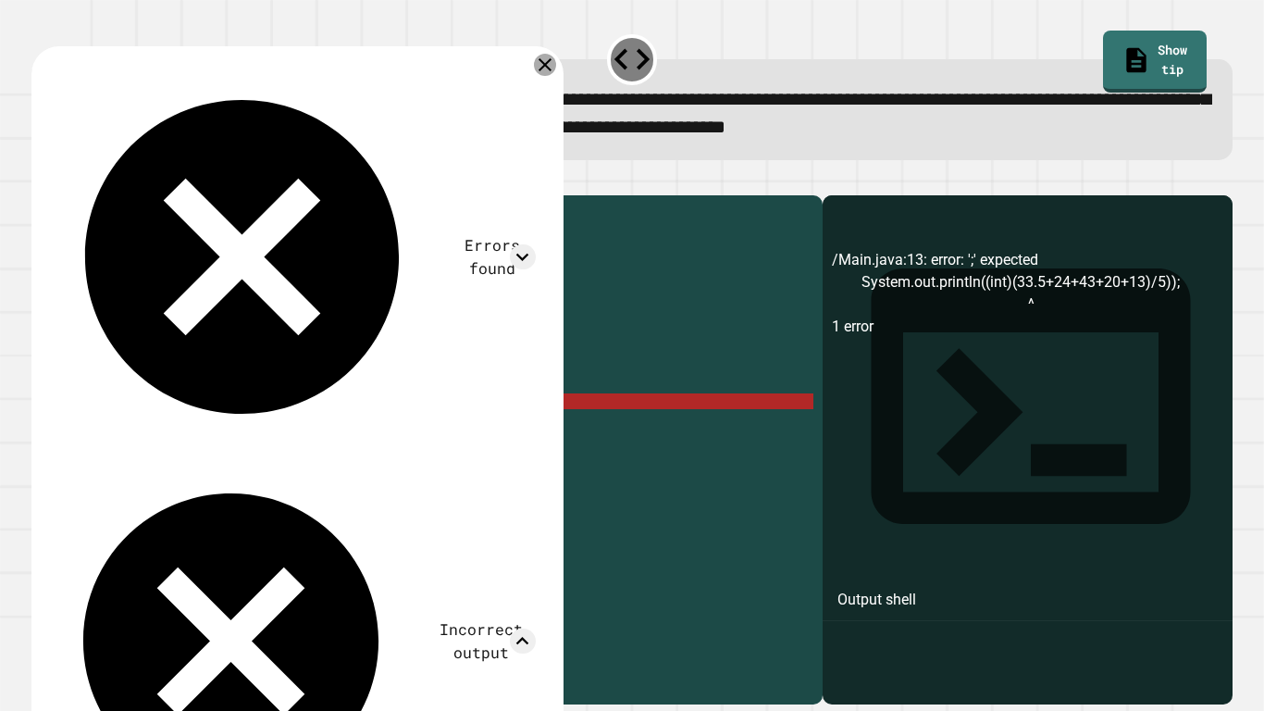
click at [546, 74] on icon at bounding box center [545, 65] width 22 height 22
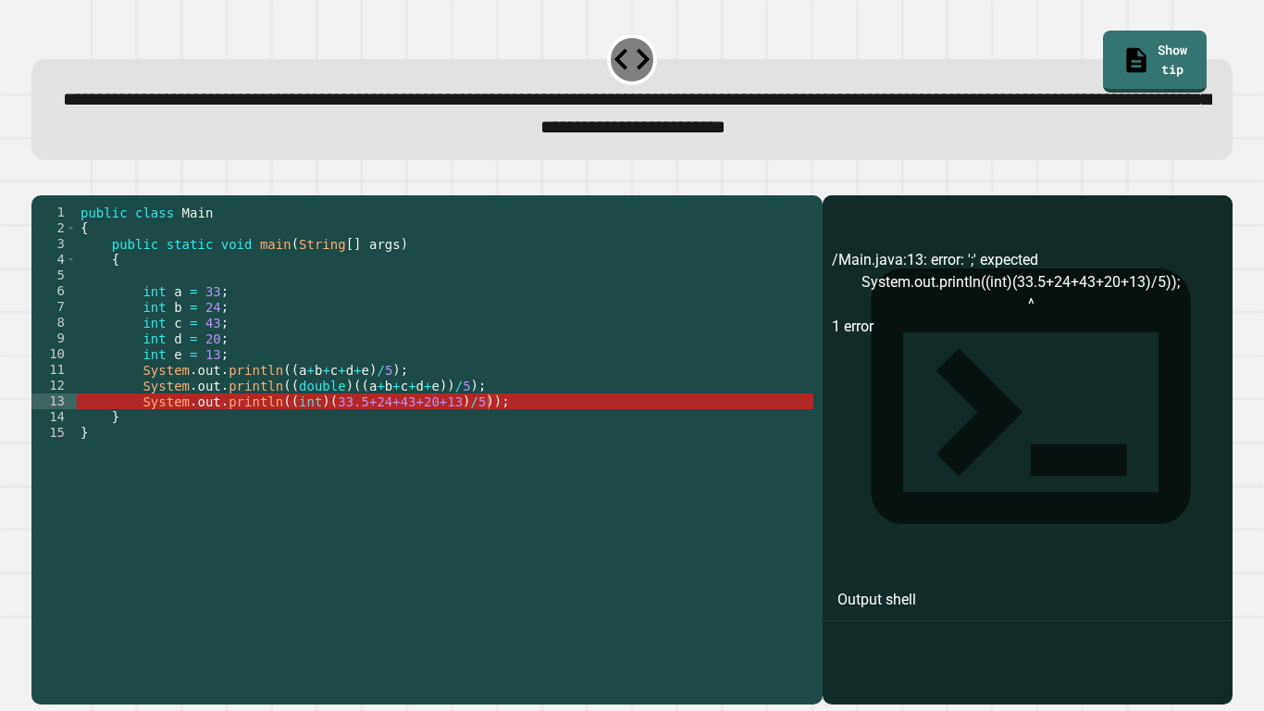
click at [160, 323] on div "public class Main { public static void main ( String [ ] args ) { int a = 33 ; …" at bounding box center [445, 440] width 736 height 472
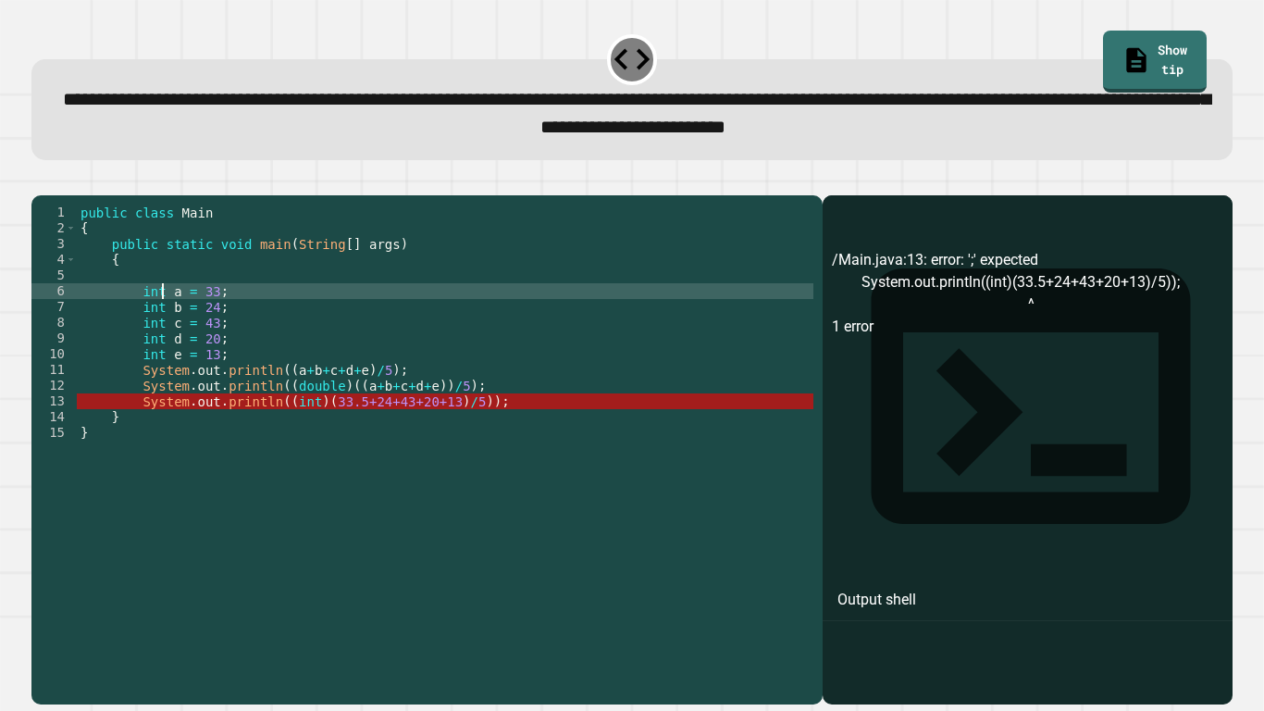
click at [317, 429] on div "public class Main { public static void main ( String [ ] args ) { int a = 33 ; …" at bounding box center [445, 440] width 736 height 472
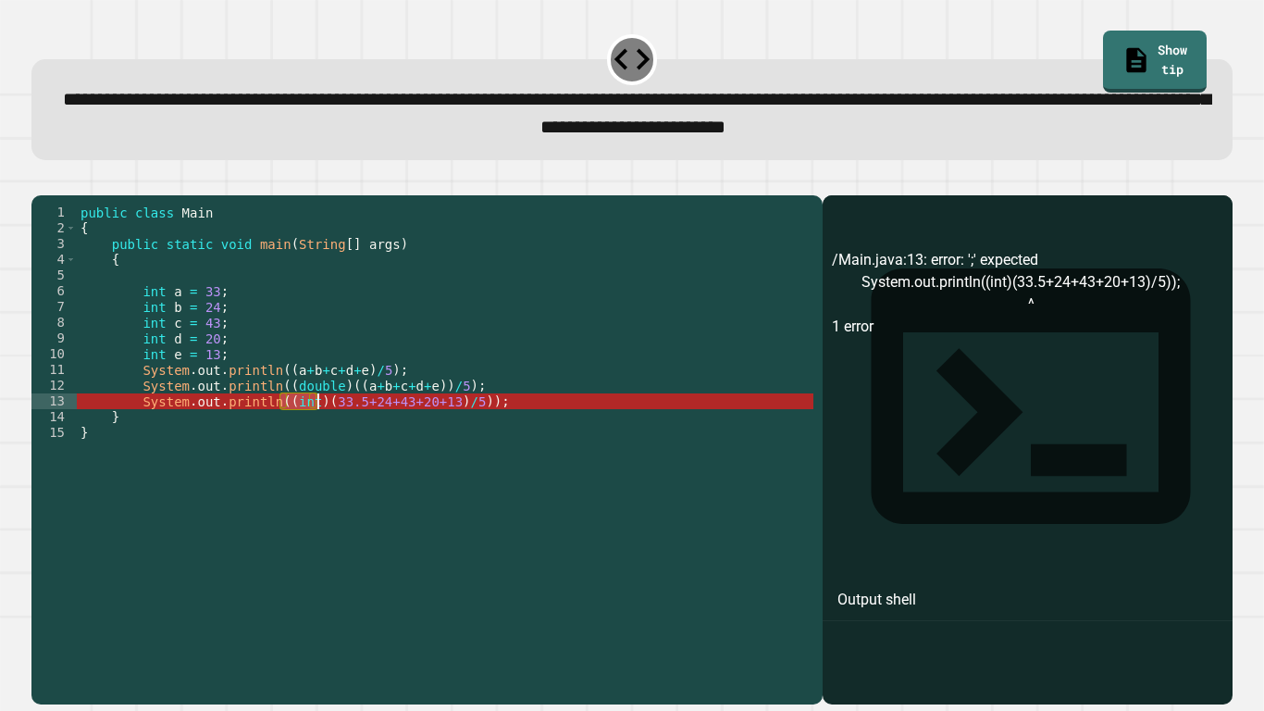
click at [317, 429] on div "public class Main { public static void main ( String [ ] args ) { int a = 33 ; …" at bounding box center [445, 424] width 736 height 440
click at [317, 429] on div "public class Main { public static void main ( String [ ] args ) { int a = 33 ; …" at bounding box center [445, 440] width 736 height 472
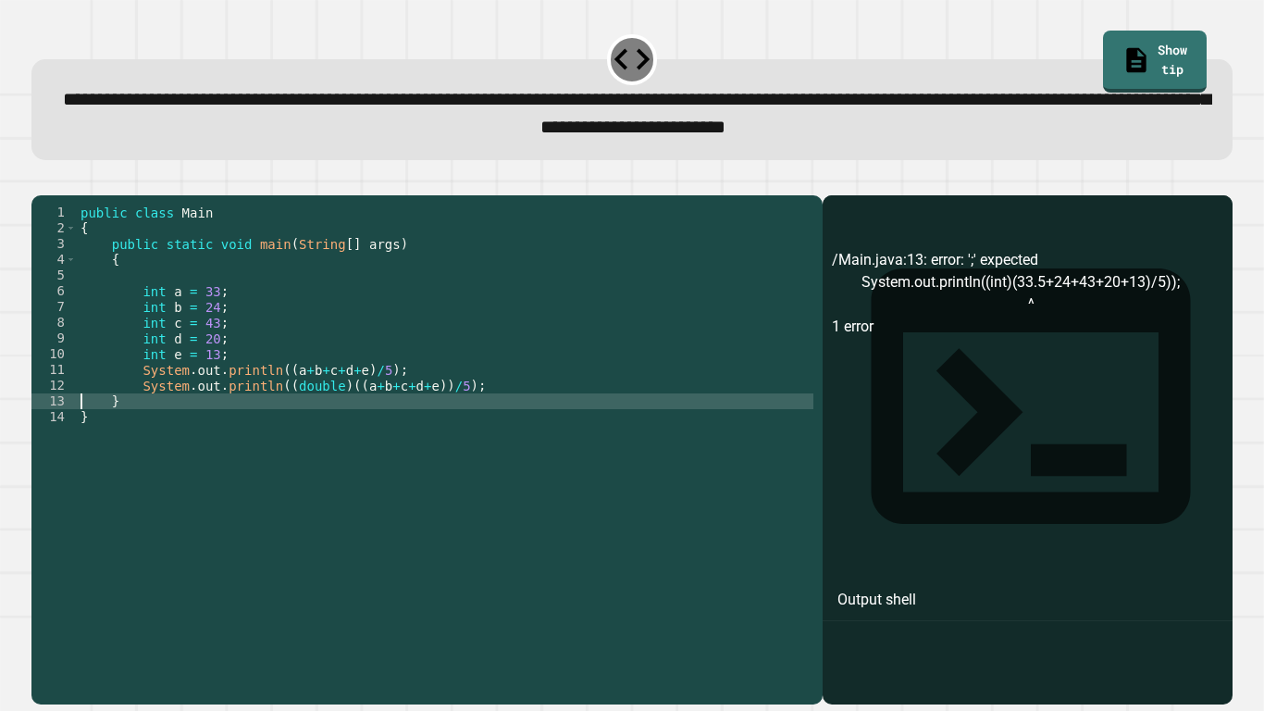
scroll to position [0, 4]
click at [230, 381] on div "public class Main { public static void main ( String [ ] args ) { int a = 33 ; …" at bounding box center [445, 440] width 736 height 472
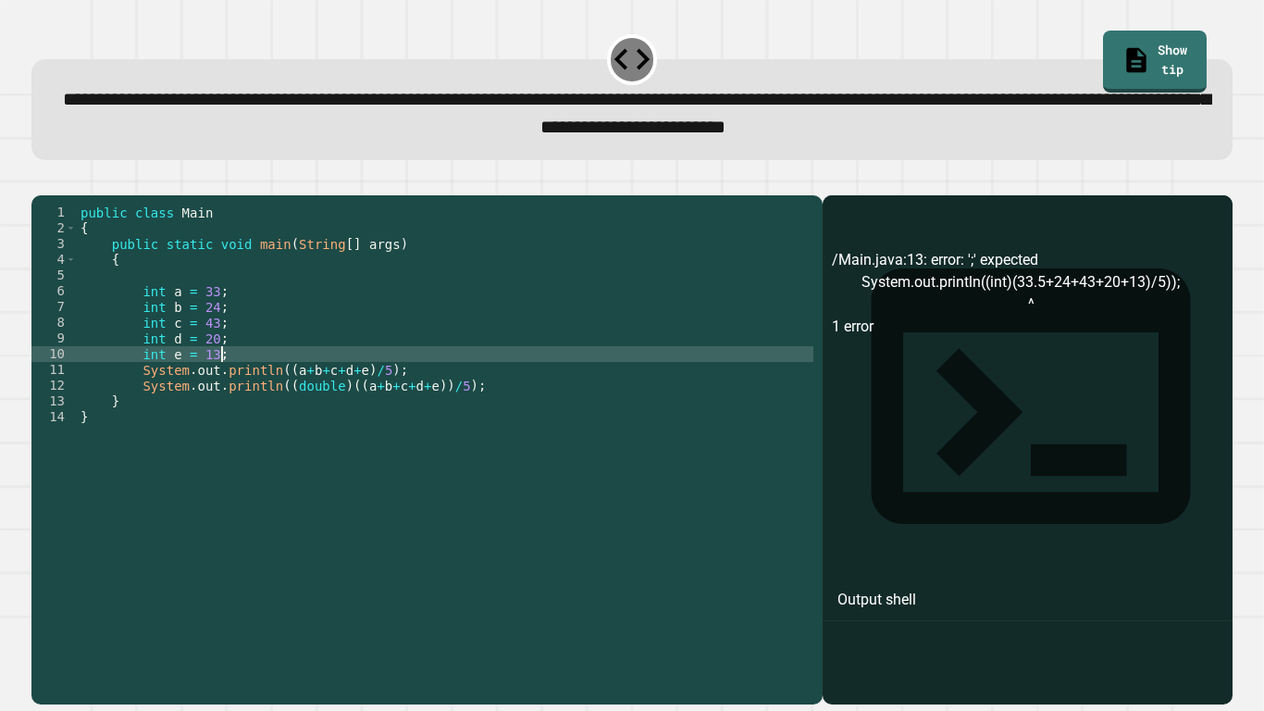
type textarea "**********"
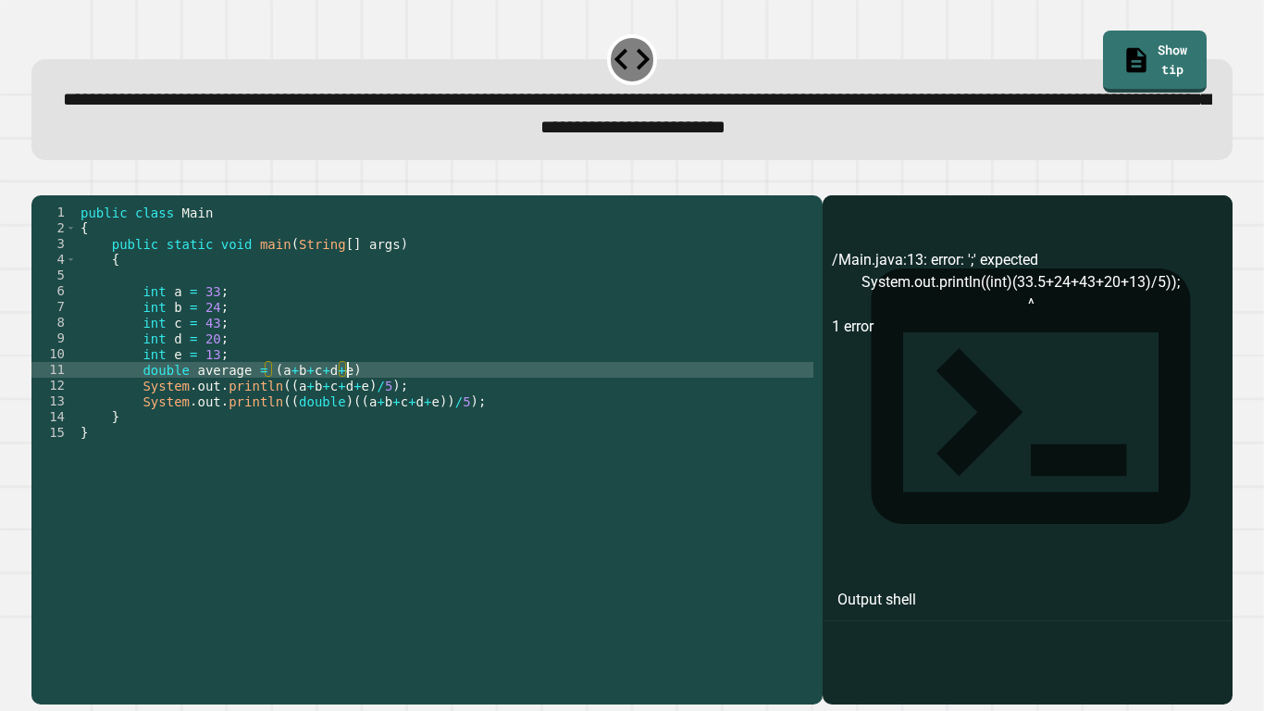
scroll to position [0, 33]
click at [476, 430] on div "public class Main { public static void main ( String [ ] args ) { int a = 33 ; …" at bounding box center [445, 440] width 736 height 472
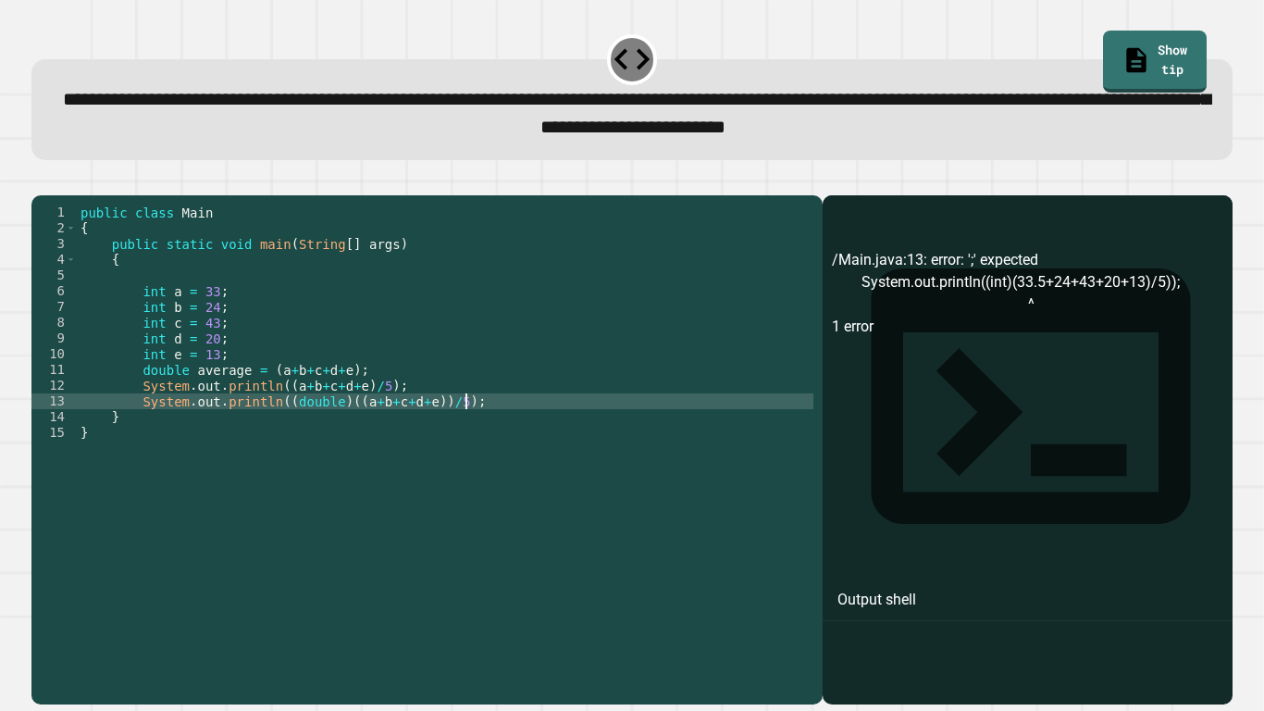
type textarea "**********"
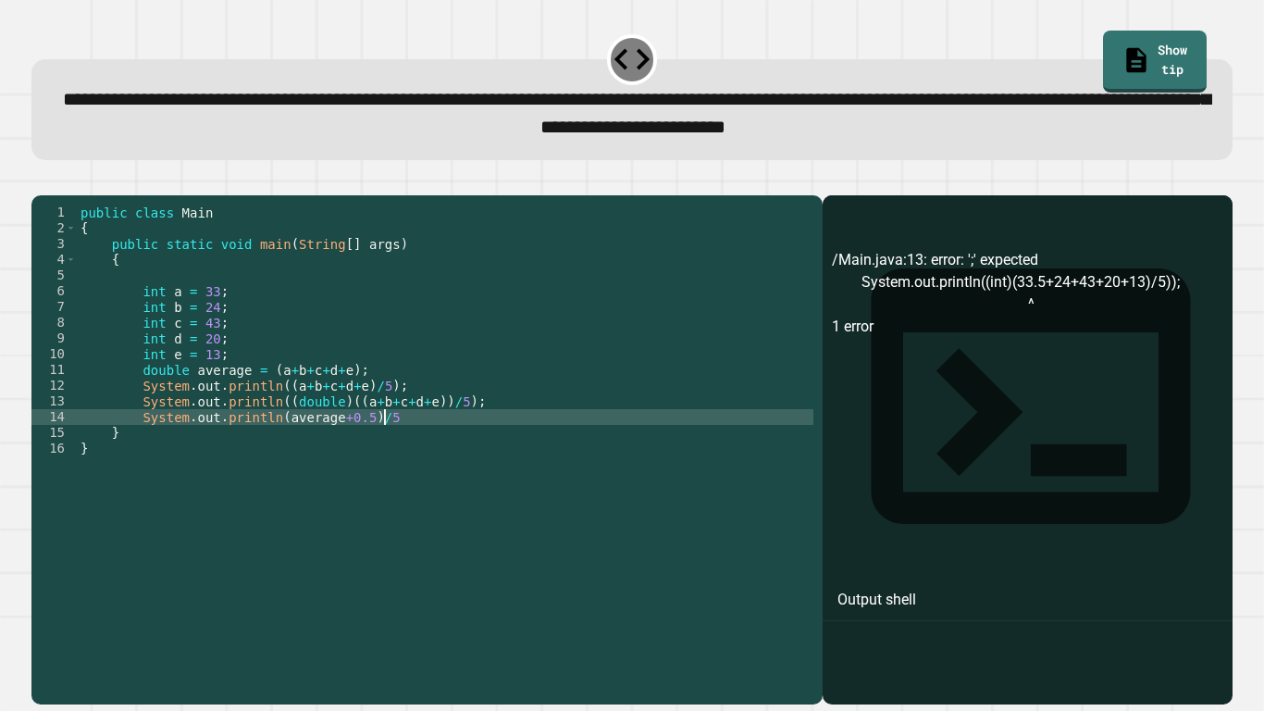
scroll to position [0, 38]
click at [276, 447] on div "public class Main { public static void main ( String [ ] args ) { int a = 33 ; …" at bounding box center [445, 440] width 736 height 472
click at [433, 441] on div "public class Main { public static void main ( String [ ] args ) { int a = 33 ; …" at bounding box center [445, 440] width 736 height 472
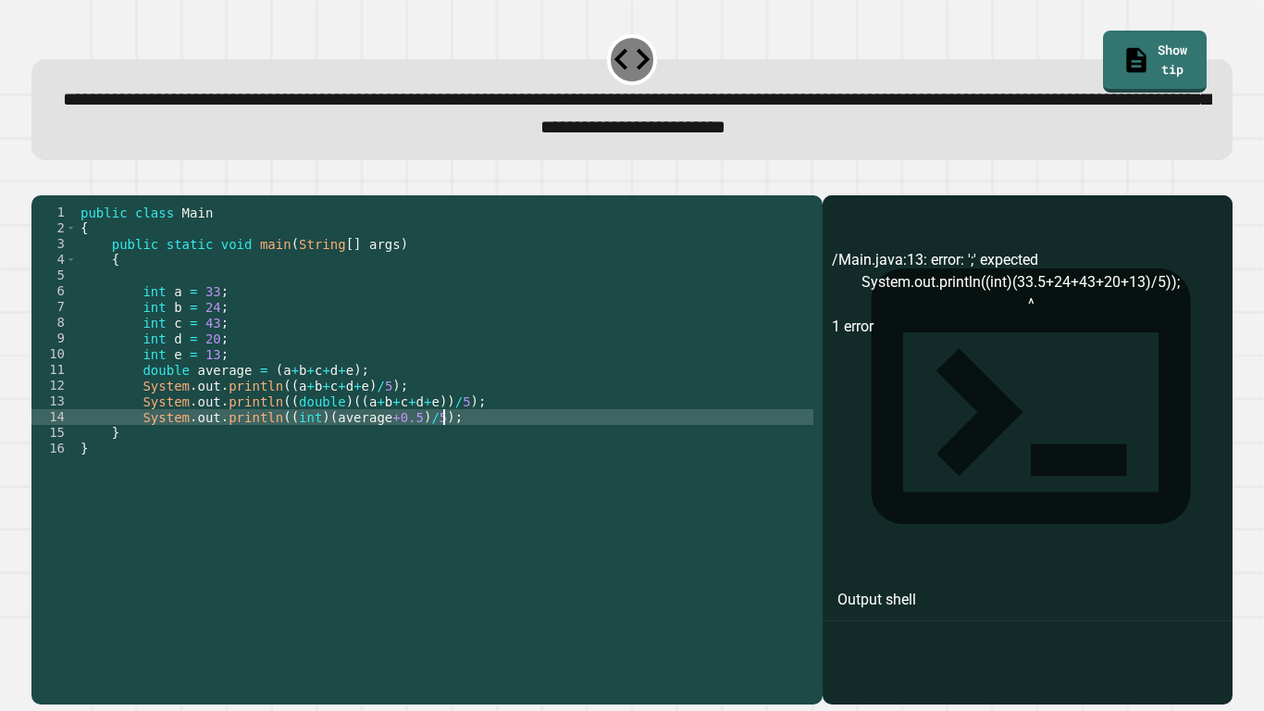
click at [41, 180] on icon "button" at bounding box center [41, 180] width 0 height 0
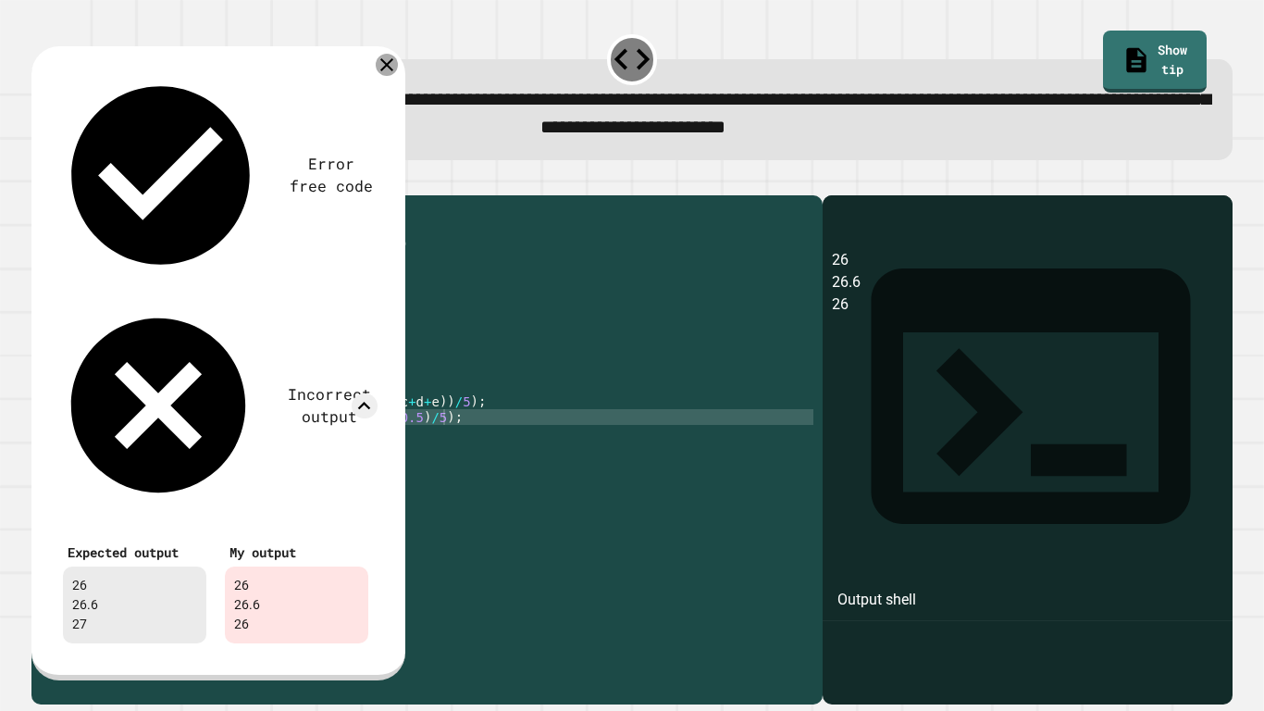
click at [385, 69] on icon at bounding box center [386, 64] width 13 height 13
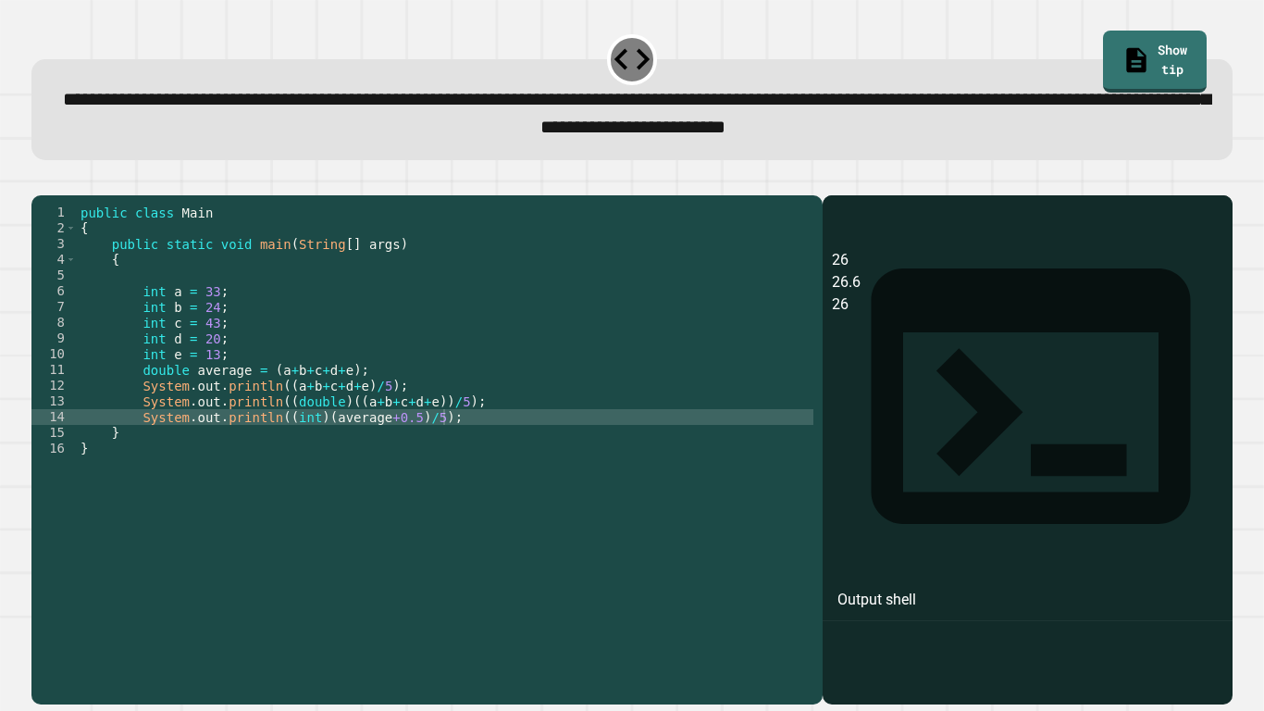
click at [342, 401] on div "public class Main { public static void main ( String [ ] args ) { int a = 33 ; …" at bounding box center [445, 440] width 736 height 472
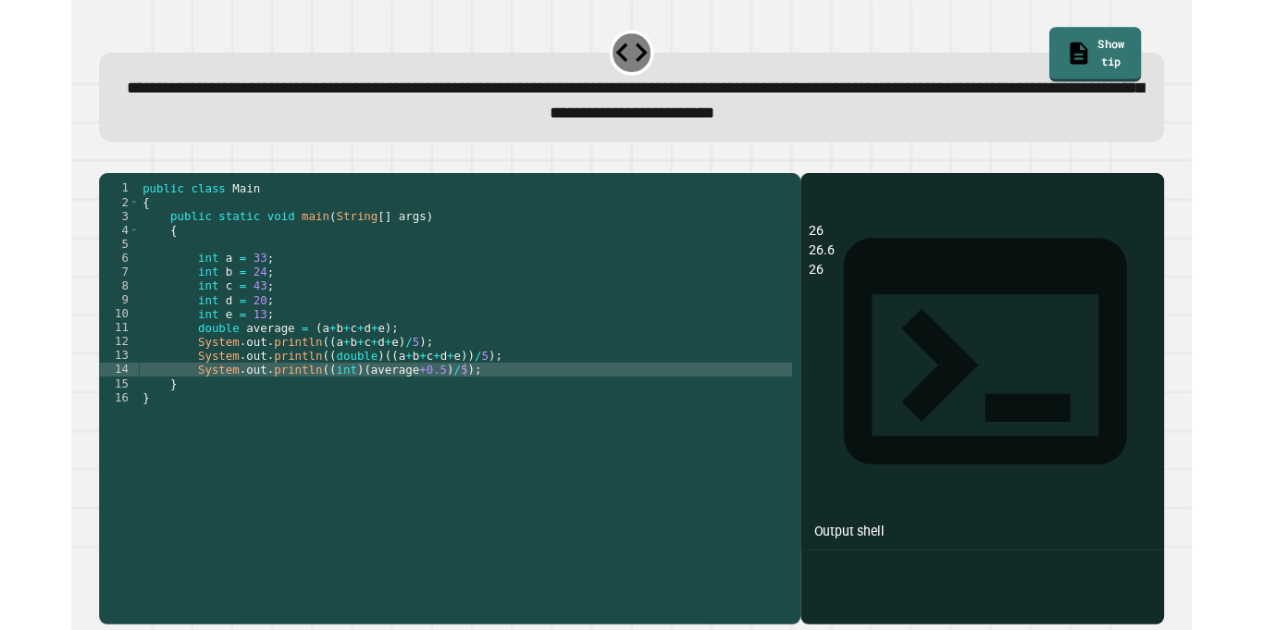
scroll to position [0, 33]
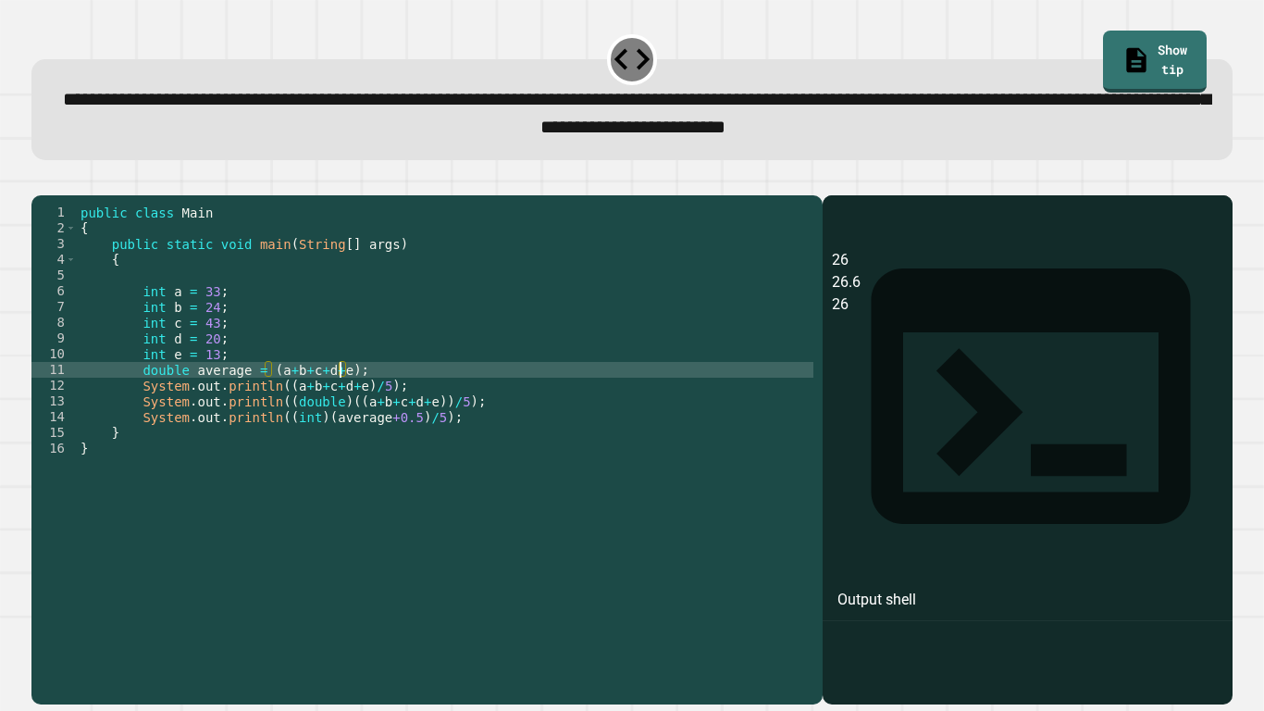
click at [58, 194] on icon "button" at bounding box center [53, 191] width 10 height 13
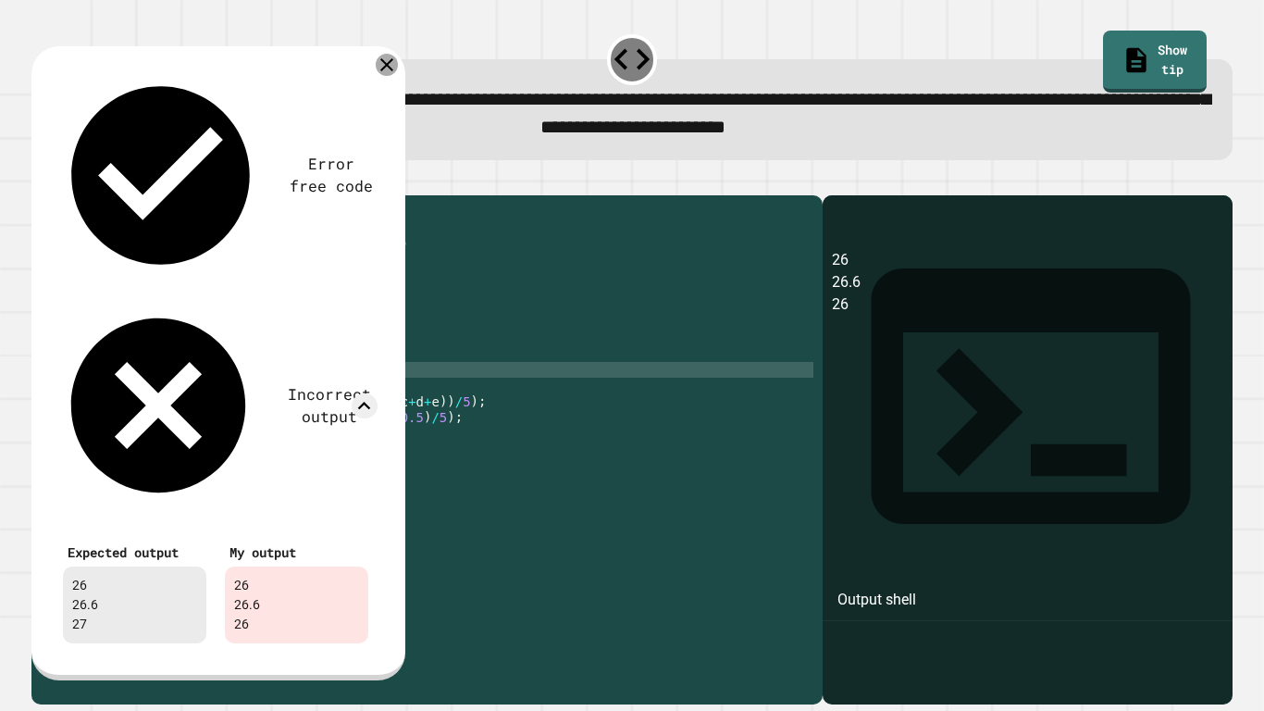
click at [388, 68] on icon at bounding box center [386, 64] width 13 height 13
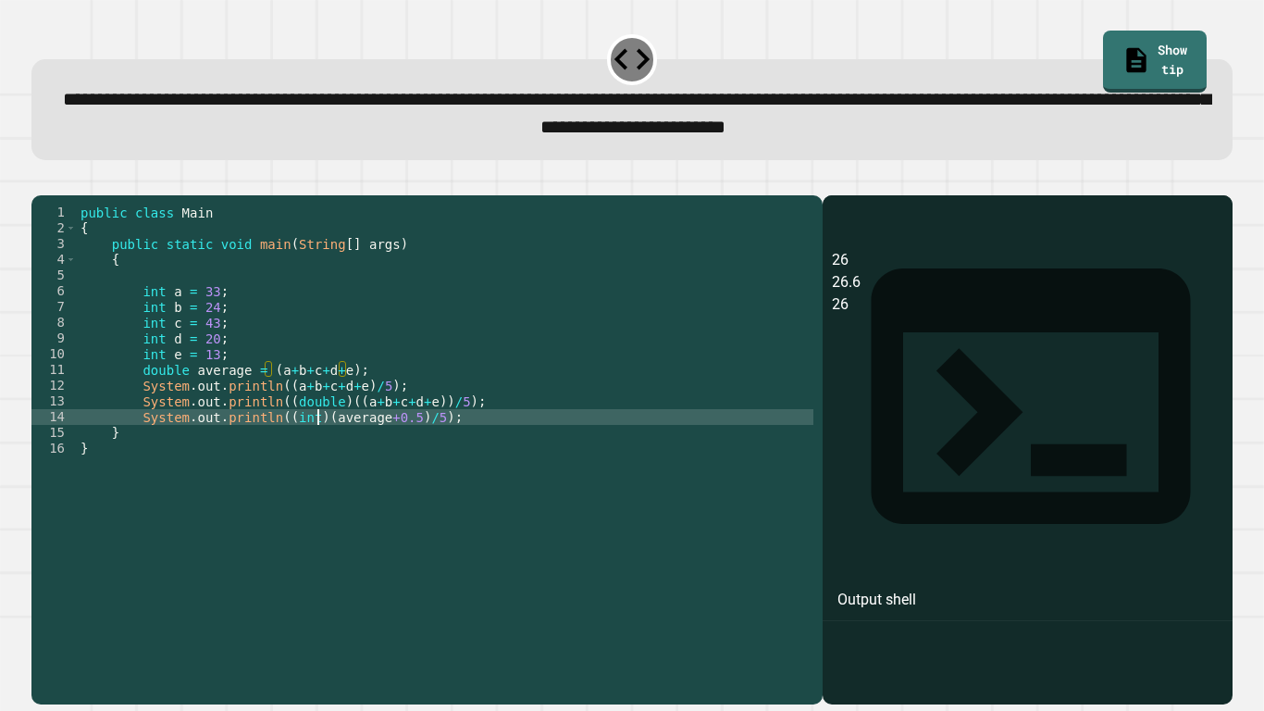
click at [318, 444] on div "public class Main { public static void main ( String [ ] args ) { int a = 33 ; …" at bounding box center [445, 440] width 736 height 472
type textarea "**********"
click at [58, 193] on icon "button" at bounding box center [53, 191] width 10 height 13
